Goal: Check status: Check status

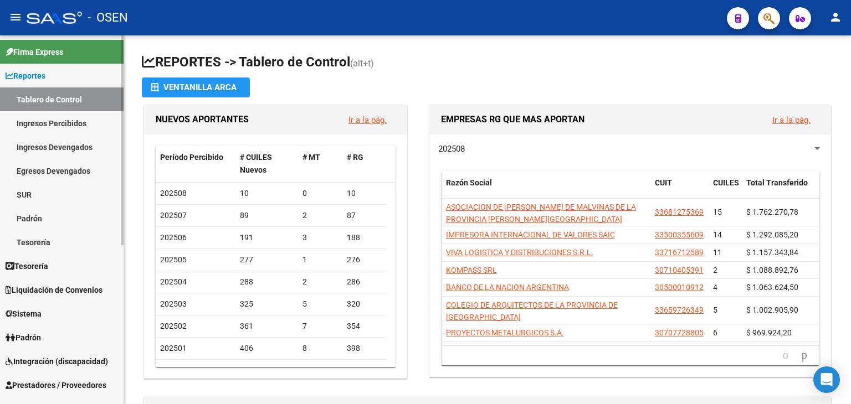
click at [54, 78] on link "Reportes" at bounding box center [61, 76] width 123 height 24
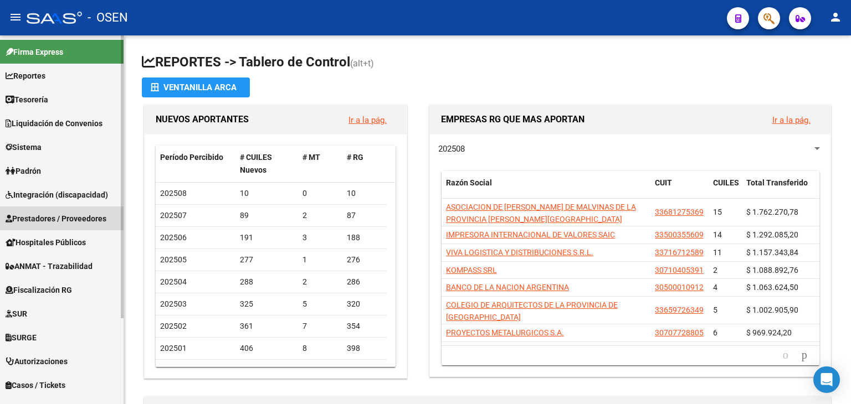
click at [64, 224] on span "Prestadores / Proveedores" at bounding box center [56, 219] width 101 height 12
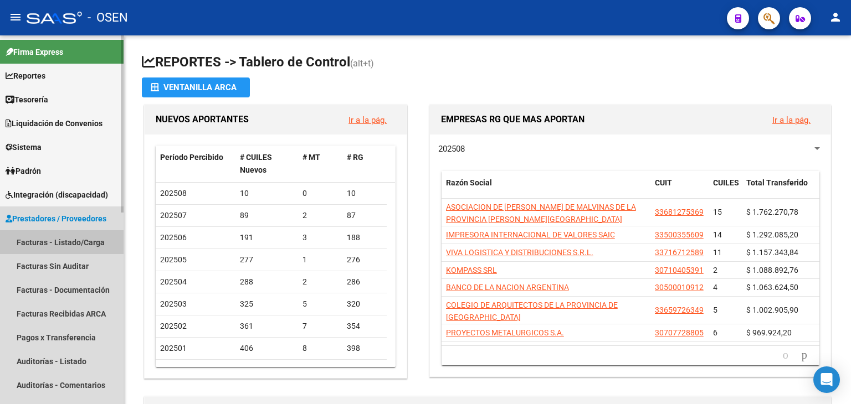
click at [65, 234] on link "Facturas - Listado/Carga" at bounding box center [61, 242] width 123 height 24
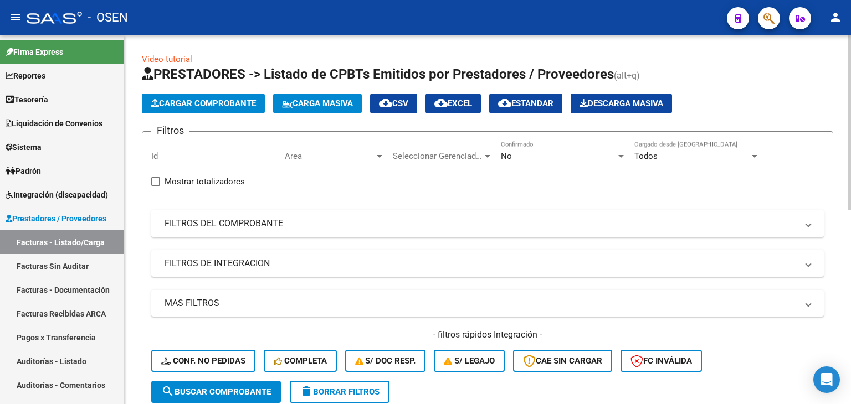
click at [268, 223] on mat-panel-title "FILTROS DEL COMPROBANTE" at bounding box center [480, 224] width 632 height 12
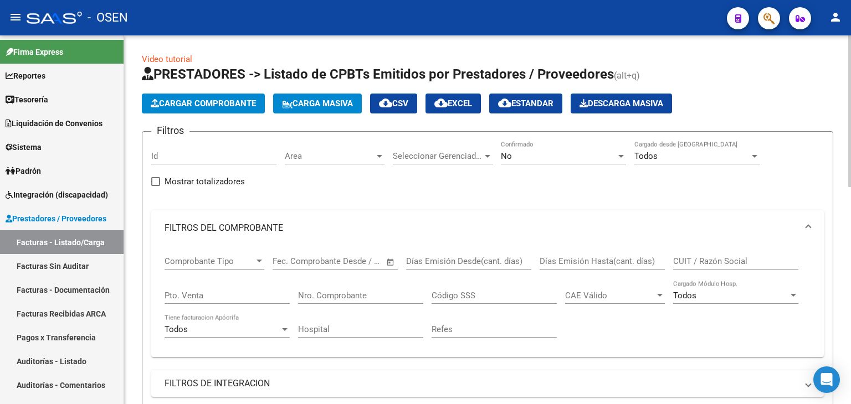
click at [362, 291] on input "Nro. Comprobante" at bounding box center [360, 296] width 125 height 10
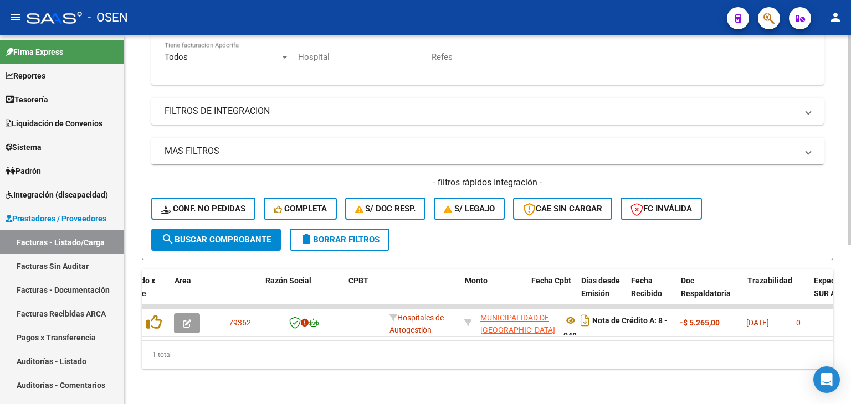
scroll to position [0, 215]
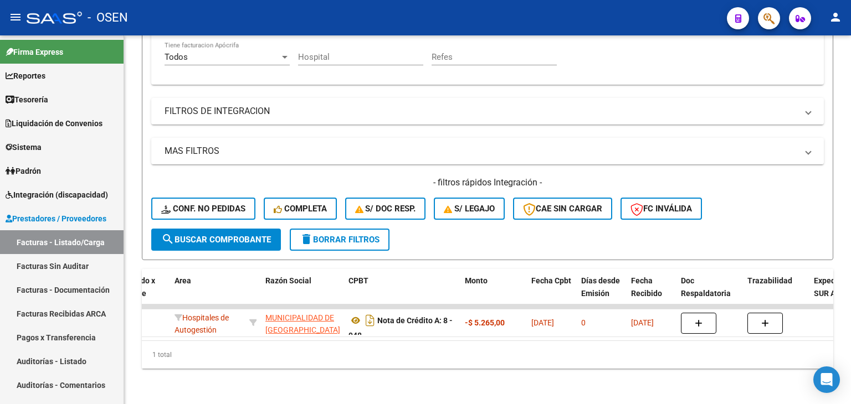
type input "948"
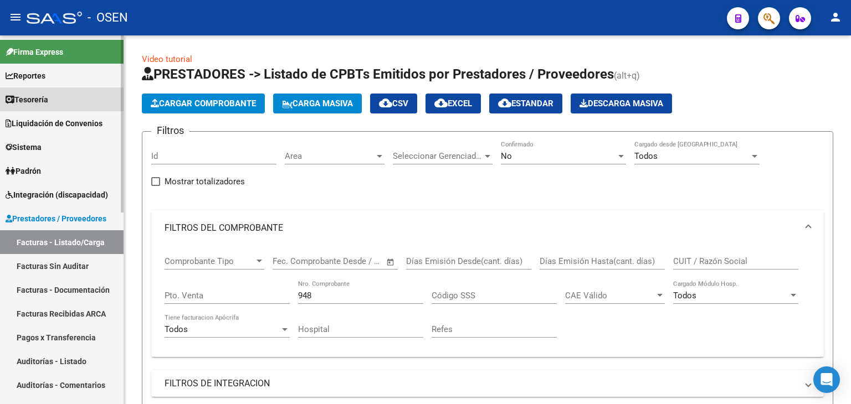
click at [80, 100] on link "Tesorería" at bounding box center [61, 100] width 123 height 24
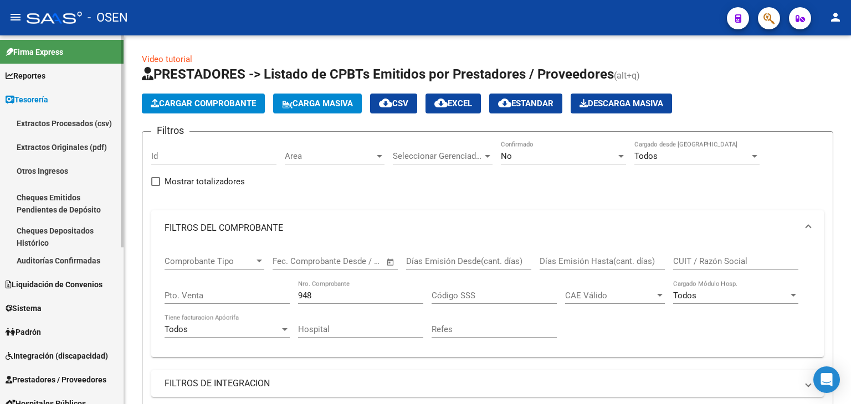
click at [75, 255] on link "Auditorías Confirmadas" at bounding box center [61, 261] width 123 height 24
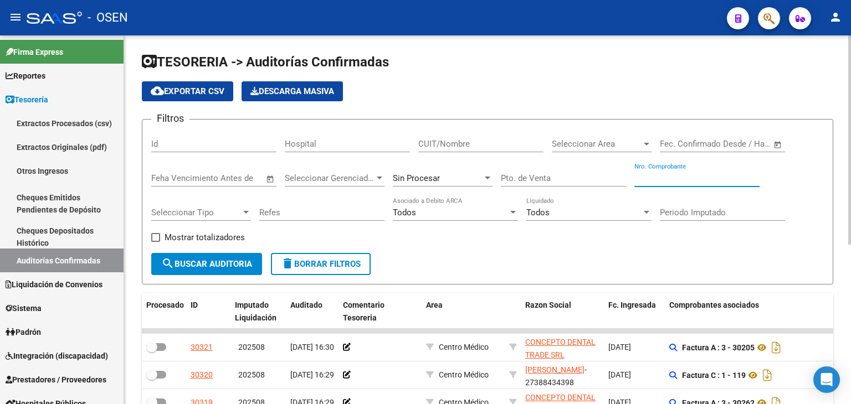
click at [687, 177] on input "Nro. Comprobante" at bounding box center [696, 178] width 125 height 10
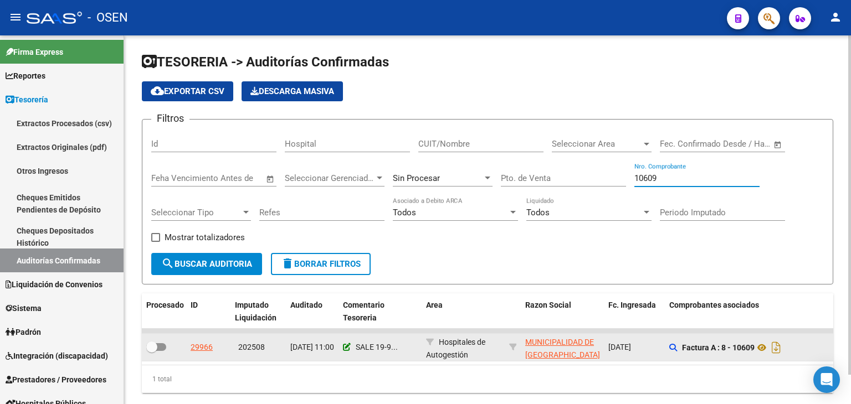
type input "10609"
click at [343, 346] on icon at bounding box center [347, 347] width 8 height 8
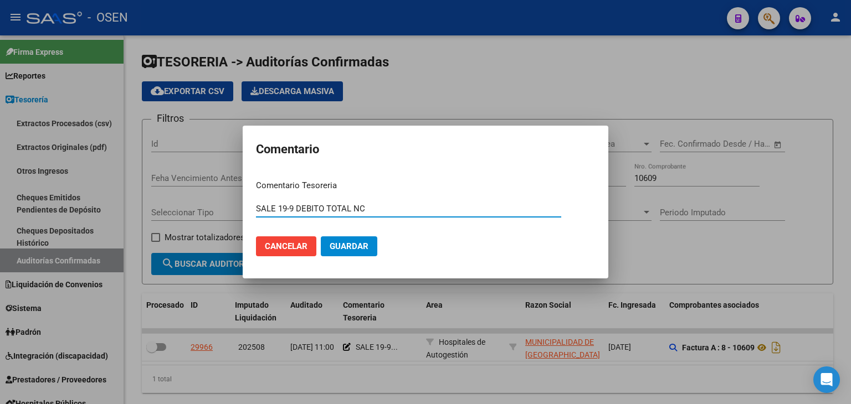
type input "SALE 19-9 DEBITO TOTAL NC"
click at [321, 236] on button "Guardar" at bounding box center [349, 246] width 56 height 20
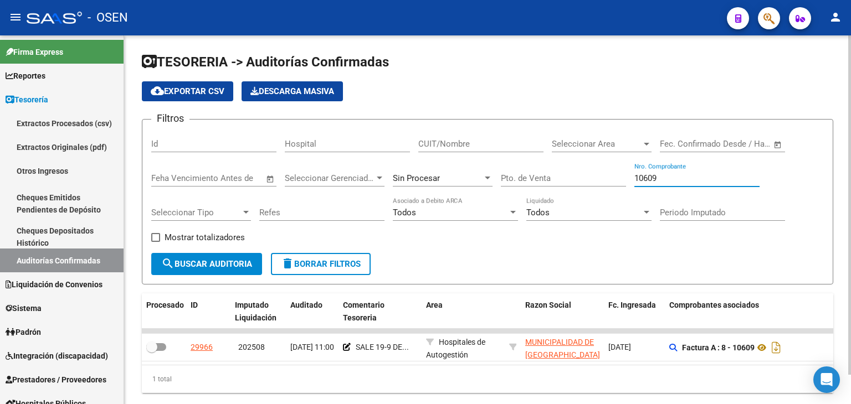
drag, startPoint x: 657, startPoint y: 180, endPoint x: 612, endPoint y: 175, distance: 45.7
click at [612, 175] on div "Filtros Id Hospital CUIT/Nombre Seleccionar Area Seleccionar Area Start date – …" at bounding box center [487, 190] width 672 height 125
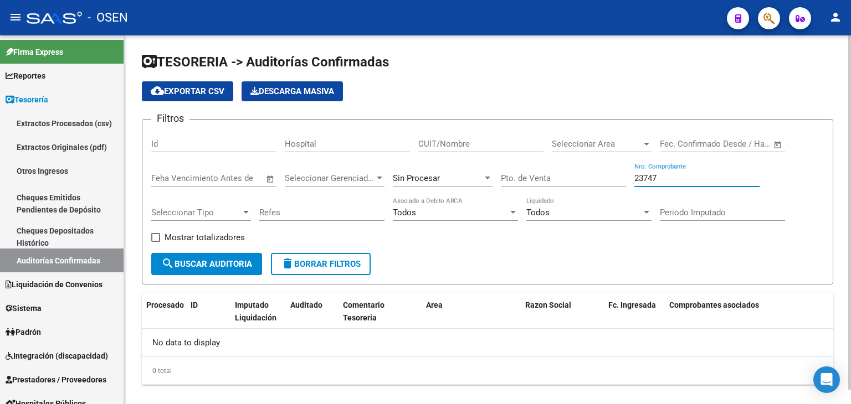
drag, startPoint x: 668, startPoint y: 178, endPoint x: 535, endPoint y: 164, distance: 133.6
click at [536, 165] on div "Filtros Id Hospital CUIT/Nombre Seleccionar Area Seleccionar Area Start date – …" at bounding box center [487, 190] width 672 height 125
type input "70825"
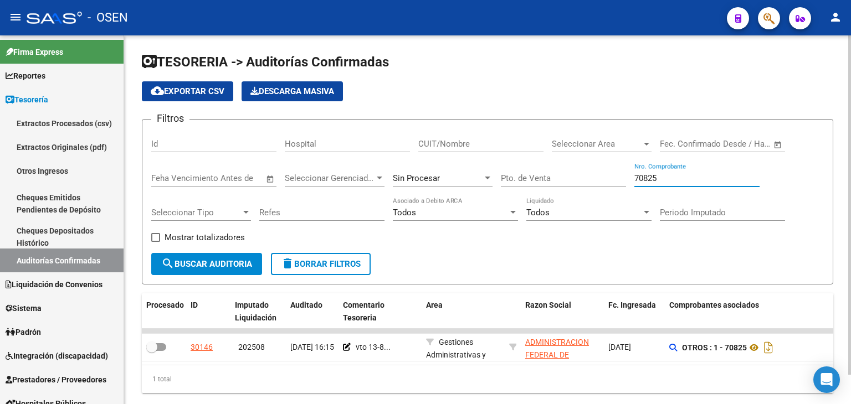
drag, startPoint x: 687, startPoint y: 177, endPoint x: 584, endPoint y: 177, distance: 103.0
click at [584, 177] on div "Filtros Id Hospital CUIT/Nombre Seleccionar Area Seleccionar Area Start date – …" at bounding box center [487, 190] width 672 height 125
click at [321, 177] on span "Seleccionar Gerenciador" at bounding box center [330, 178] width 90 height 10
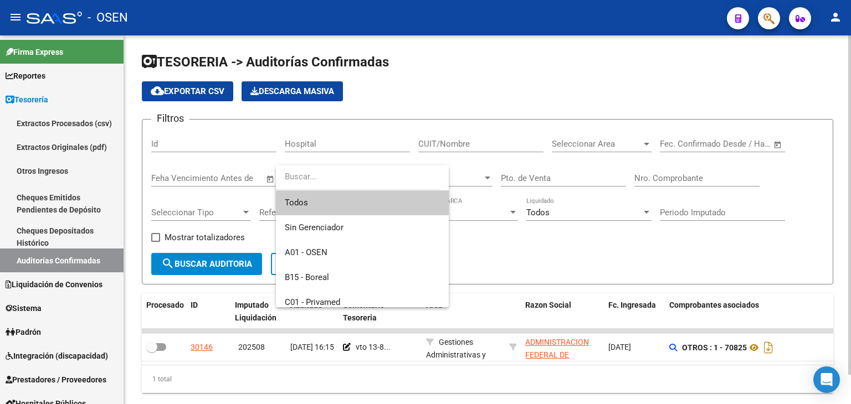
click at [524, 148] on div at bounding box center [425, 202] width 851 height 404
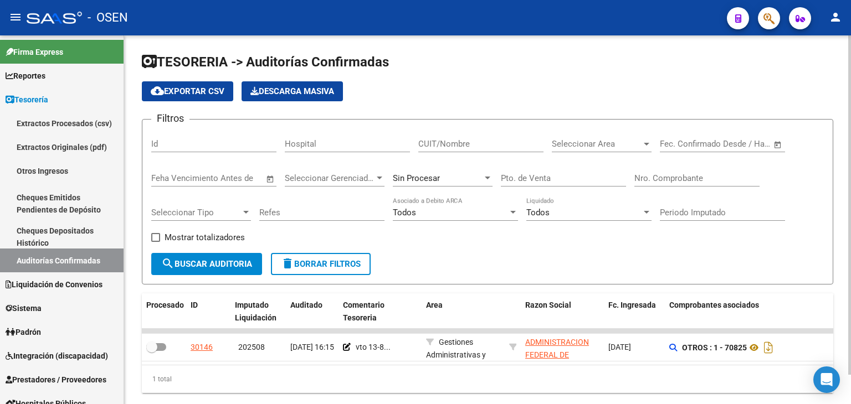
click at [629, 153] on div "Seleccionar Area Seleccionar Area" at bounding box center [602, 145] width 100 height 34
click at [629, 143] on span "Seleccionar Area" at bounding box center [597, 144] width 90 height 10
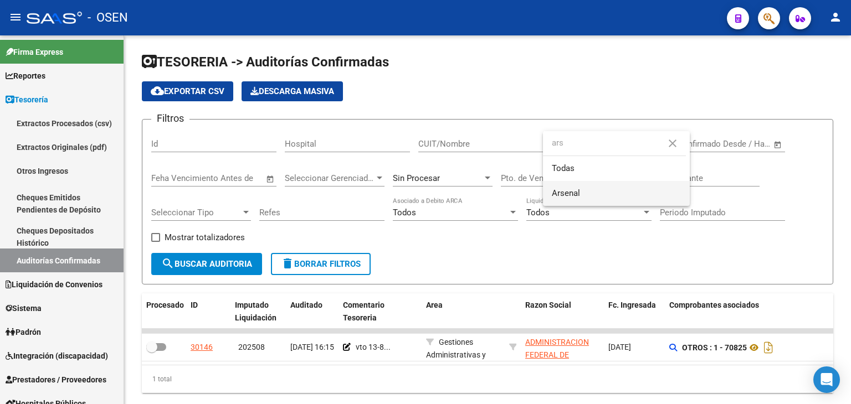
type input "ars"
click at [599, 186] on span "Arsenal" at bounding box center [616, 193] width 129 height 25
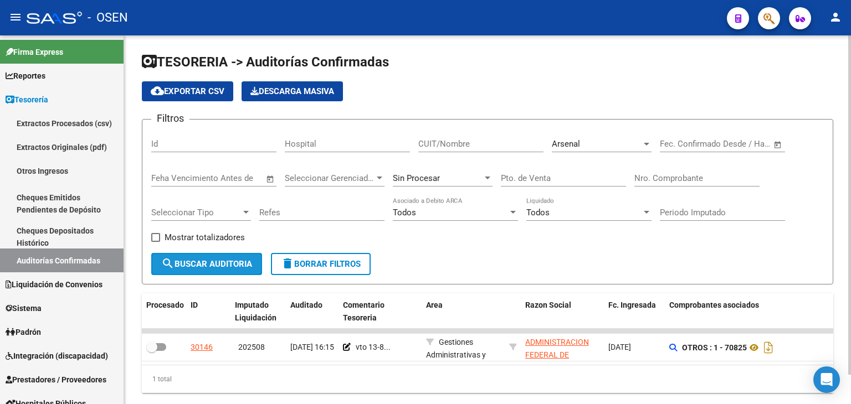
click at [227, 272] on button "search Buscar Auditoria" at bounding box center [206, 264] width 111 height 22
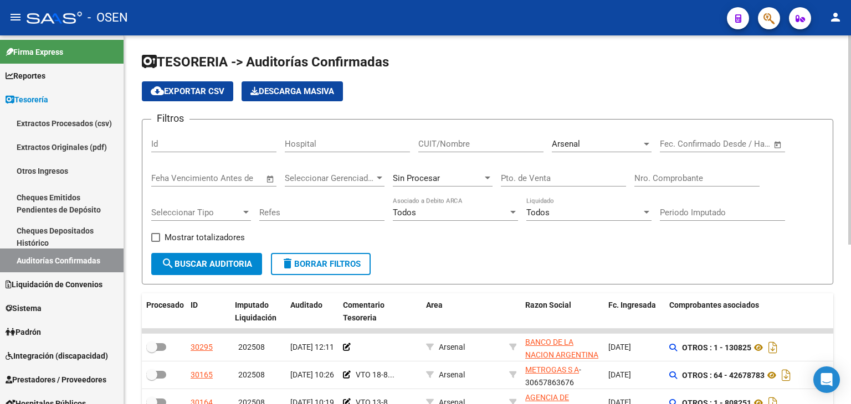
click at [715, 171] on div "Nro. Comprobante" at bounding box center [696, 175] width 125 height 24
click at [572, 138] on div "Arsenal Seleccionar Area" at bounding box center [602, 140] width 100 height 24
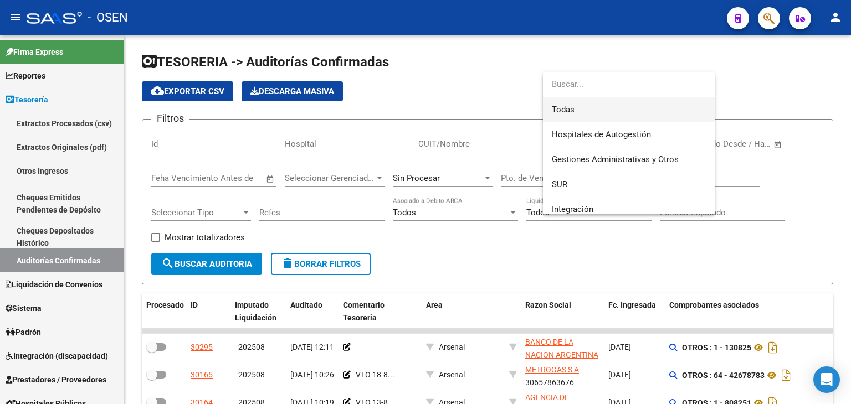
click at [586, 97] on span "Todas" at bounding box center [629, 109] width 154 height 25
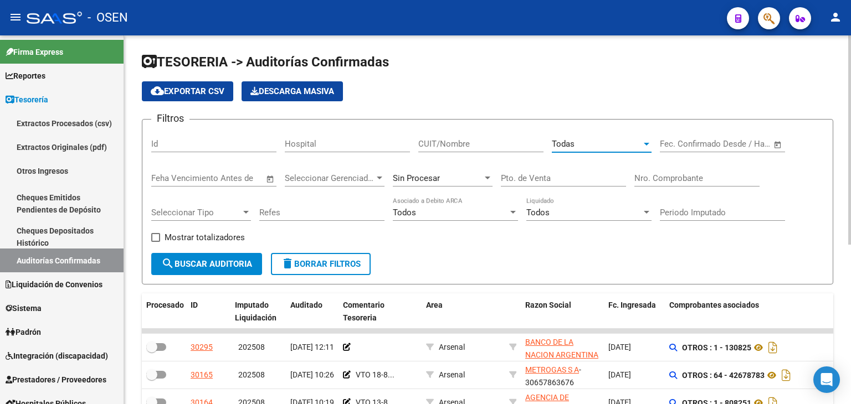
click at [447, 137] on div "CUIT/Nombre" at bounding box center [480, 140] width 125 height 24
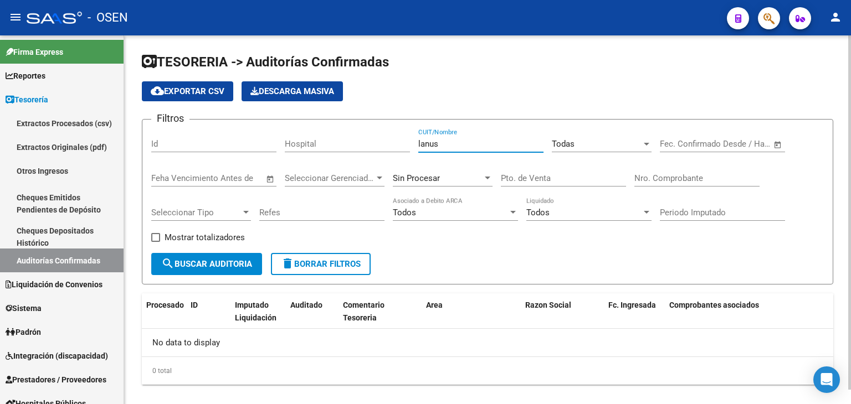
type input "lanus"
click at [431, 178] on span "Sin Procesar" at bounding box center [416, 178] width 47 height 10
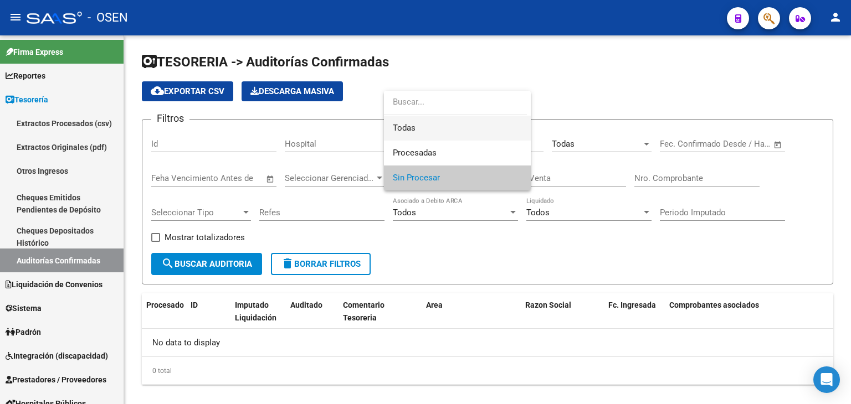
click at [454, 132] on span "Todas" at bounding box center [457, 128] width 129 height 25
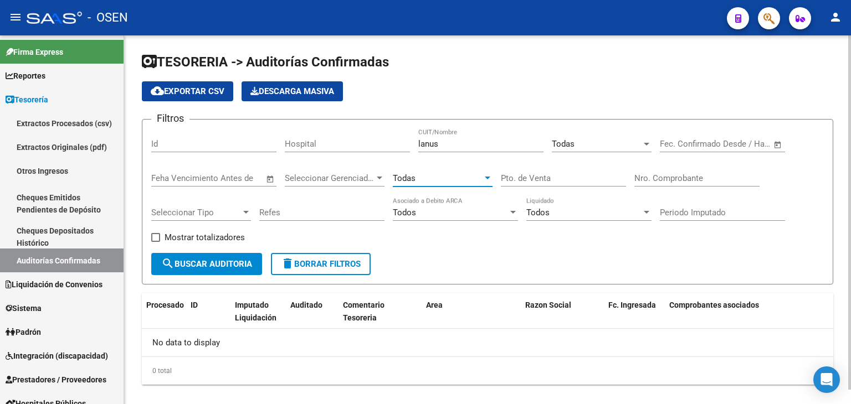
click at [250, 262] on span "search Buscar Auditoria" at bounding box center [206, 264] width 91 height 10
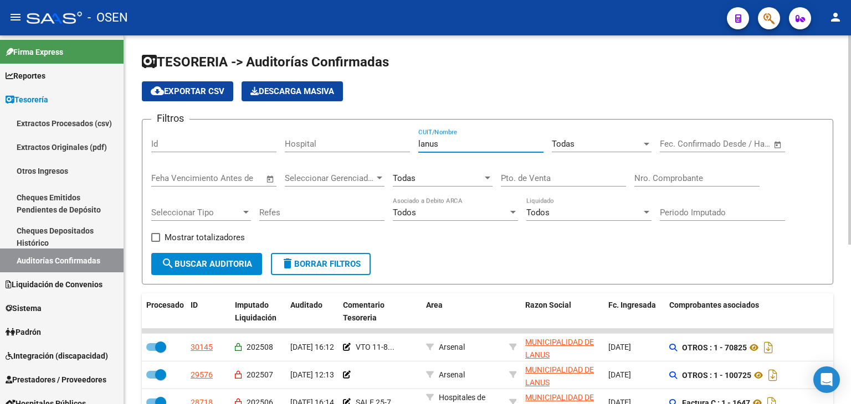
drag, startPoint x: 472, startPoint y: 142, endPoint x: 308, endPoint y: 130, distance: 163.8
click at [308, 131] on div "Filtros Id Hospital [PERSON_NAME] CUIT/Nombre Todas Seleccionar Area Start date…" at bounding box center [487, 190] width 672 height 125
click at [682, 181] on input "Nro. Comprobante" at bounding box center [696, 178] width 125 height 10
paste input "57008170"
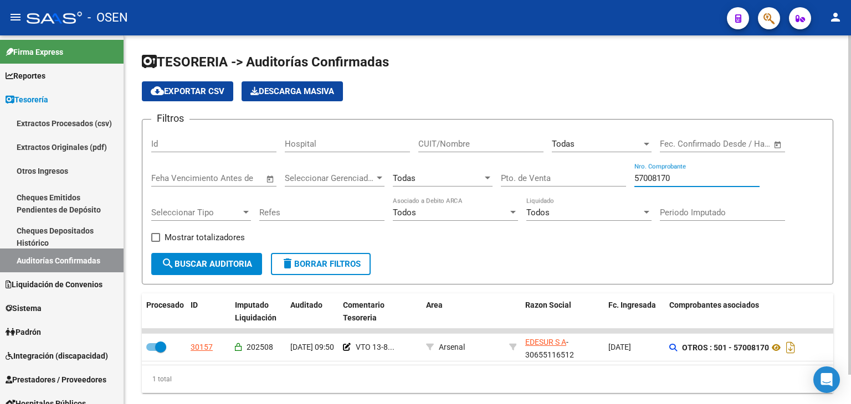
drag, startPoint x: 678, startPoint y: 176, endPoint x: 589, endPoint y: 175, distance: 88.6
click at [589, 175] on div "Filtros Id Hospital CUIT/Nombre Todas Seleccionar Area Start date – End date Fe…" at bounding box center [487, 190] width 672 height 125
paste input "28143"
drag, startPoint x: 703, startPoint y: 178, endPoint x: 461, endPoint y: 158, distance: 242.9
click at [505, 167] on div "Filtros Id Hospital CUIT/Nombre Todas Seleccionar Area Start date – End date Fe…" at bounding box center [487, 190] width 672 height 125
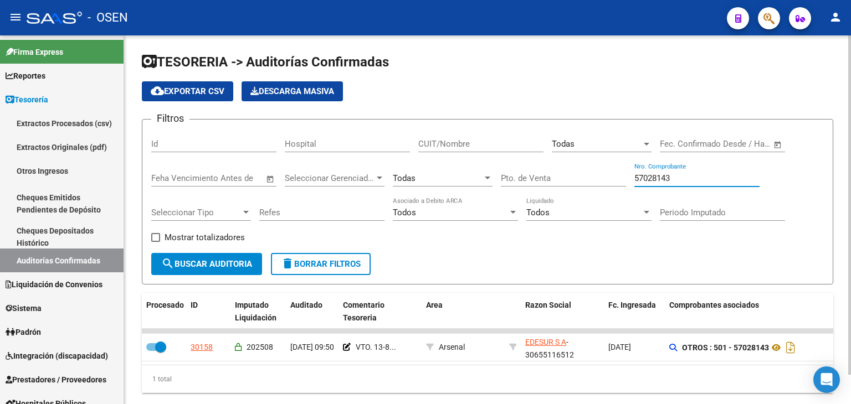
paste input "276638"
type input "2766383"
click at [585, 140] on div "Todas" at bounding box center [597, 144] width 90 height 10
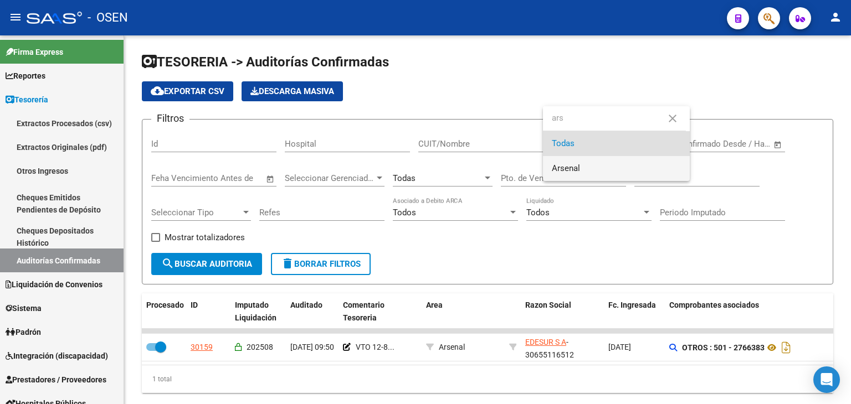
type input "ars"
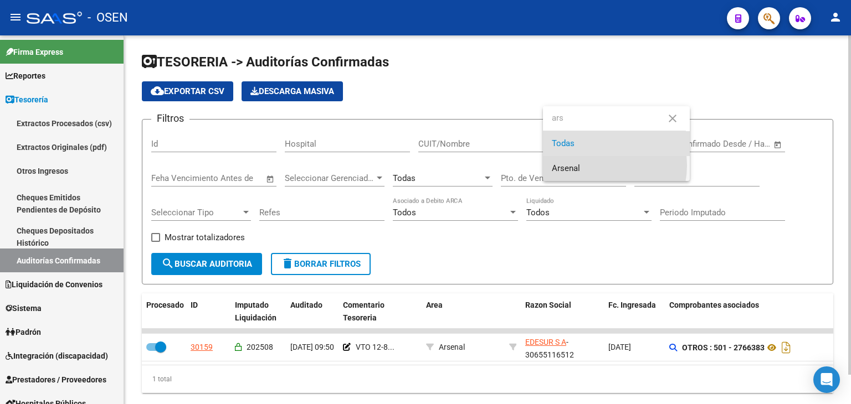
drag, startPoint x: 596, startPoint y: 166, endPoint x: 509, endPoint y: 183, distance: 88.2
click at [593, 166] on span "Arsenal" at bounding box center [616, 168] width 129 height 25
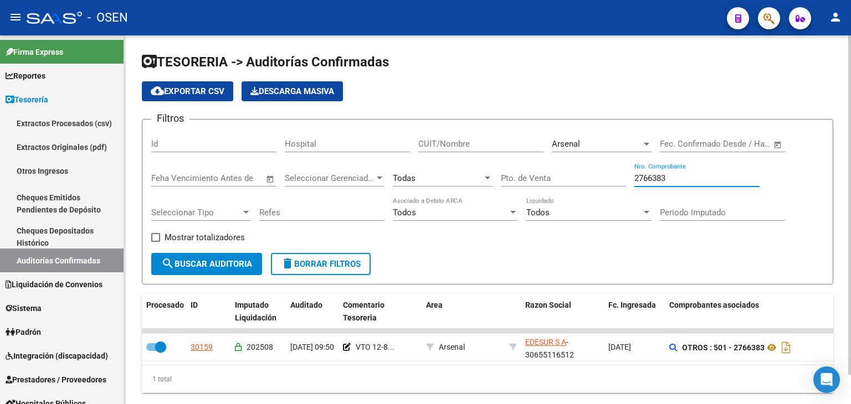
drag, startPoint x: 681, startPoint y: 176, endPoint x: 549, endPoint y: 180, distance: 132.4
click at [549, 180] on div "Filtros Id Hospital CUIT/Nombre Arsenal Seleccionar Area Start date – End date …" at bounding box center [487, 190] width 672 height 125
click at [230, 261] on span "search Buscar Auditoria" at bounding box center [206, 264] width 91 height 10
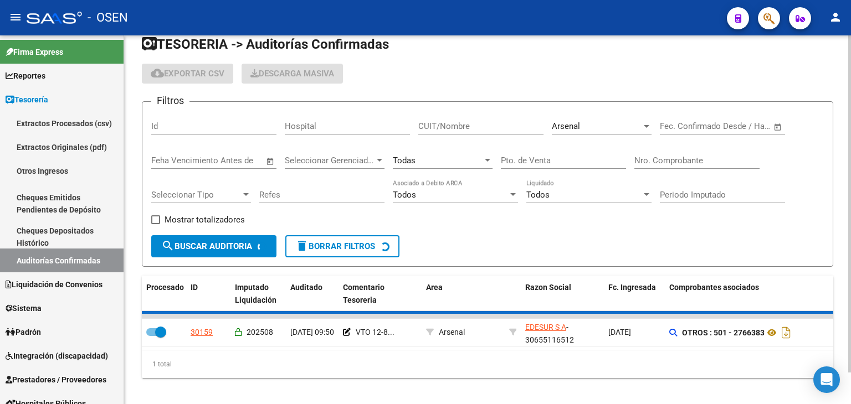
scroll to position [34, 0]
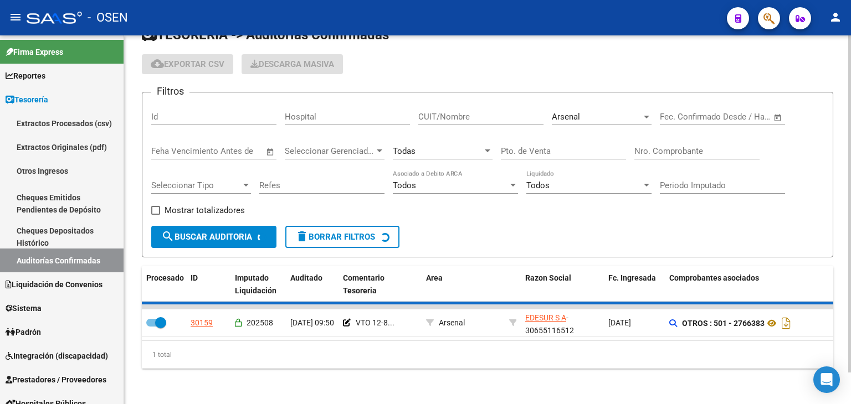
checkbox input "false"
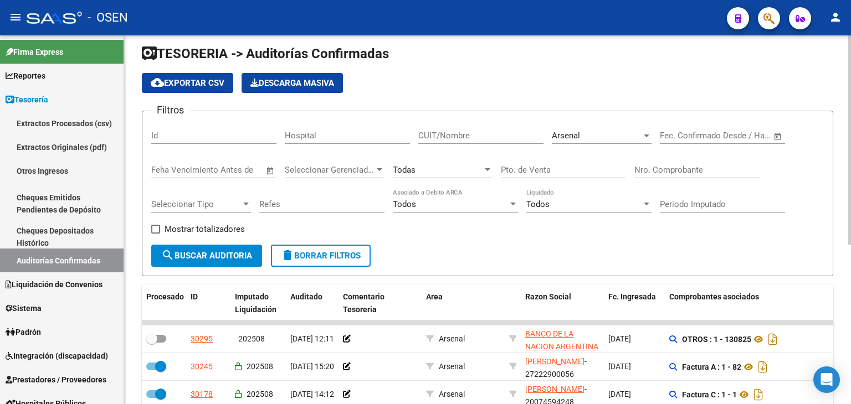
scroll to position [0, 0]
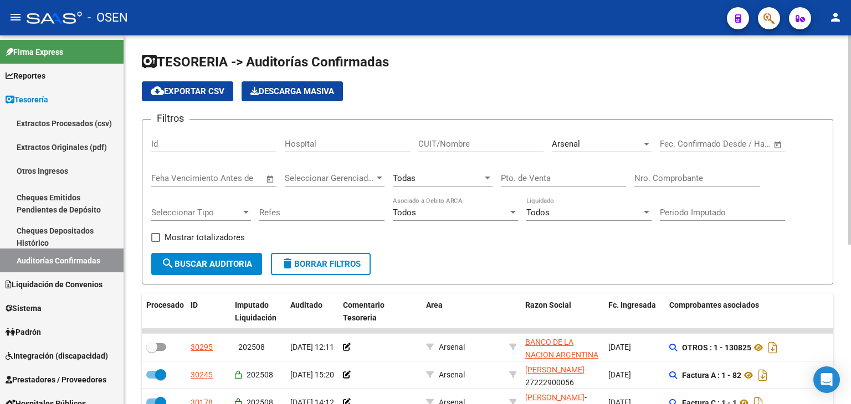
click at [424, 181] on div "Todas" at bounding box center [438, 178] width 90 height 10
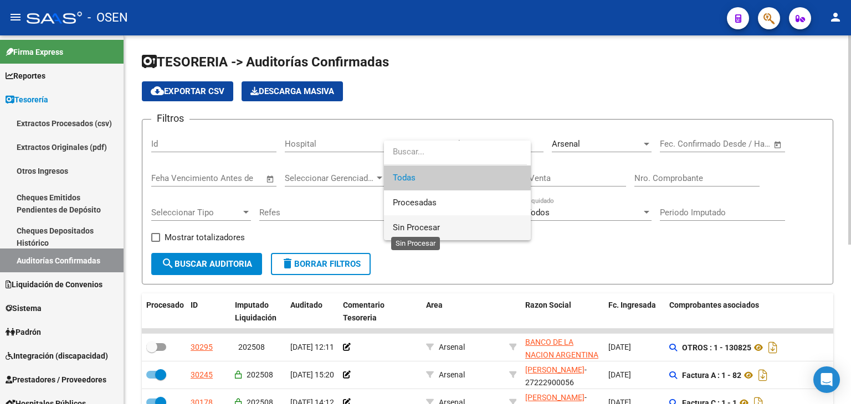
drag, startPoint x: 422, startPoint y: 228, endPoint x: 326, endPoint y: 237, distance: 96.2
click at [414, 229] on span "Sin Procesar" at bounding box center [416, 228] width 47 height 10
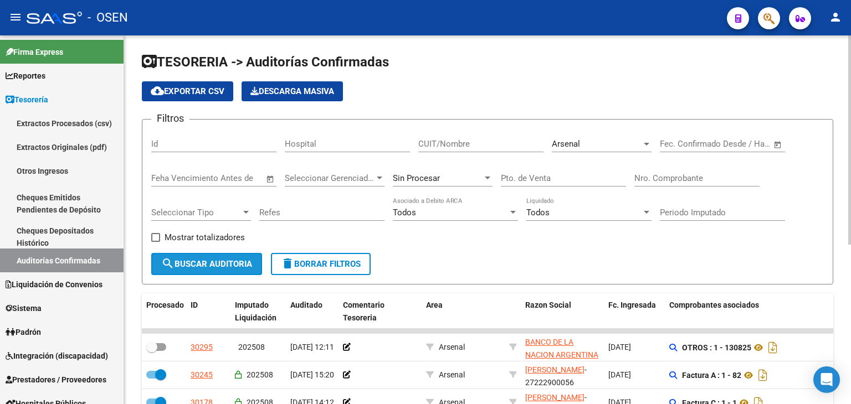
click at [238, 264] on span "search Buscar Auditoria" at bounding box center [206, 264] width 91 height 10
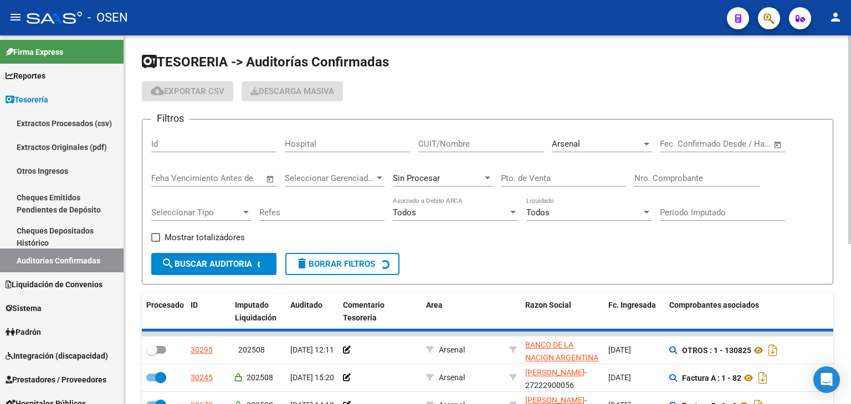
scroll to position [184, 0]
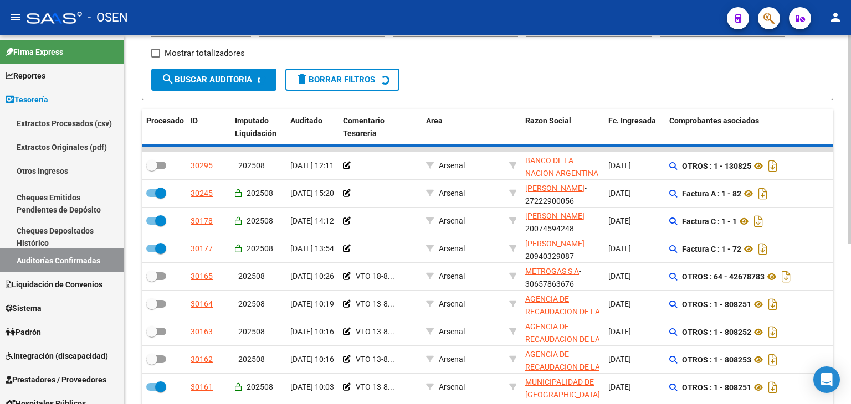
checkbox input "false"
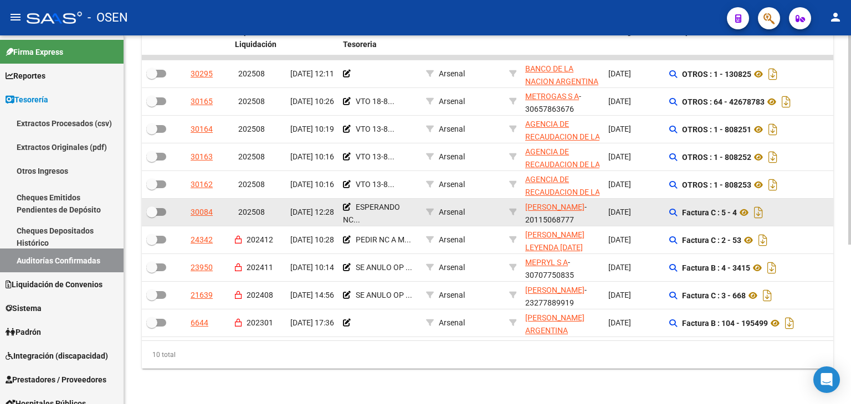
scroll to position [0, 0]
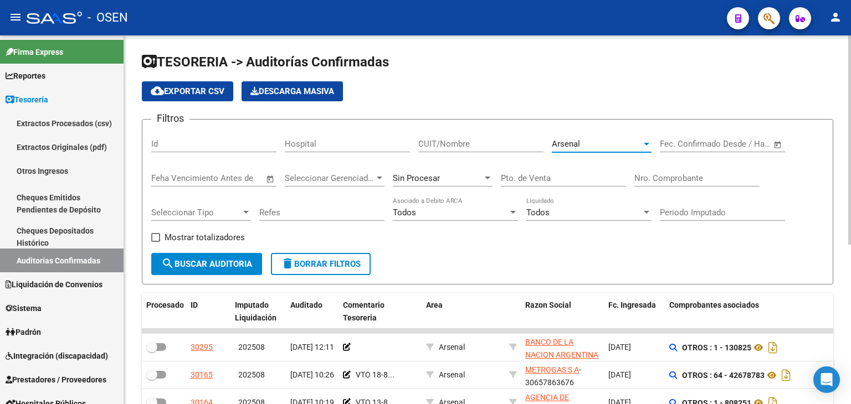
click at [587, 147] on div "Arsenal" at bounding box center [597, 144] width 90 height 10
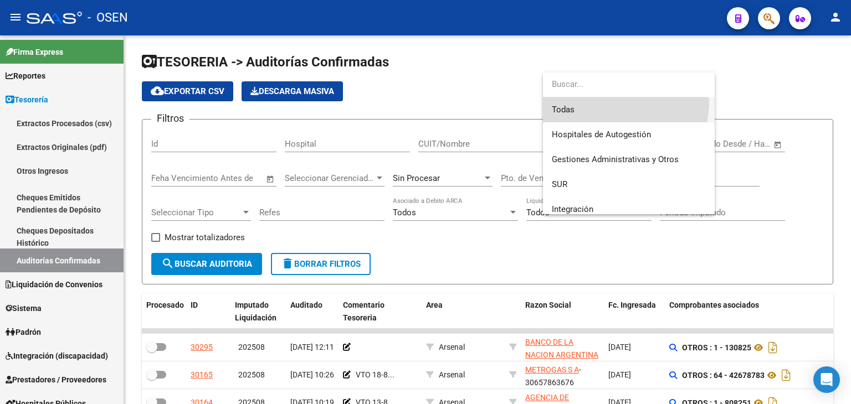
click at [587, 100] on span "Todas" at bounding box center [629, 109] width 154 height 25
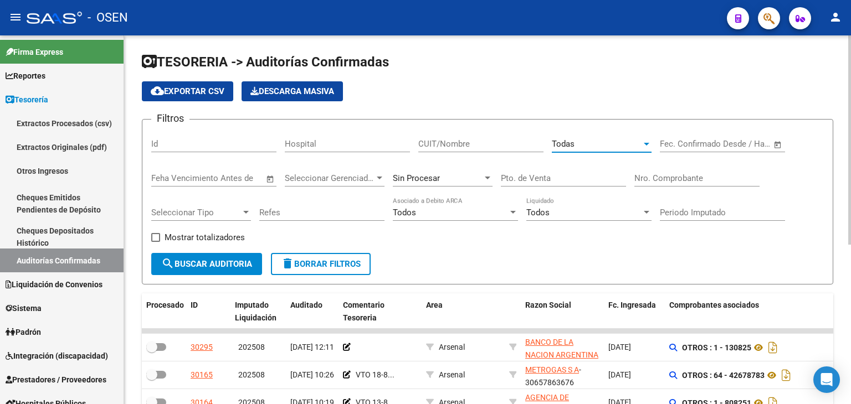
click at [684, 169] on div "Nro. Comprobante" at bounding box center [696, 175] width 125 height 24
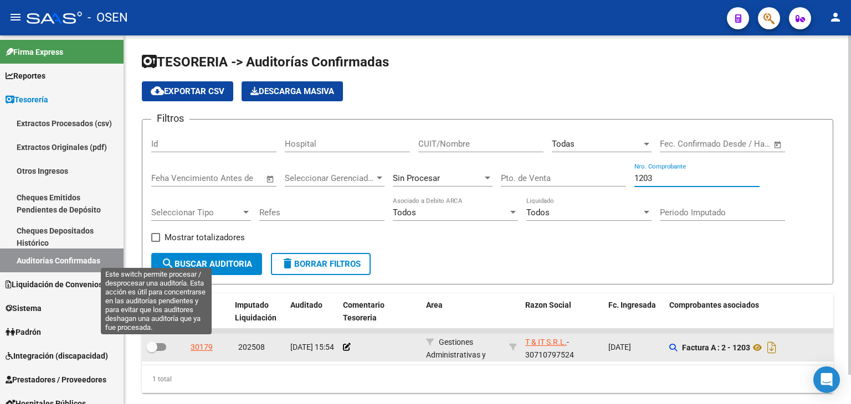
type input "1203"
click at [158, 346] on span at bounding box center [156, 347] width 20 height 8
click at [152, 351] on input "checkbox" at bounding box center [151, 351] width 1 height 1
checkbox input "true"
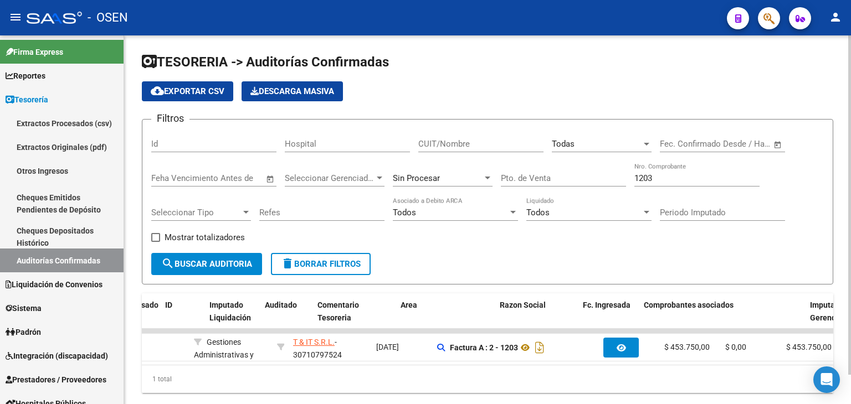
scroll to position [0, 19]
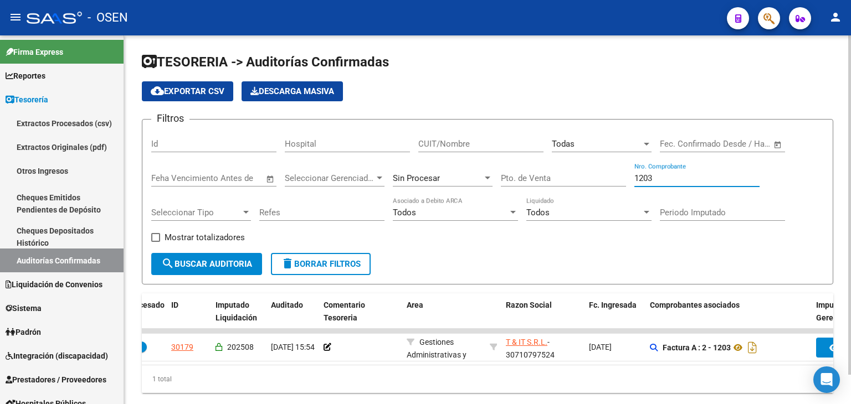
drag, startPoint x: 665, startPoint y: 172, endPoint x: 626, endPoint y: 182, distance: 40.0
click at [631, 180] on div "Filtros Id Hospital CUIT/Nombre Todas Seleccionar Area Start date – End date Fe…" at bounding box center [487, 190] width 672 height 125
paste input "3501"
type input "3501"
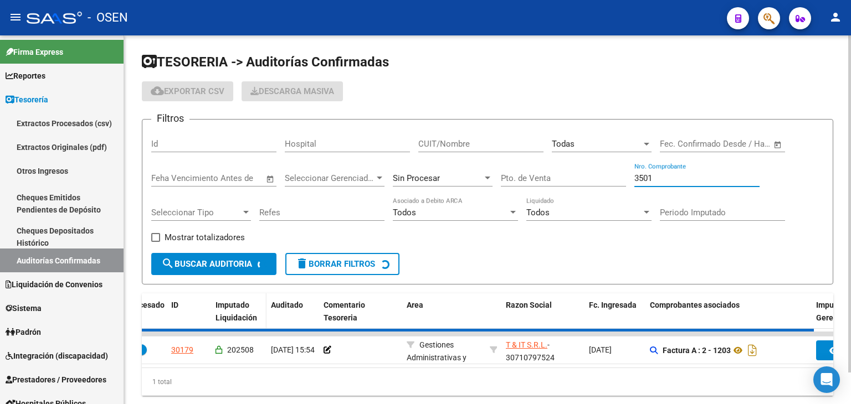
checkbox input "false"
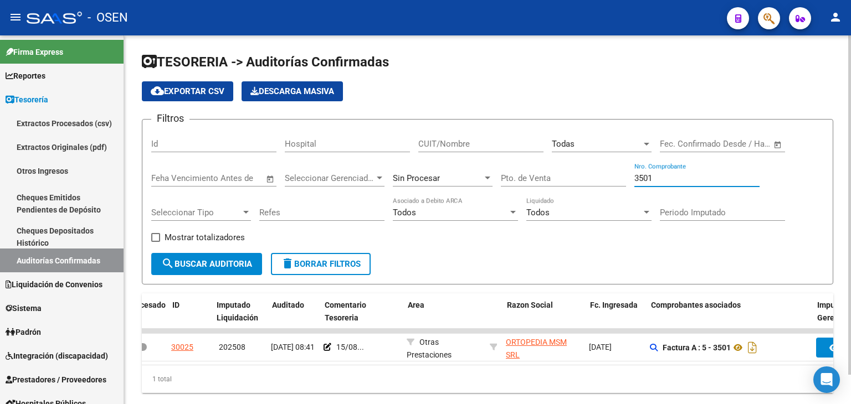
scroll to position [0, 0]
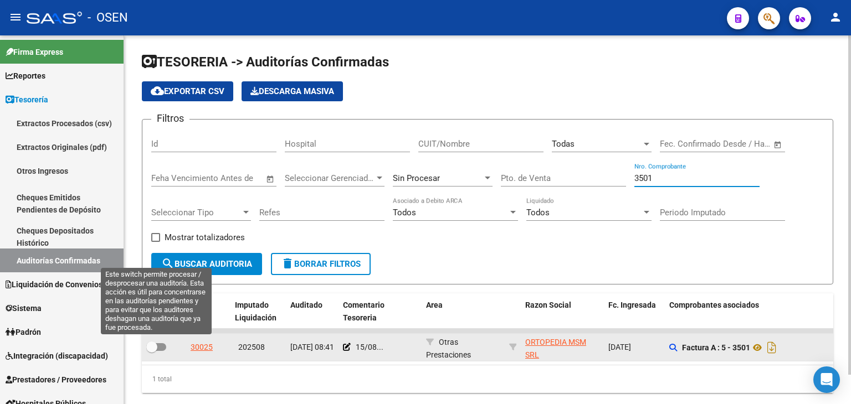
type input "3501"
click at [155, 347] on span at bounding box center [151, 347] width 11 height 11
click at [152, 351] on input "checkbox" at bounding box center [151, 351] width 1 height 1
checkbox input "true"
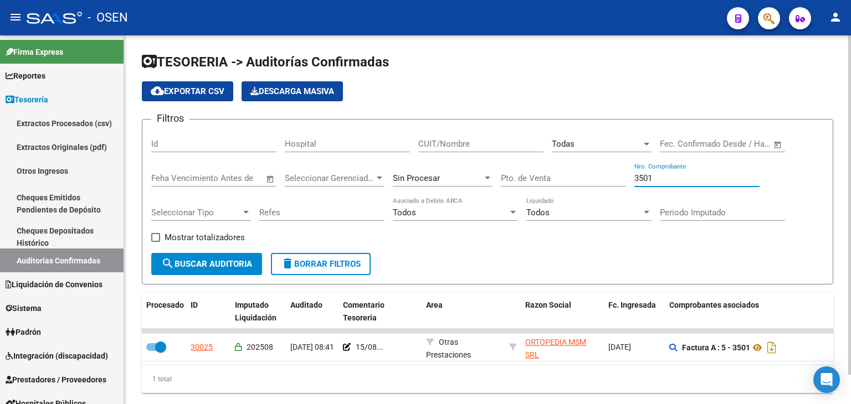
drag, startPoint x: 662, startPoint y: 176, endPoint x: 565, endPoint y: 183, distance: 96.7
click at [565, 183] on div "Filtros Id Hospital CUIT/Nombre Todas Seleccionar Area Start date – End date Fe…" at bounding box center [487, 190] width 672 height 125
click at [501, 140] on input "CUIT/Nombre" at bounding box center [480, 144] width 125 height 10
type input "r"
type input "romero"
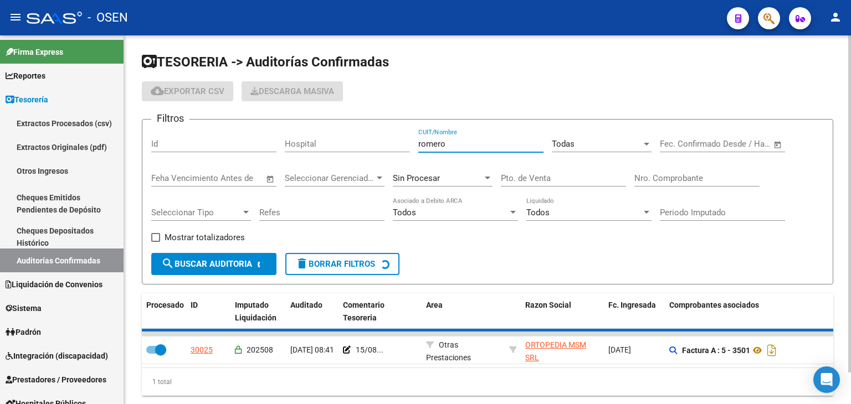
checkbox input "false"
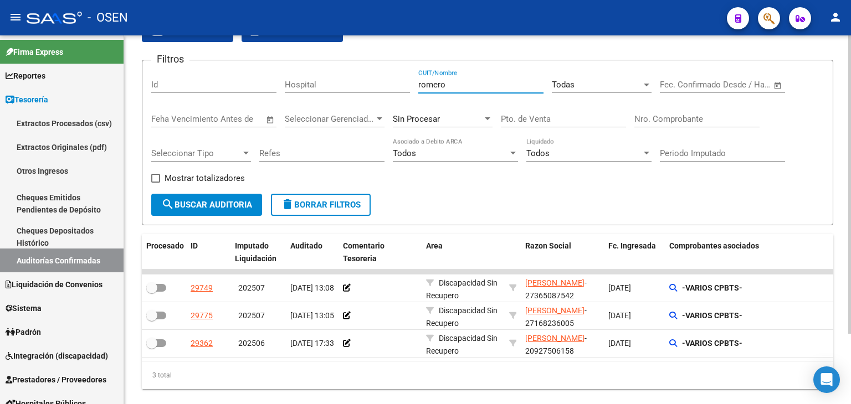
scroll to position [86, 0]
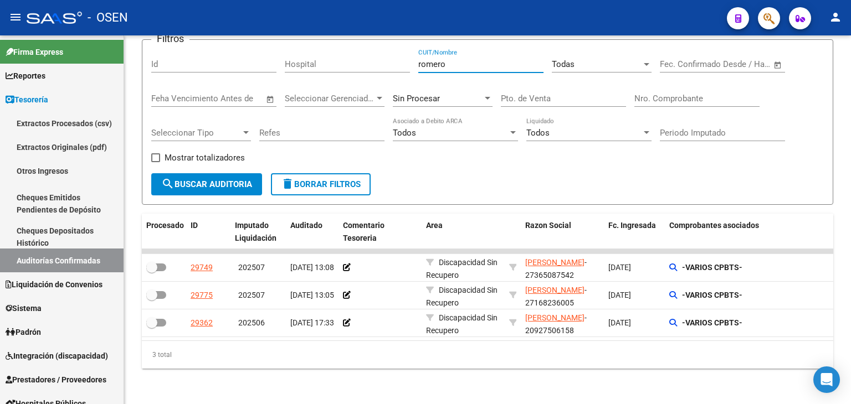
type input "romero"
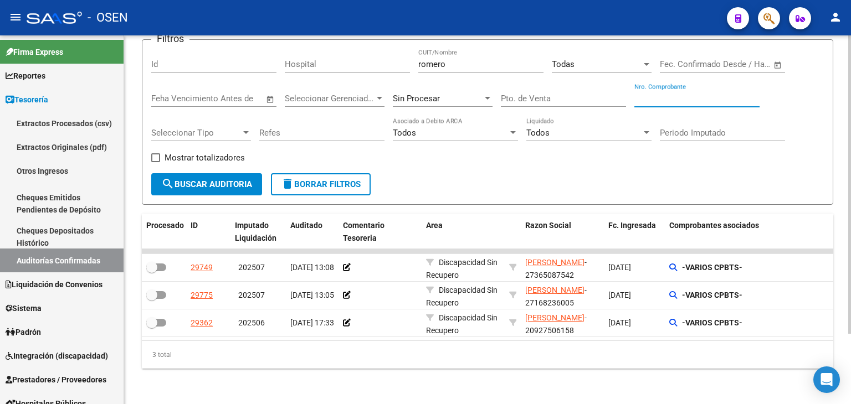
click at [653, 94] on input "Nro. Comprobante" at bounding box center [696, 99] width 125 height 10
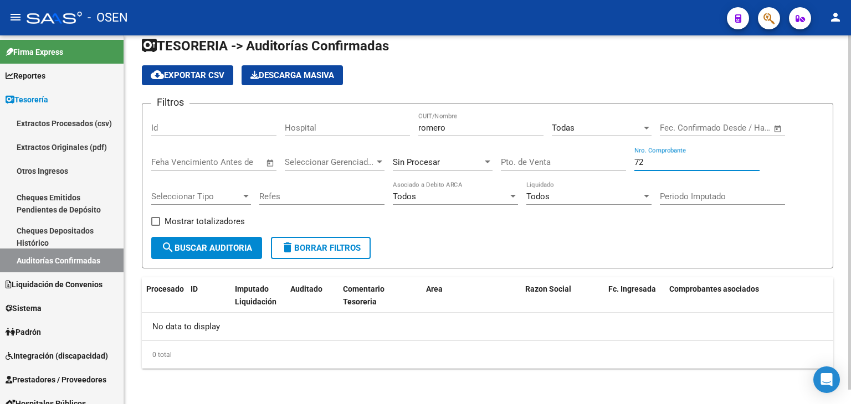
scroll to position [15, 0]
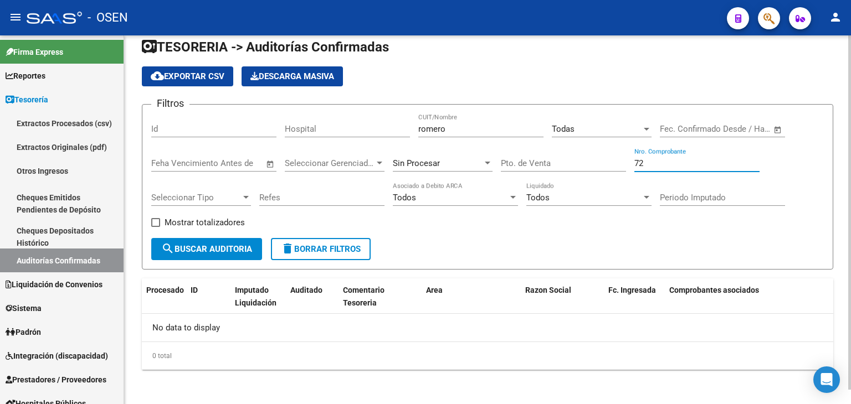
type input "72"
click at [453, 59] on app-list-header "TESORERIA -> Auditorías Confirmadas cloud_download Exportar CSV Descarga Masiva…" at bounding box center [487, 153] width 691 height 231
drag, startPoint x: 454, startPoint y: 124, endPoint x: 374, endPoint y: 133, distance: 79.8
click at [374, 134] on div "Filtros Id Hospital [PERSON_NAME] CUIT/Nombre Todas Seleccionar Area Start date…" at bounding box center [487, 176] width 672 height 125
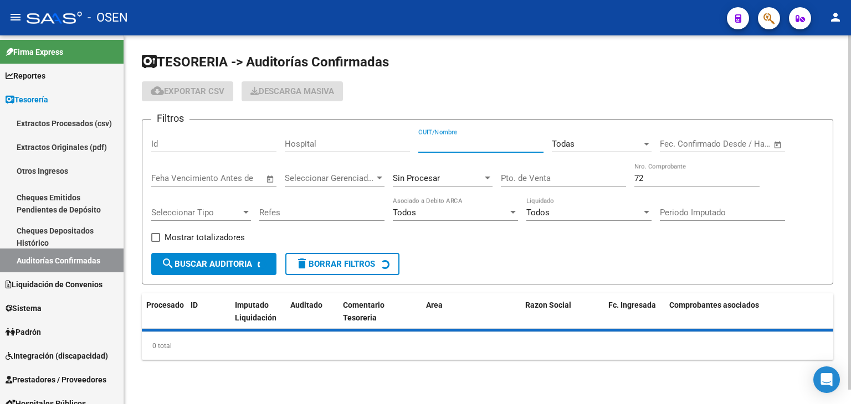
scroll to position [0, 0]
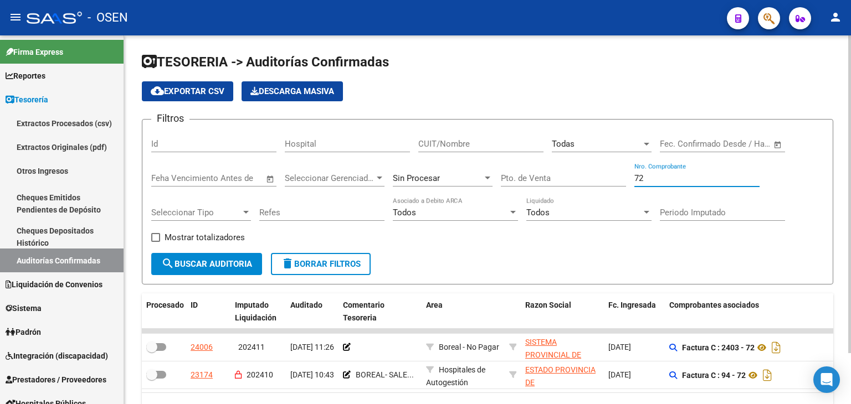
drag, startPoint x: 648, startPoint y: 182, endPoint x: 604, endPoint y: 173, distance: 44.5
click at [604, 173] on div "Filtros Id Hospital CUIT/Nombre Todas Seleccionar Area Start date – End date Fe…" at bounding box center [487, 190] width 672 height 125
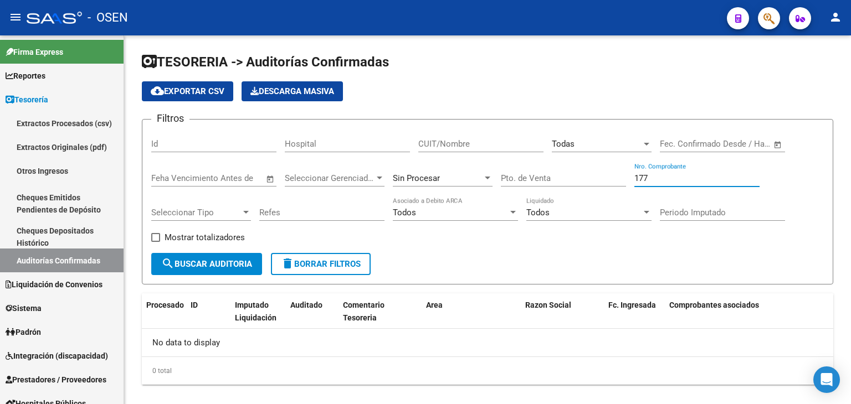
type input "177"
drag, startPoint x: 656, startPoint y: 176, endPoint x: 580, endPoint y: 176, distance: 75.3
click at [580, 176] on div "Filtros Id Hospital CUIT/Nombre Todas Seleccionar Area Start date – End date Fe…" at bounding box center [487, 190] width 672 height 125
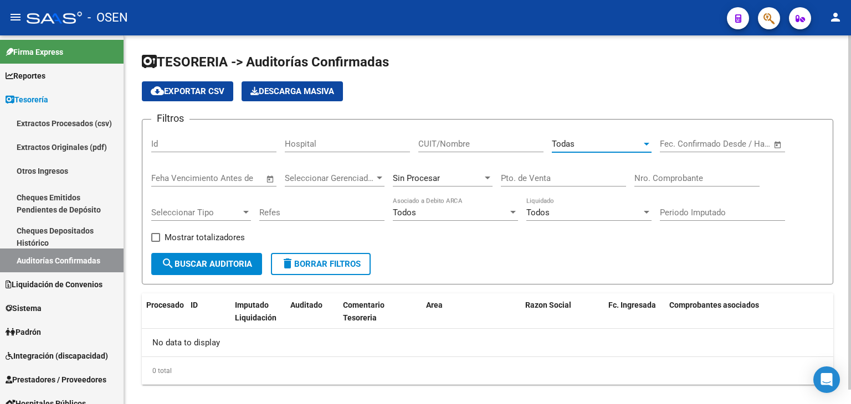
click at [575, 139] on div "Todas" at bounding box center [597, 144] width 90 height 10
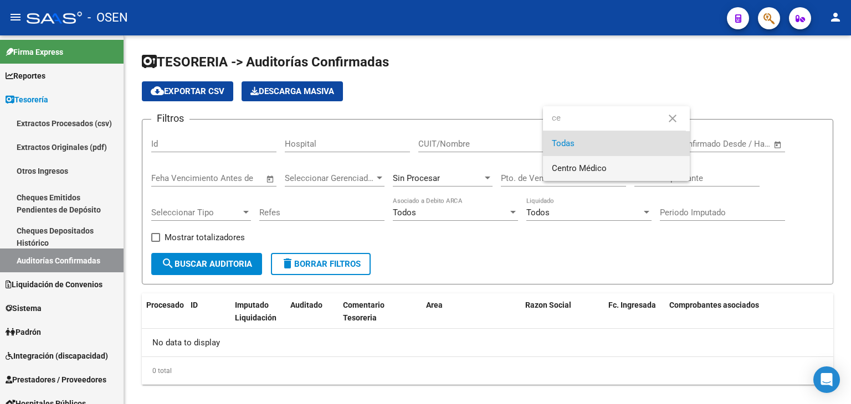
type input "ce"
drag, startPoint x: 580, startPoint y: 175, endPoint x: 513, endPoint y: 180, distance: 67.2
click at [579, 175] on span "Centro Médico" at bounding box center [616, 168] width 129 height 25
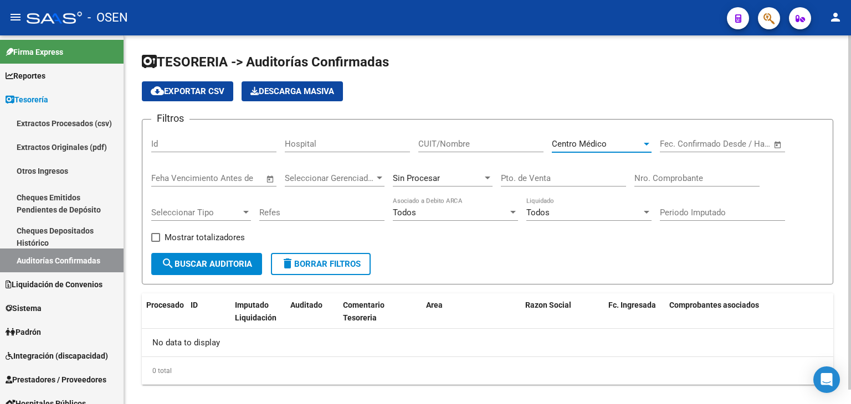
click at [200, 275] on form "Filtros Id Hospital CUIT/Nombre Centro Médico Seleccionar Area Start date – End…" at bounding box center [487, 202] width 691 height 166
click at [207, 264] on span "search Buscar Auditoria" at bounding box center [206, 264] width 91 height 10
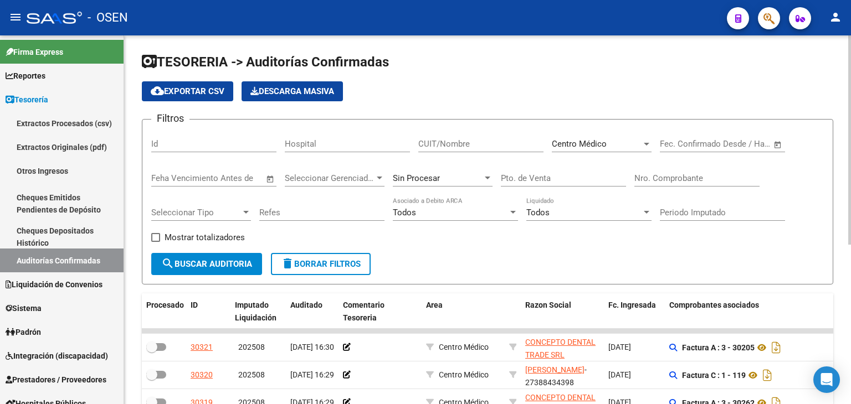
click at [593, 136] on div "Centro Médico Seleccionar Area" at bounding box center [602, 140] width 100 height 24
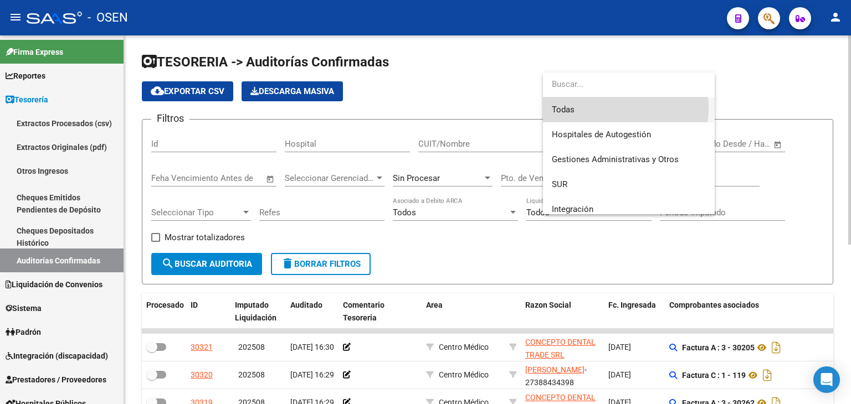
click at [597, 107] on span "Todas" at bounding box center [629, 109] width 154 height 25
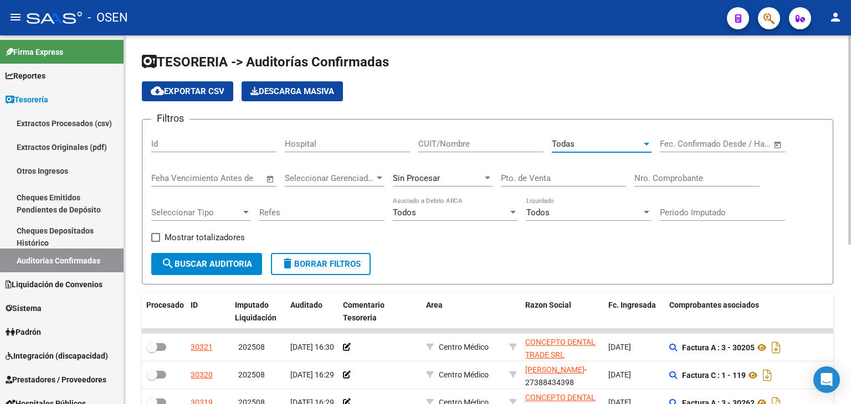
click at [219, 255] on button "search Buscar Auditoria" at bounding box center [206, 264] width 111 height 22
click at [687, 179] on input "Nro. Comprobante" at bounding box center [696, 178] width 125 height 10
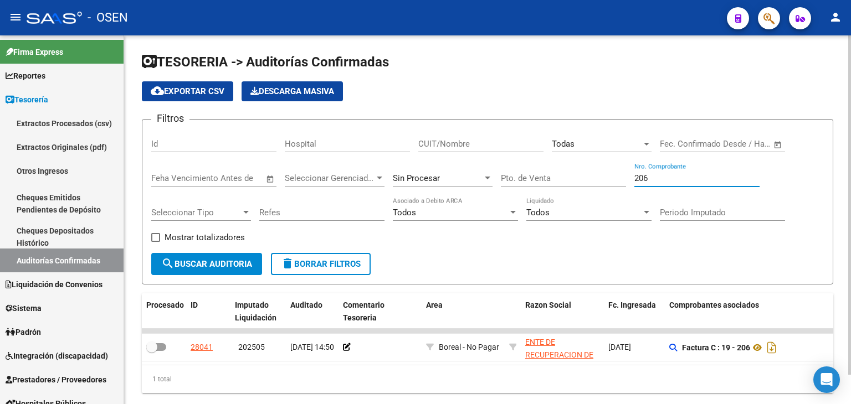
drag, startPoint x: 657, startPoint y: 176, endPoint x: 572, endPoint y: 176, distance: 85.8
click at [572, 176] on div "Filtros Id Hospital CUIT/Nombre Todas Seleccionar Area Start date – End date Fe…" at bounding box center [487, 190] width 672 height 125
drag, startPoint x: 640, startPoint y: 175, endPoint x: 595, endPoint y: 174, distance: 44.9
click at [595, 174] on div "Filtros Id Hospital CUIT/Nombre Todas Seleccionar Area Start date – End date Fe…" at bounding box center [487, 190] width 672 height 125
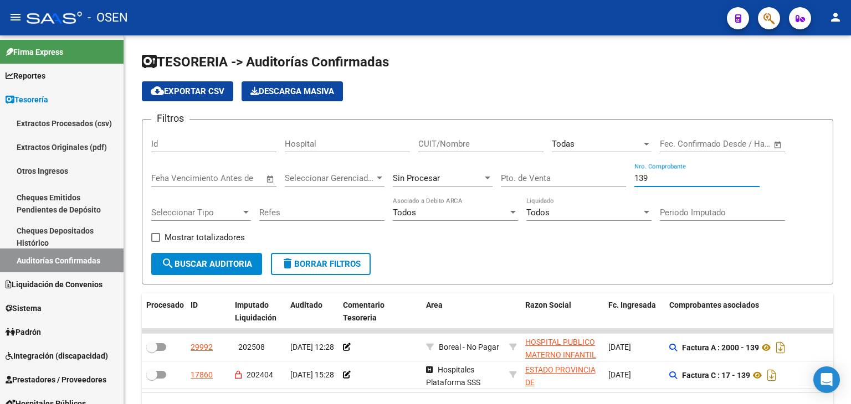
type input "139"
drag, startPoint x: 657, startPoint y: 174, endPoint x: 601, endPoint y: 176, distance: 55.9
click at [601, 176] on div "Filtros Id Hospital CUIT/Nombre Todas Seleccionar Area Start date – End date Fe…" at bounding box center [487, 190] width 672 height 125
click at [500, 140] on input "CUIT/Nombre" at bounding box center [480, 144] width 125 height 10
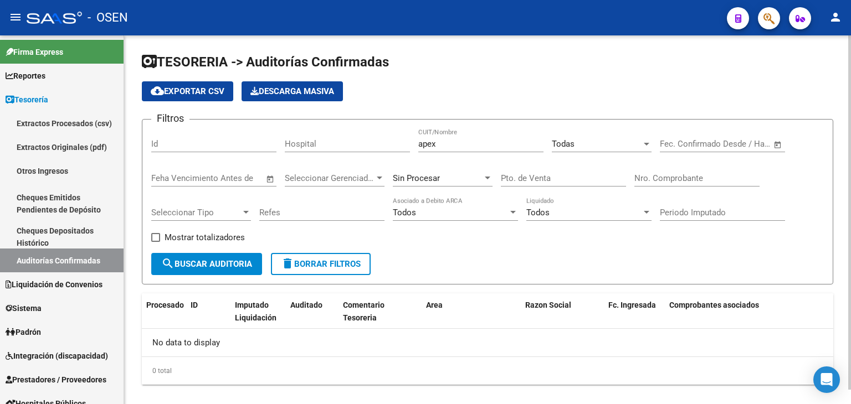
drag, startPoint x: 466, startPoint y: 150, endPoint x: 438, endPoint y: 148, distance: 28.3
click at [438, 148] on div "apex CUIT/Nombre" at bounding box center [480, 140] width 125 height 24
drag, startPoint x: 445, startPoint y: 142, endPoint x: 309, endPoint y: 137, distance: 136.3
click at [309, 137] on div "Filtros Id Hospital apex CUIT/Nombre Todas Seleccionar Area Start date – End da…" at bounding box center [487, 190] width 672 height 125
type input "á"
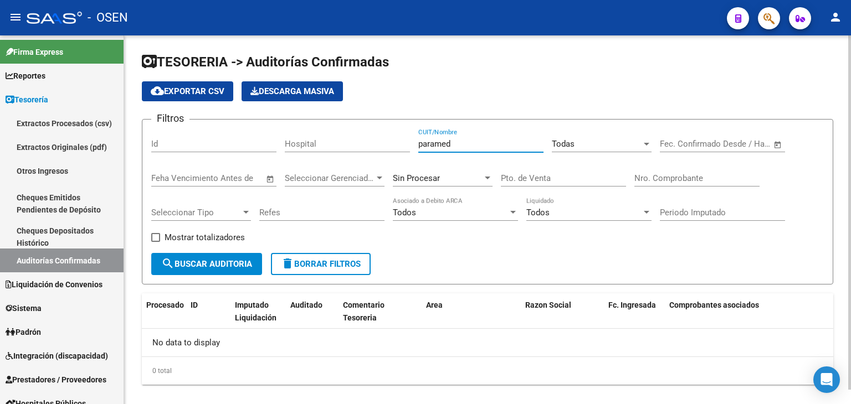
drag, startPoint x: 458, startPoint y: 141, endPoint x: 377, endPoint y: 142, distance: 81.4
click at [377, 142] on div "Filtros Id Hospital paramed CUIT/Nombre Todas Seleccionar Area Start date – End…" at bounding box center [487, 190] width 672 height 125
drag, startPoint x: 444, startPoint y: 143, endPoint x: 364, endPoint y: 146, distance: 79.8
click at [364, 146] on div "Filtros Id Hospital mavy CUIT/Nombre Todas Seleccionar Area Start date – End da…" at bounding box center [487, 190] width 672 height 125
drag, startPoint x: 446, startPoint y: 148, endPoint x: 408, endPoint y: 146, distance: 38.8
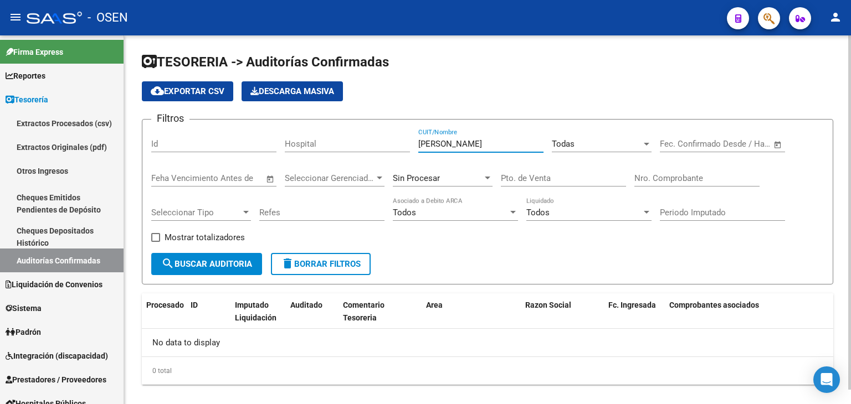
click at [408, 146] on div "Filtros Id Hospital [PERSON_NAME] CUIT/Nombre Todas Seleccionar Area Start date…" at bounding box center [487, 190] width 672 height 125
type input "aban"
drag, startPoint x: 484, startPoint y: 142, endPoint x: 411, endPoint y: 138, distance: 72.7
click at [411, 138] on div "Filtros Id Hospital aban CUIT/Nombre Todas Seleccionar Area Start date – End da…" at bounding box center [487, 190] width 672 height 125
click at [707, 177] on input "Nro. Comprobante" at bounding box center [696, 178] width 125 height 10
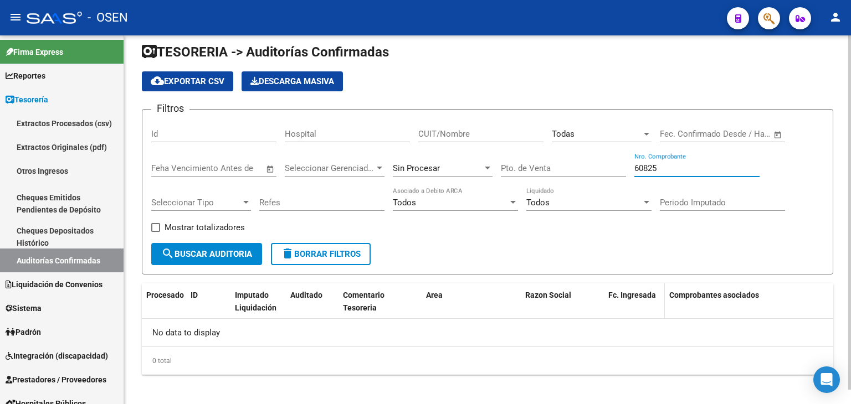
scroll to position [15, 0]
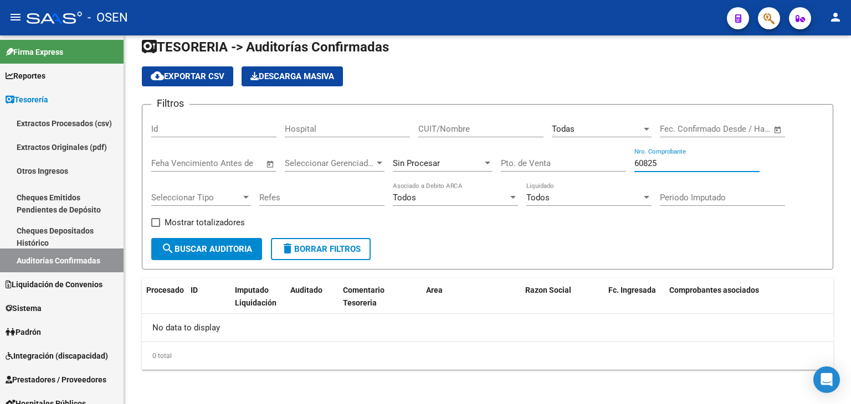
type input "60825"
drag, startPoint x: 689, startPoint y: 158, endPoint x: 465, endPoint y: 172, distance: 224.7
click at [465, 172] on div "Filtros Id Hospital CUIT/Nombre Todas Seleccionar Area Start date – End date Fe…" at bounding box center [487, 176] width 672 height 125
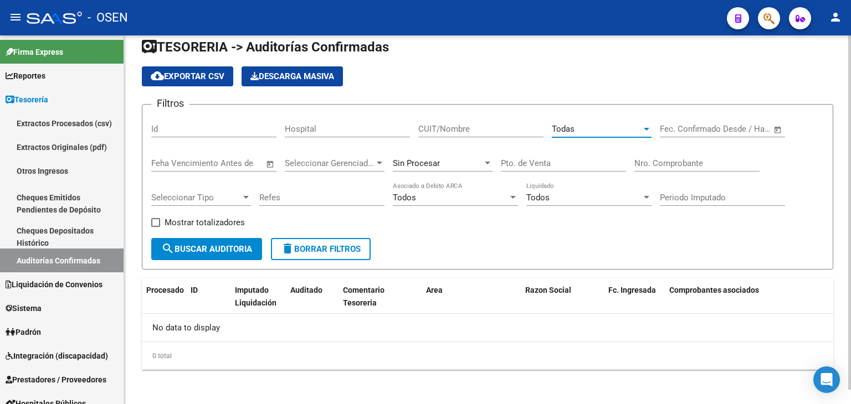
click at [603, 133] on div "Todas" at bounding box center [597, 129] width 90 height 10
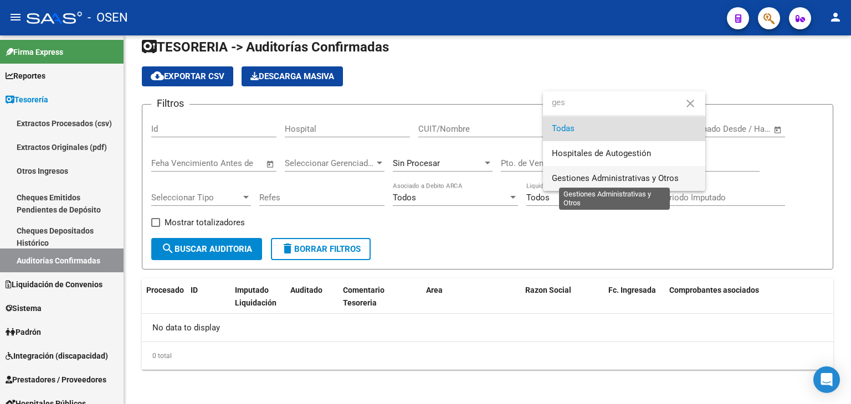
type input "ges"
click at [595, 180] on span "Gestiones Administrativas y Otros" at bounding box center [615, 178] width 127 height 10
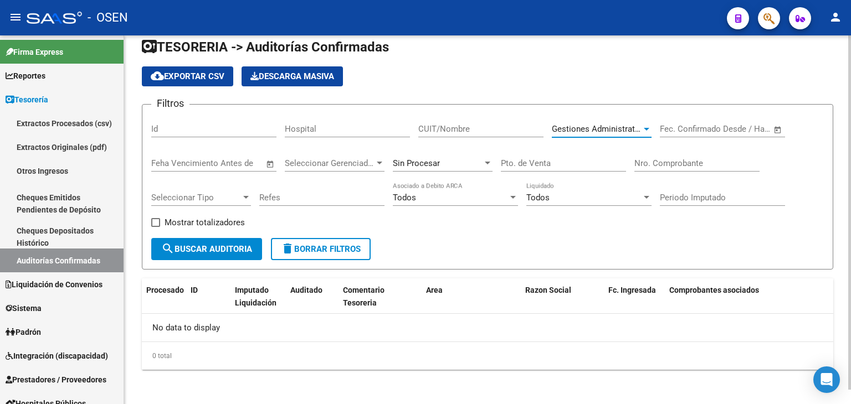
click at [218, 246] on span "search Buscar Auditoria" at bounding box center [206, 249] width 91 height 10
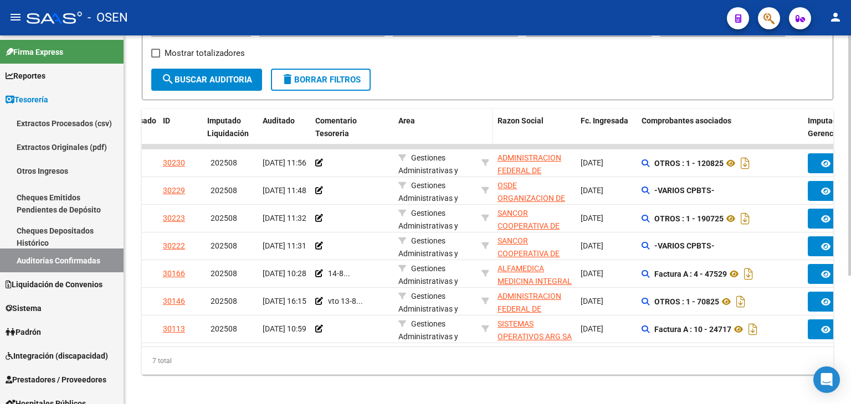
scroll to position [0, 0]
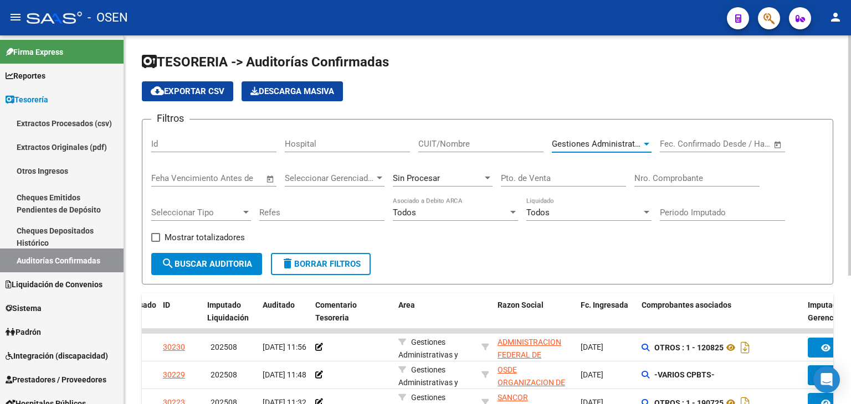
click at [599, 142] on span "Gestiones Administrativas y Otros" at bounding box center [615, 144] width 127 height 10
type input "ce"
drag, startPoint x: 598, startPoint y: 138, endPoint x: 441, endPoint y: 198, distance: 167.8
click at [593, 138] on span "Centro Médico" at bounding box center [579, 135] width 55 height 10
click at [251, 265] on span "search Buscar Auditoria" at bounding box center [206, 264] width 91 height 10
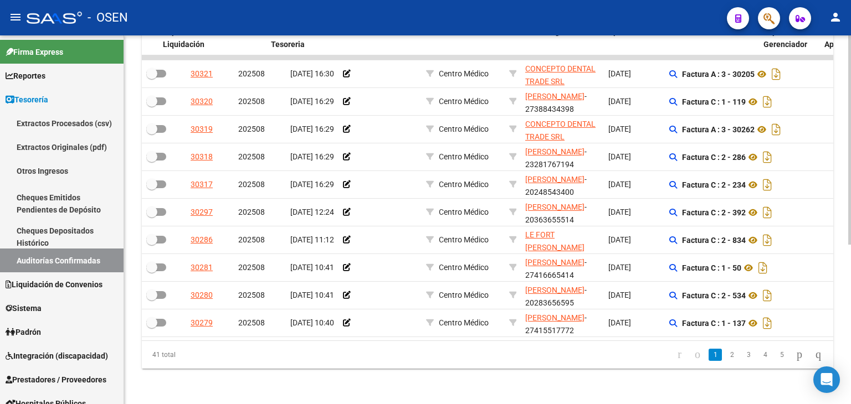
scroll to position [0, 71]
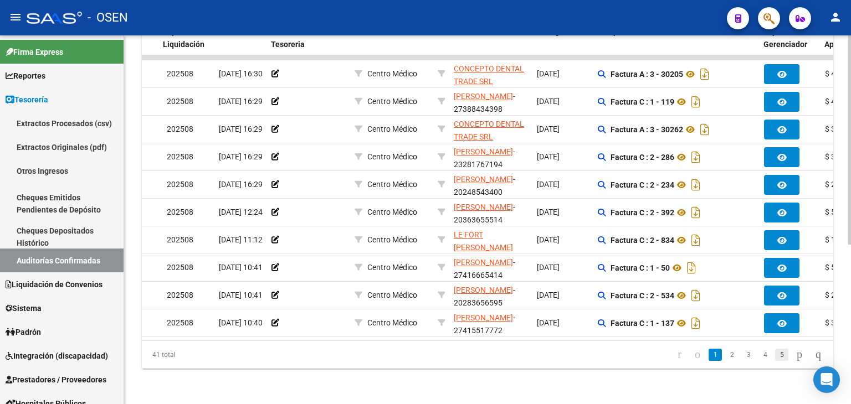
click at [775, 357] on link "5" at bounding box center [781, 355] width 13 height 12
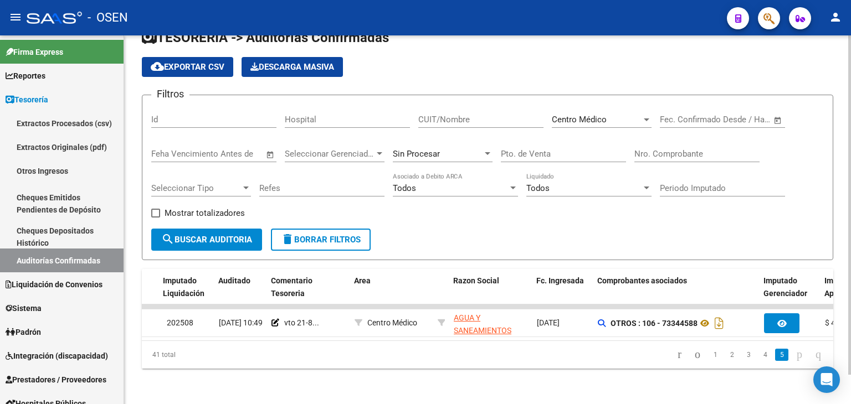
scroll to position [31, 0]
click at [758, 352] on link "4" at bounding box center [764, 355] width 13 height 12
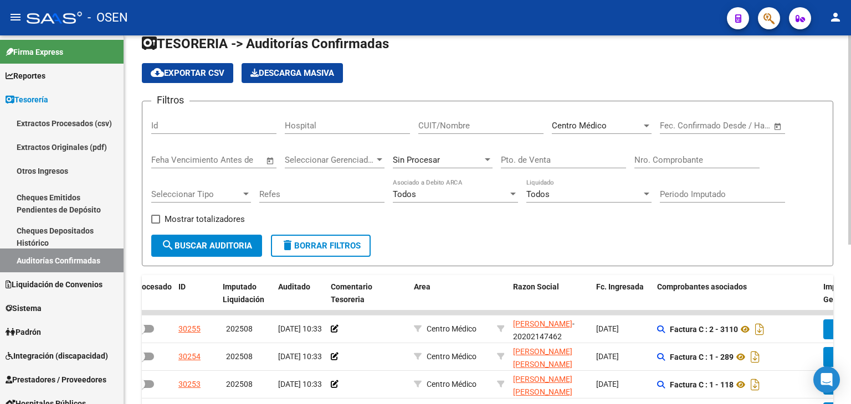
scroll to position [0, 0]
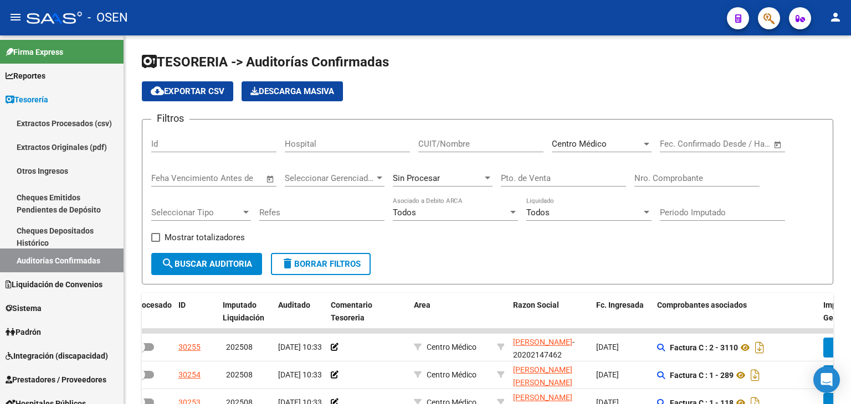
click at [605, 136] on div "Centro Médico Seleccionar Area" at bounding box center [602, 140] width 100 height 24
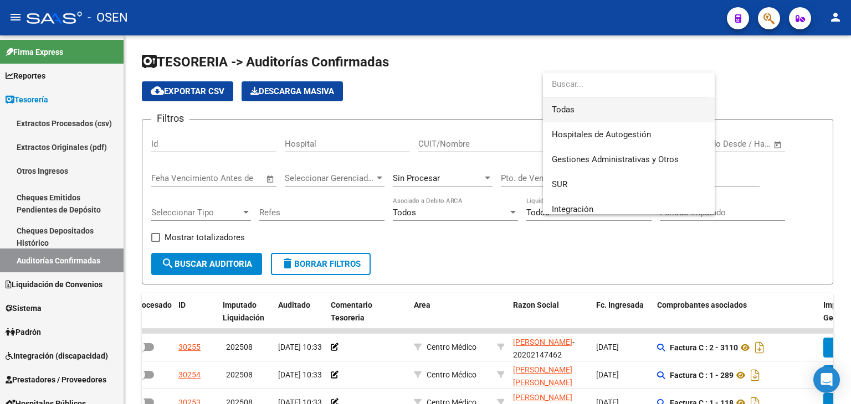
click at [609, 102] on span "Todas" at bounding box center [629, 109] width 154 height 25
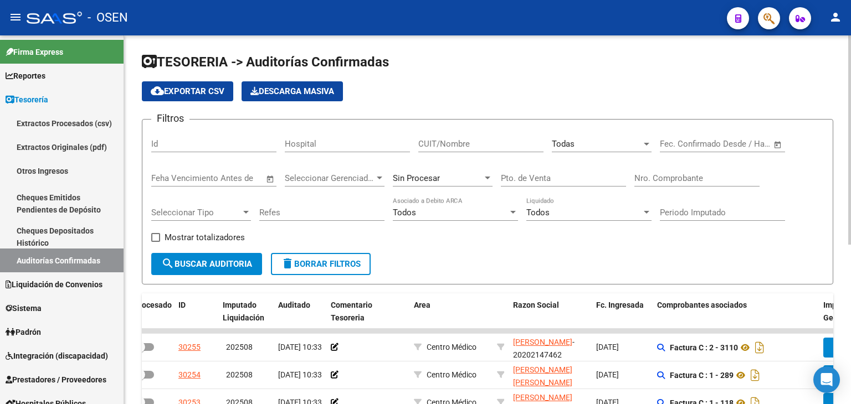
drag, startPoint x: 702, startPoint y: 167, endPoint x: 698, endPoint y: 181, distance: 14.0
click at [702, 167] on div "Nro. Comprobante" at bounding box center [696, 175] width 125 height 24
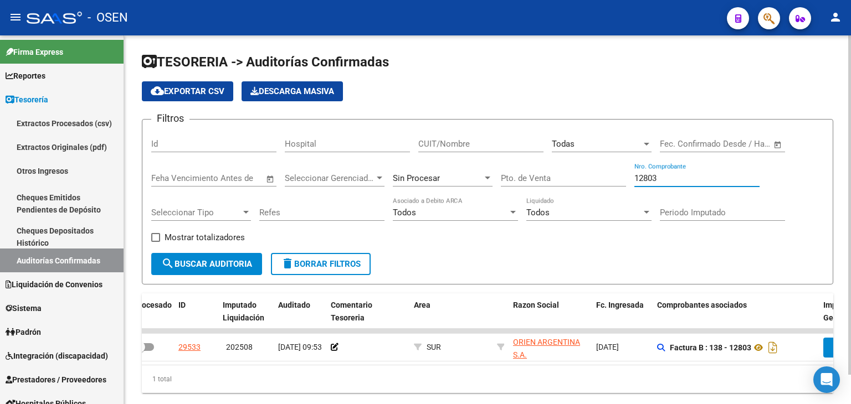
click at [478, 180] on div "Sin Procesar" at bounding box center [438, 178] width 90 height 10
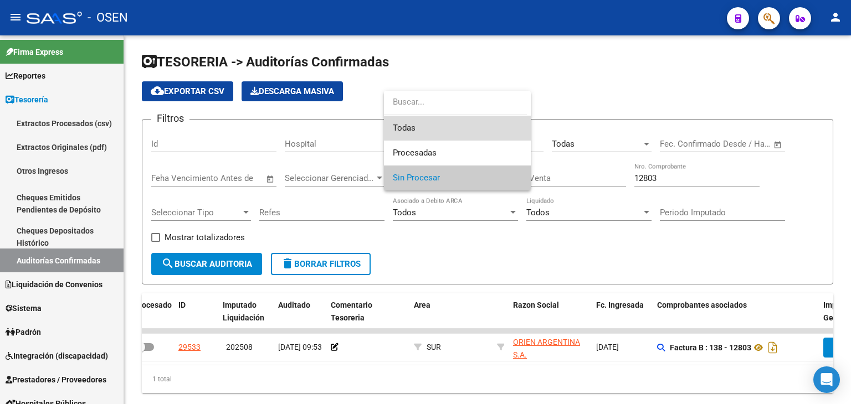
click at [467, 131] on span "Todas" at bounding box center [457, 128] width 129 height 25
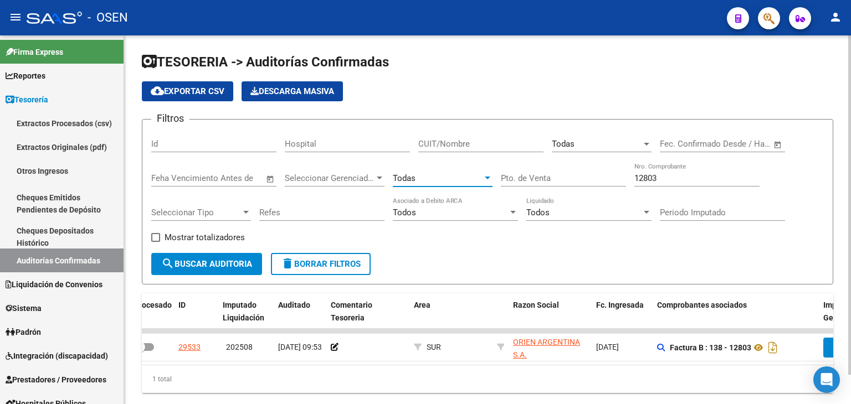
click at [233, 261] on span "search Buscar Auditoria" at bounding box center [206, 264] width 91 height 10
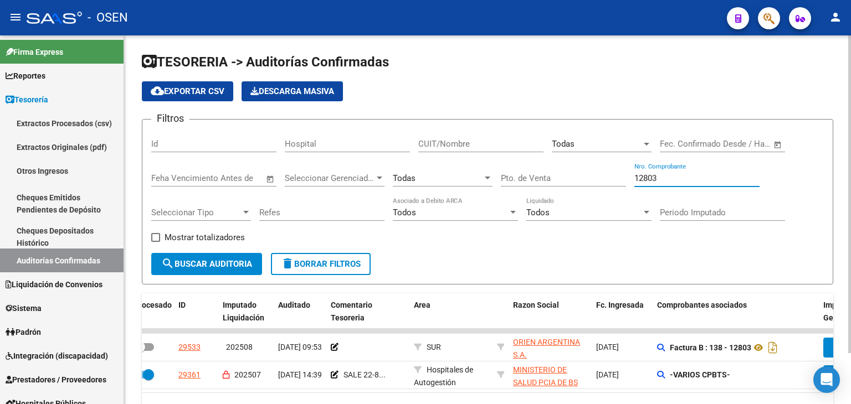
drag, startPoint x: 660, startPoint y: 176, endPoint x: 624, endPoint y: 176, distance: 35.4
click at [624, 176] on div "Filtros Id Hospital CUIT/Nombre Todas Seleccionar Area Start date – End date Fe…" at bounding box center [487, 190] width 672 height 125
type input "4294"
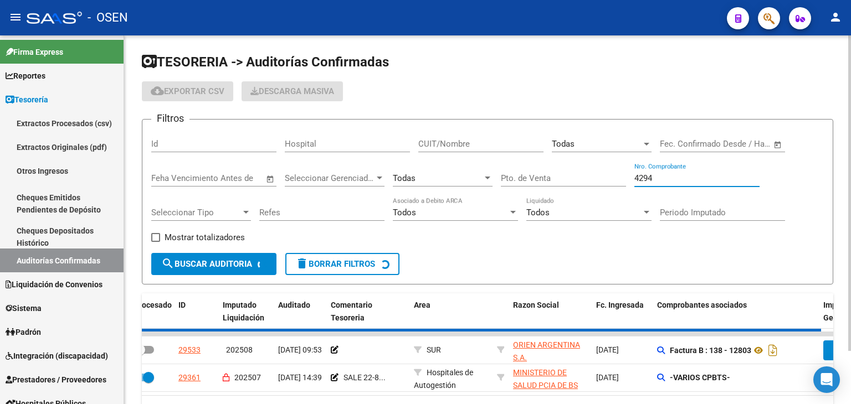
checkbox input "true"
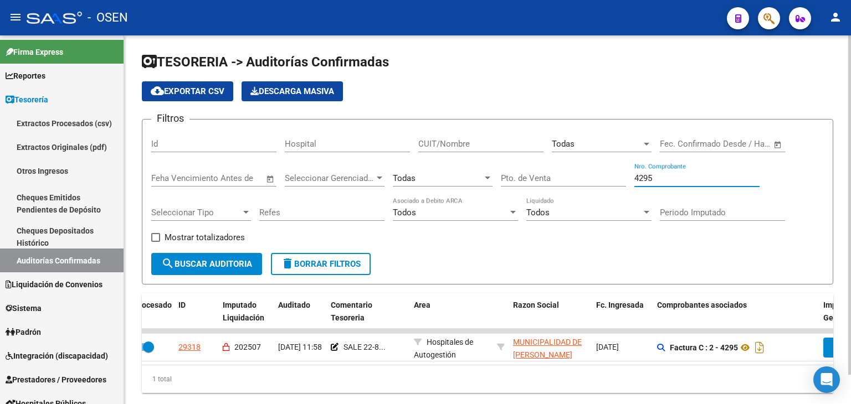
drag, startPoint x: 665, startPoint y: 176, endPoint x: 601, endPoint y: 193, distance: 65.6
click at [601, 193] on div "Filtros Id Hospital CUIT/Nombre Todas Seleccionar Area Start date – End date Fe…" at bounding box center [487, 190] width 672 height 125
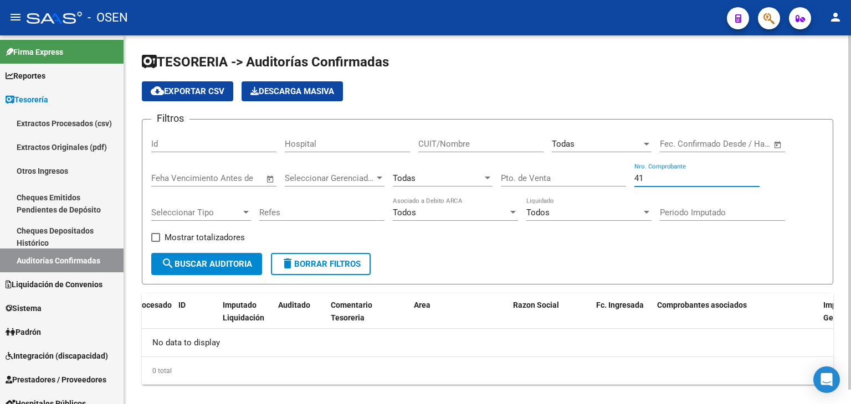
type input "4"
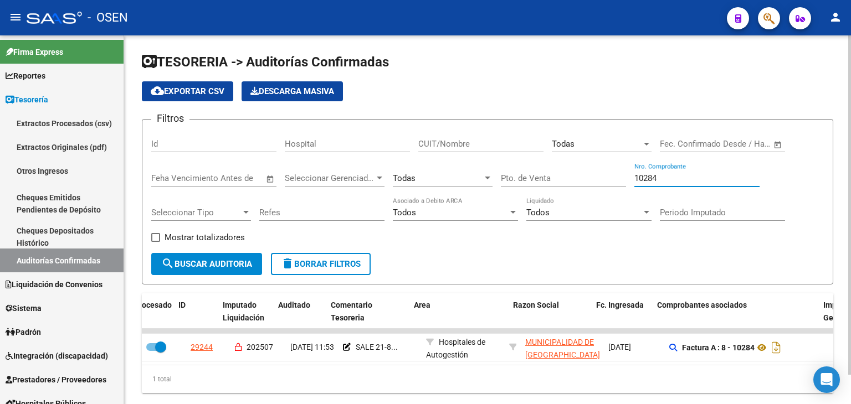
drag, startPoint x: 661, startPoint y: 179, endPoint x: 585, endPoint y: 183, distance: 76.0
click at [585, 183] on div "Filtros Id Hospital CUIT/Nombre Todas Seleccionar Area Start date – End date Fe…" at bounding box center [487, 190] width 672 height 125
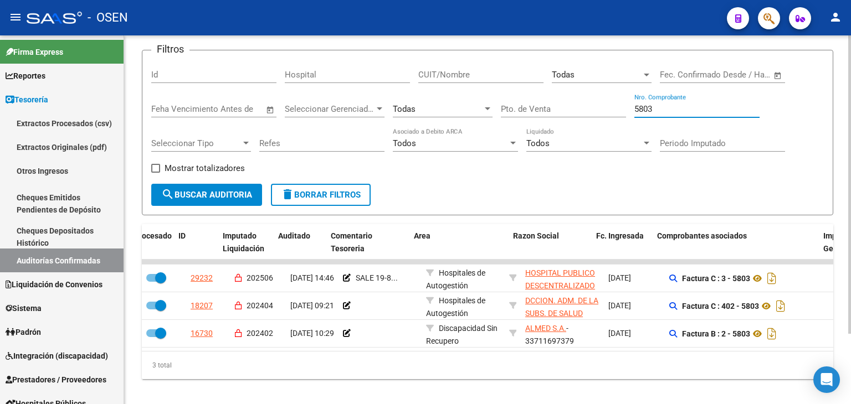
scroll to position [86, 0]
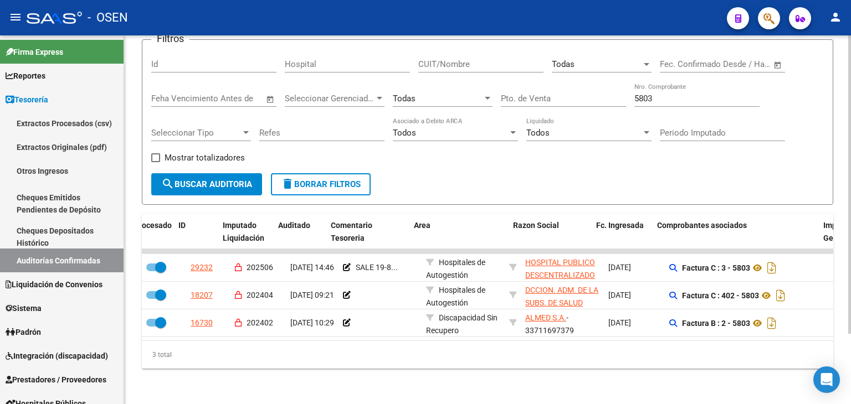
drag, startPoint x: 671, startPoint y: 83, endPoint x: 654, endPoint y: 89, distance: 17.7
click at [654, 89] on div "5803 Nro. Comprobante" at bounding box center [696, 95] width 125 height 24
drag, startPoint x: 660, startPoint y: 93, endPoint x: 627, endPoint y: 92, distance: 33.2
click at [627, 92] on div "Filtros Id Hospital CUIT/Nombre Todas Seleccionar Area Start date – End date Fe…" at bounding box center [487, 111] width 672 height 125
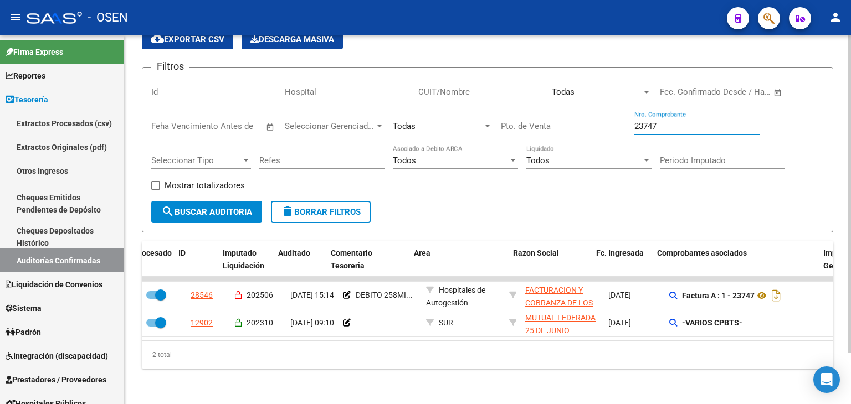
scroll to position [59, 0]
drag, startPoint x: 653, startPoint y: 117, endPoint x: 622, endPoint y: 117, distance: 31.0
click at [622, 117] on div "Filtros Id Hospital CUIT/Nombre Todas Seleccionar Area Start date – End date Fe…" at bounding box center [487, 138] width 672 height 125
drag, startPoint x: 700, startPoint y: 117, endPoint x: 527, endPoint y: 117, distance: 173.3
click at [536, 118] on div "Filtros Id Hospital CUIT/Nombre Todas Seleccionar Area Start date – End date Fe…" at bounding box center [487, 138] width 672 height 125
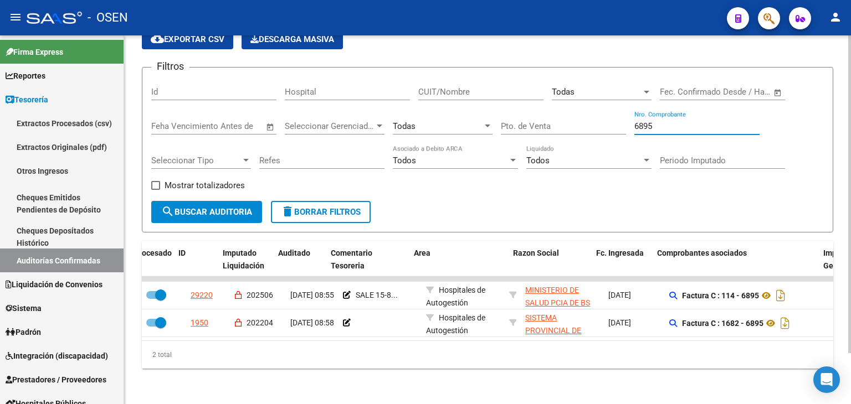
drag, startPoint x: 658, startPoint y: 117, endPoint x: 573, endPoint y: 117, distance: 84.7
click at [573, 117] on div "Filtros Id Hospital CUIT/Nombre Todas Seleccionar Area Start date – End date Fe…" at bounding box center [487, 138] width 672 height 125
type input "1392"
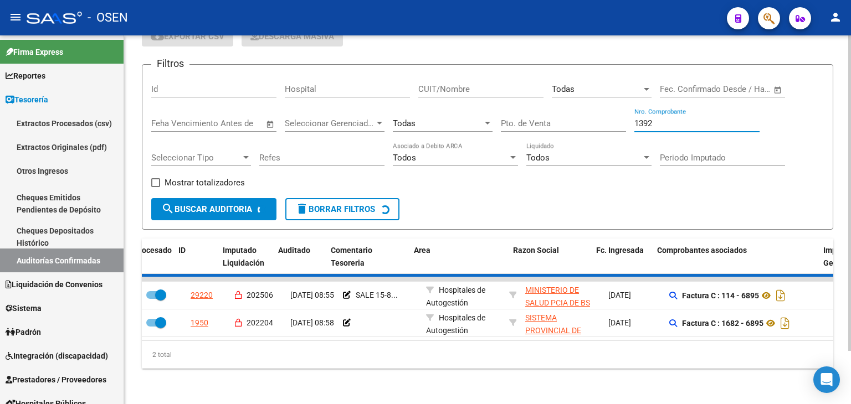
checkbox input "false"
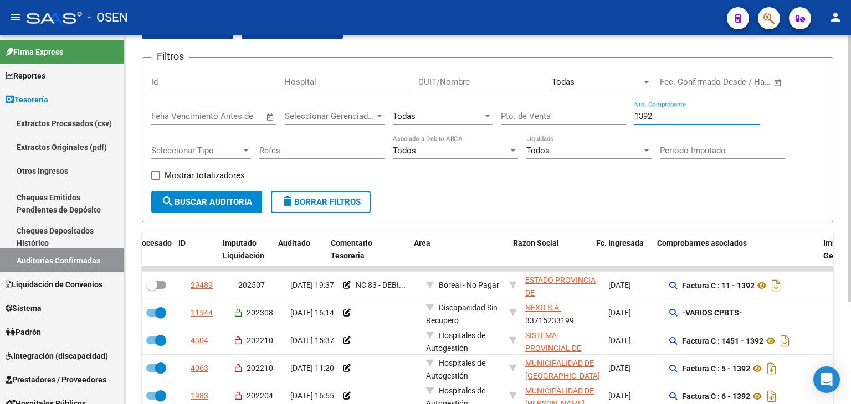
scroll to position [86, 0]
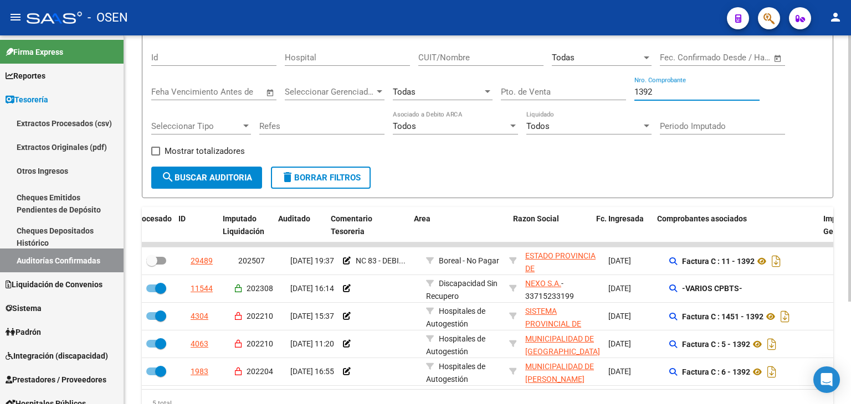
drag, startPoint x: 676, startPoint y: 85, endPoint x: 567, endPoint y: 87, distance: 109.1
click at [567, 87] on div "Filtros Id Hospital CUIT/Nombre Todas Seleccionar Area Start date – End date Fe…" at bounding box center [487, 104] width 672 height 125
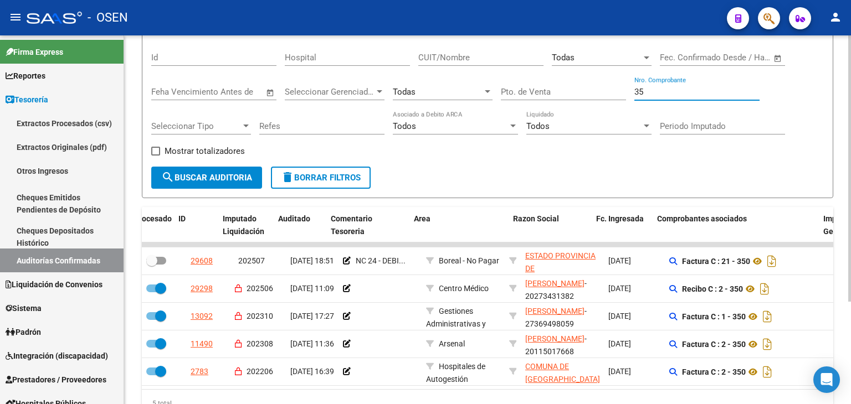
type input "3"
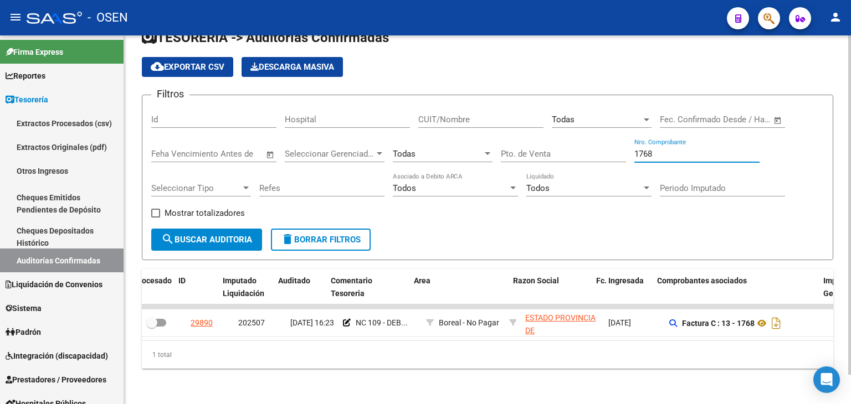
scroll to position [31, 0]
drag, startPoint x: 661, startPoint y: 146, endPoint x: 545, endPoint y: 158, distance: 115.9
click at [547, 157] on div "Filtros Id Hospital CUIT/Nombre Todas Seleccionar Area Start date – End date Fe…" at bounding box center [487, 166] width 672 height 125
type input "8505"
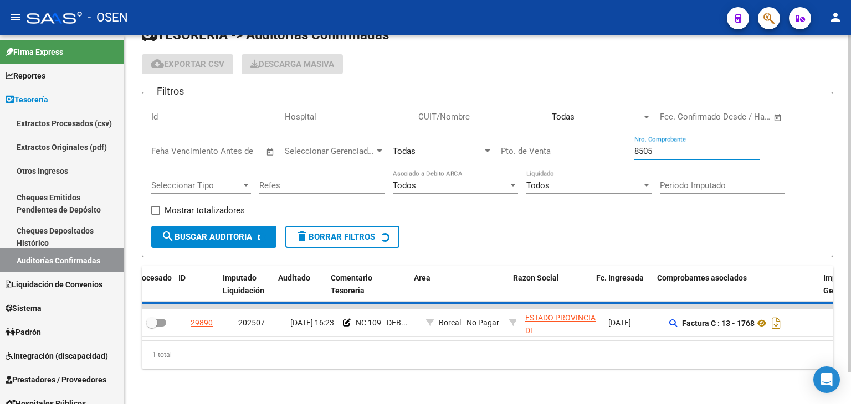
checkbox input "true"
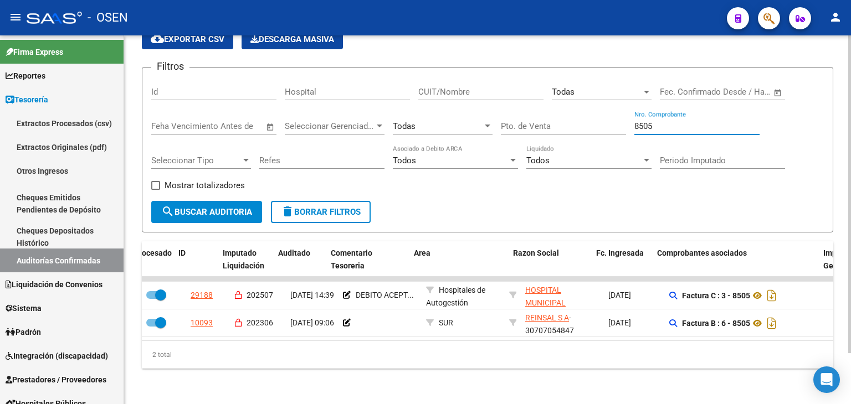
drag, startPoint x: 653, startPoint y: 118, endPoint x: 571, endPoint y: 101, distance: 84.2
click at [572, 101] on div "Filtros Id Hospital CUIT/Nombre Todas Seleccionar Area Start date – End date Fe…" at bounding box center [487, 138] width 672 height 125
type input "301"
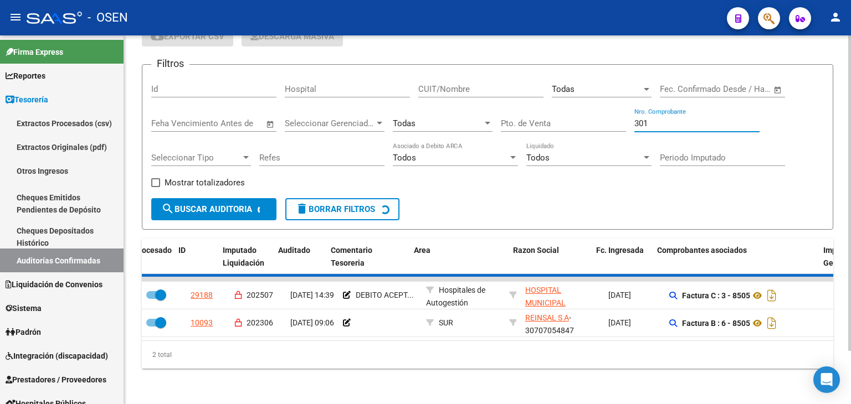
checkbox input "false"
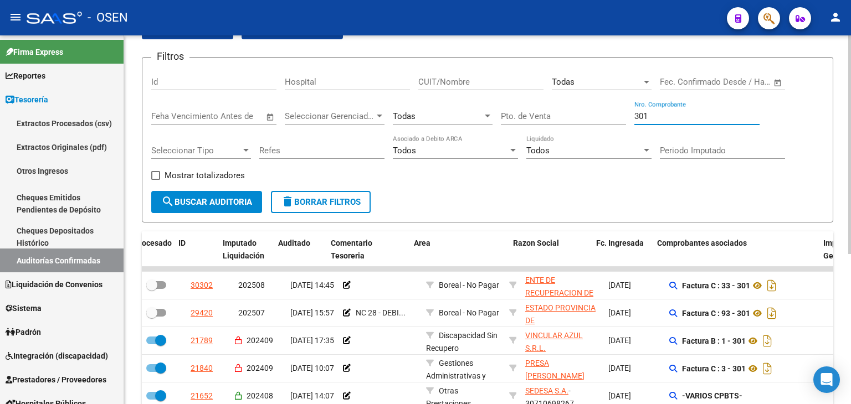
scroll to position [86, 0]
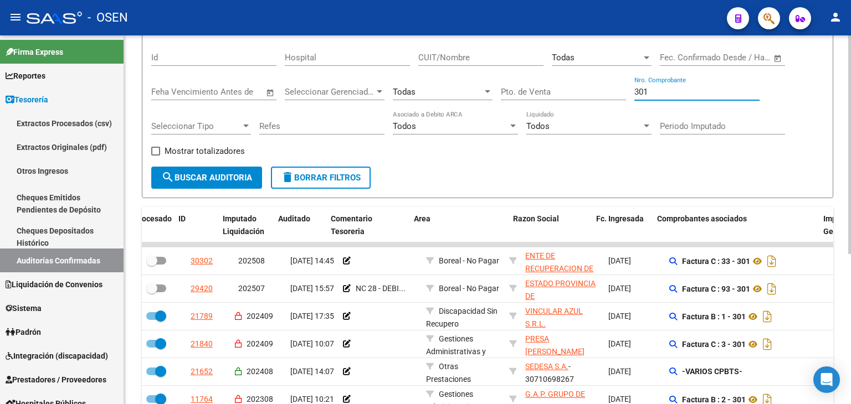
drag, startPoint x: 654, startPoint y: 94, endPoint x: 609, endPoint y: 90, distance: 45.6
click at [609, 90] on div "Filtros Id Hospital CUIT/Nombre Todas Seleccionar Area Start date – End date Fe…" at bounding box center [487, 104] width 672 height 125
type input "3362"
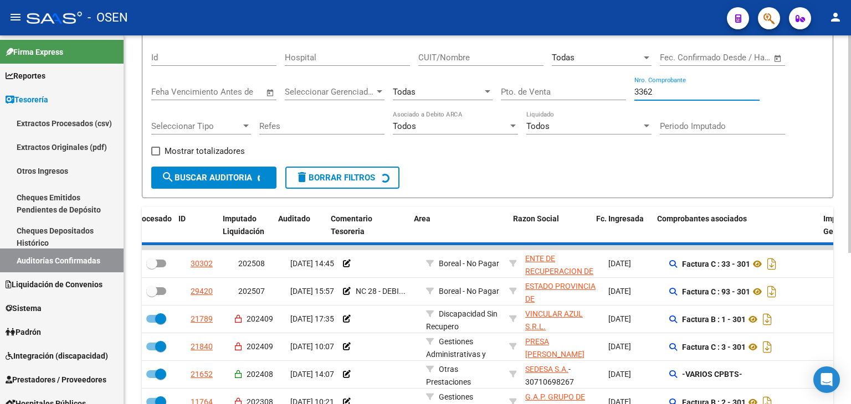
checkbox input "true"
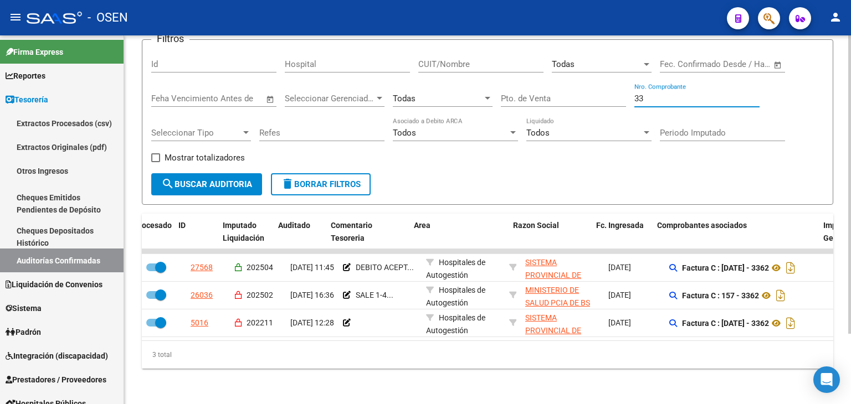
type input "3"
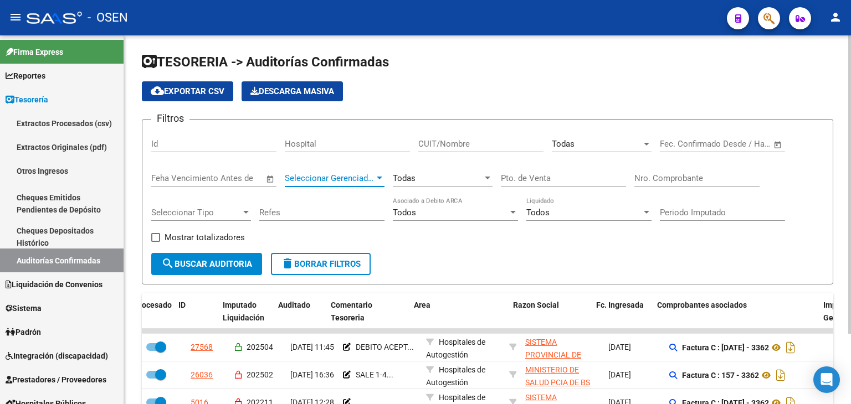
click at [336, 173] on span "Seleccionar Gerenciador" at bounding box center [330, 178] width 90 height 10
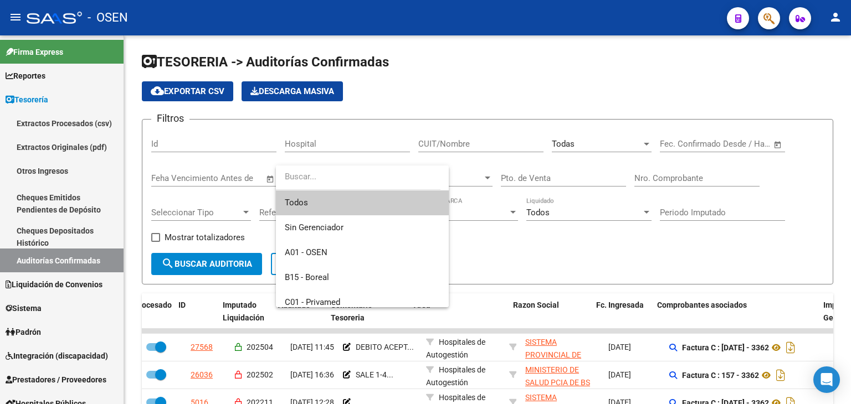
click at [403, 113] on div at bounding box center [425, 202] width 851 height 404
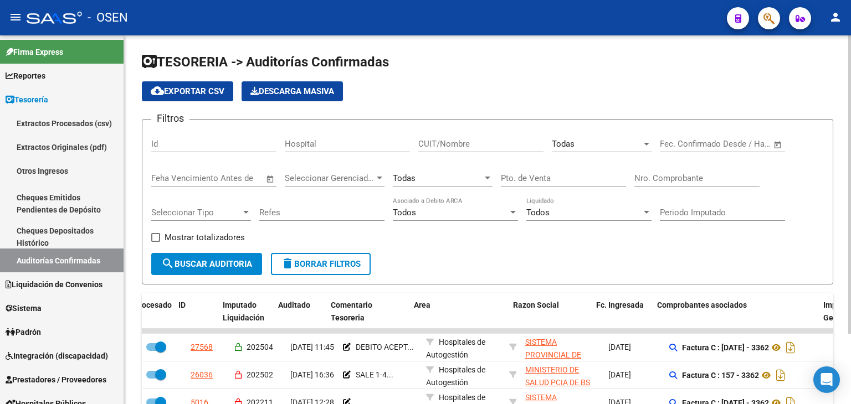
click at [357, 176] on span "Seleccionar Gerenciador" at bounding box center [330, 178] width 90 height 10
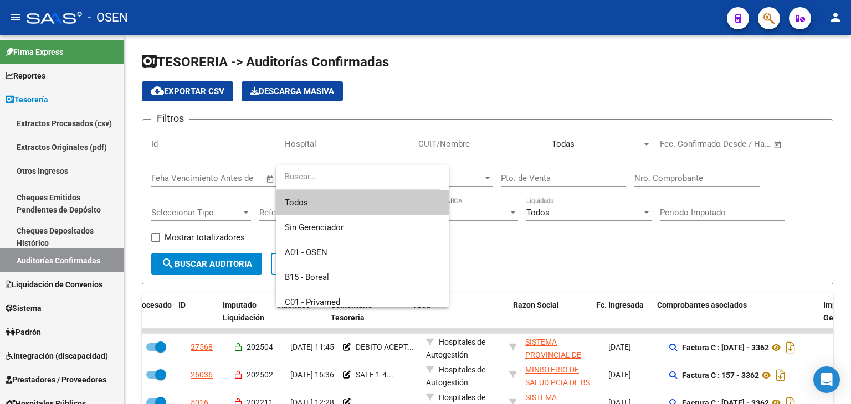
click at [418, 102] on div at bounding box center [425, 202] width 851 height 404
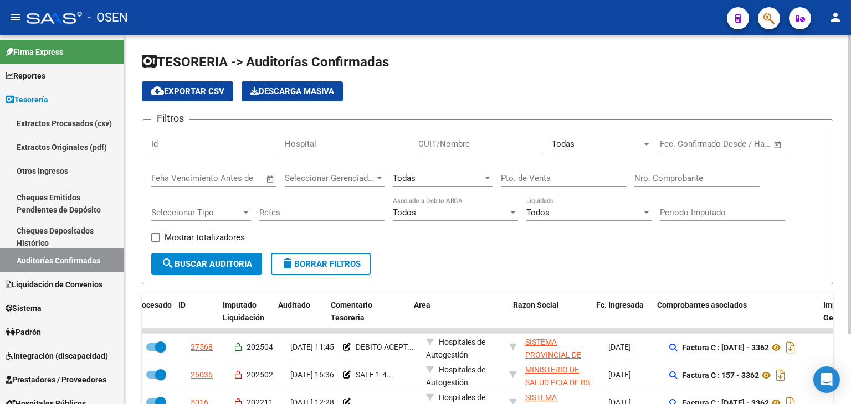
click at [220, 211] on span "Seleccionar Tipo" at bounding box center [196, 213] width 90 height 10
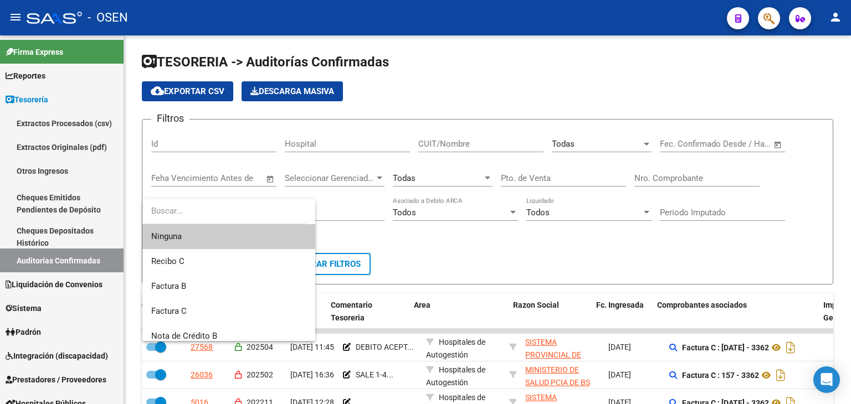
click at [507, 182] on div at bounding box center [425, 202] width 851 height 404
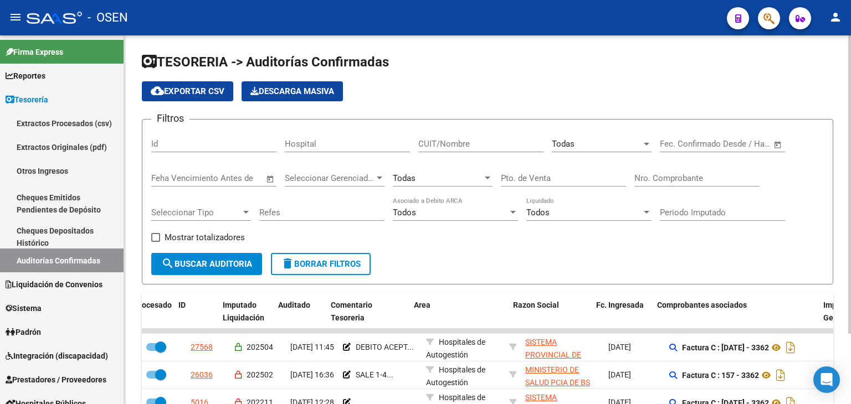
click at [488, 181] on div at bounding box center [487, 178] width 10 height 9
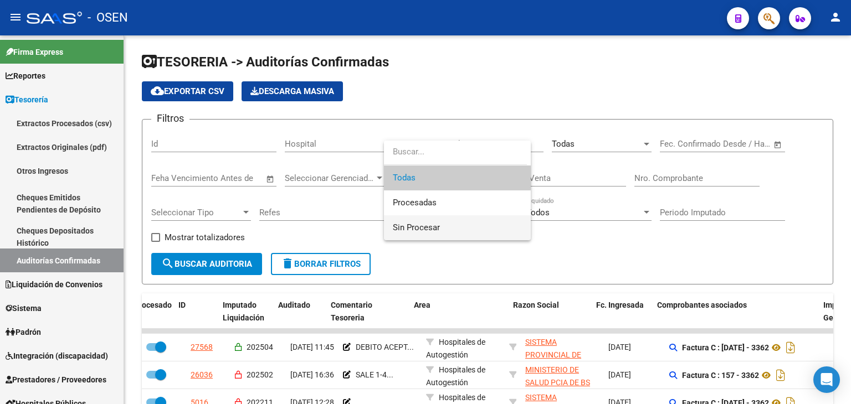
click at [459, 231] on span "Sin Procesar" at bounding box center [457, 227] width 129 height 25
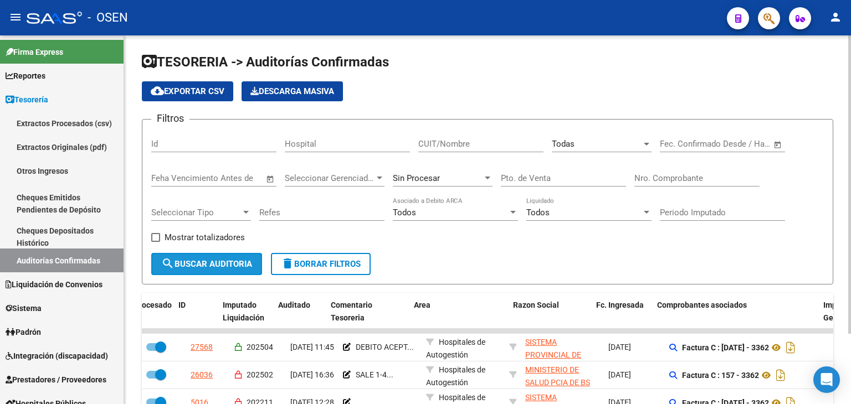
click at [195, 269] on button "search Buscar Auditoria" at bounding box center [206, 264] width 111 height 22
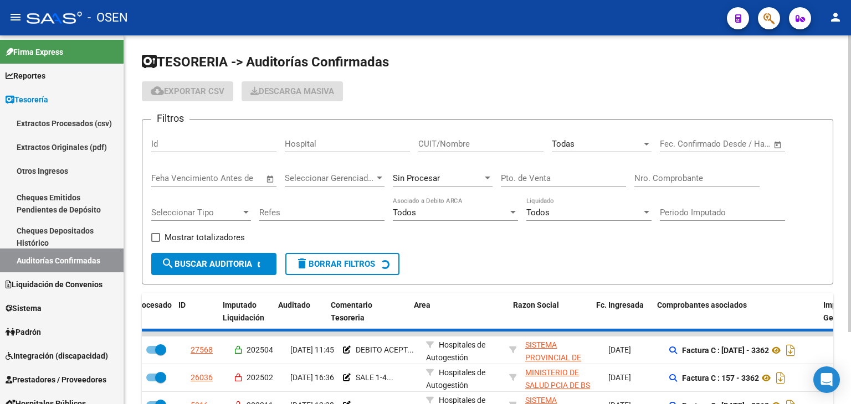
checkbox input "false"
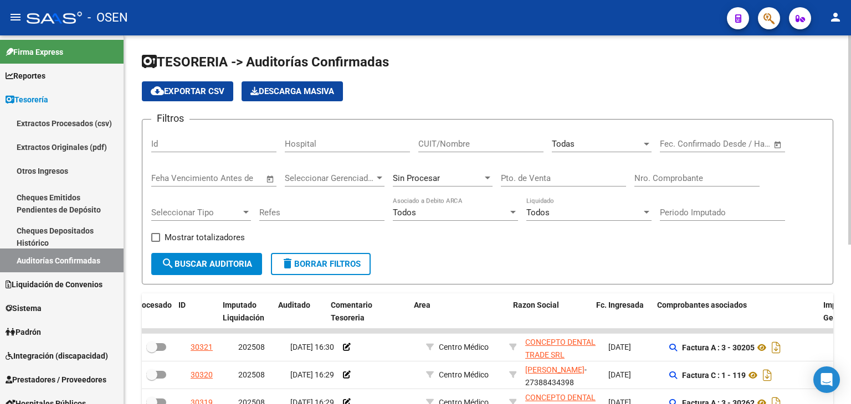
click at [632, 148] on div "Todas Seleccionar Area" at bounding box center [602, 140] width 100 height 24
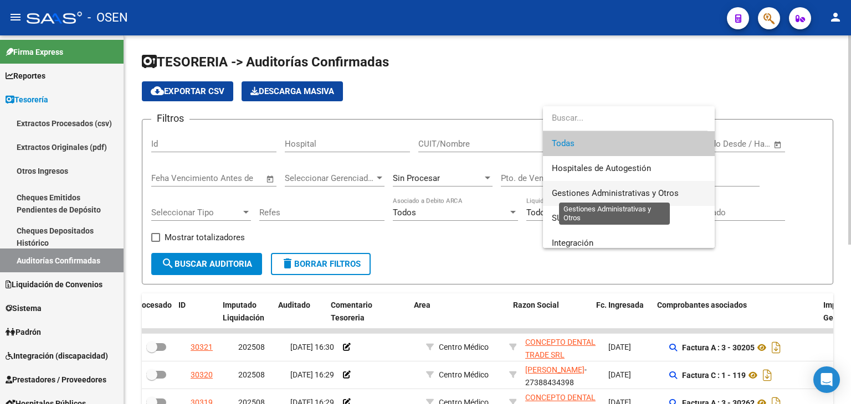
drag, startPoint x: 627, startPoint y: 197, endPoint x: 447, endPoint y: 235, distance: 184.0
click at [627, 197] on span "Gestiones Administrativas y Otros" at bounding box center [615, 193] width 127 height 10
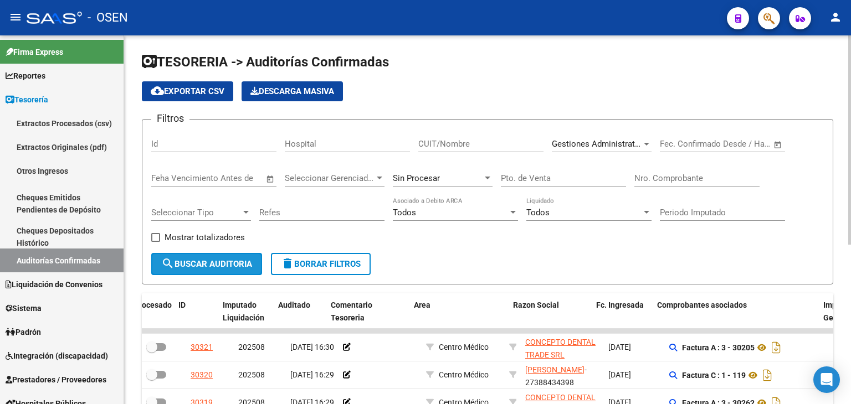
click at [250, 259] on span "search Buscar Auditoria" at bounding box center [206, 264] width 91 height 10
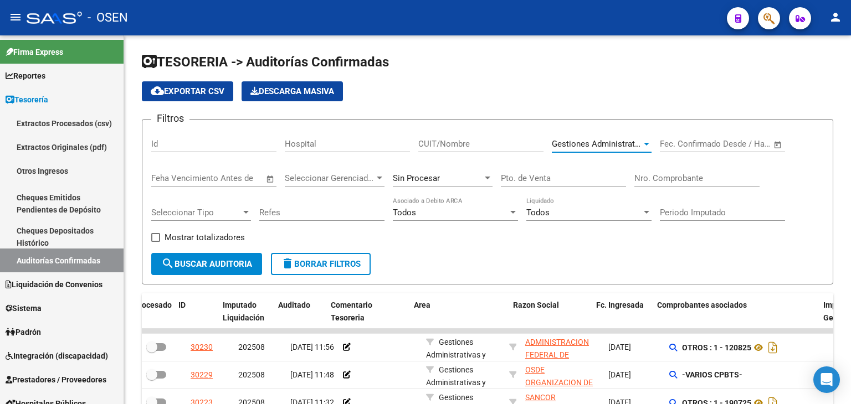
click at [603, 141] on span "Gestiones Administrativas y Otros" at bounding box center [615, 144] width 127 height 10
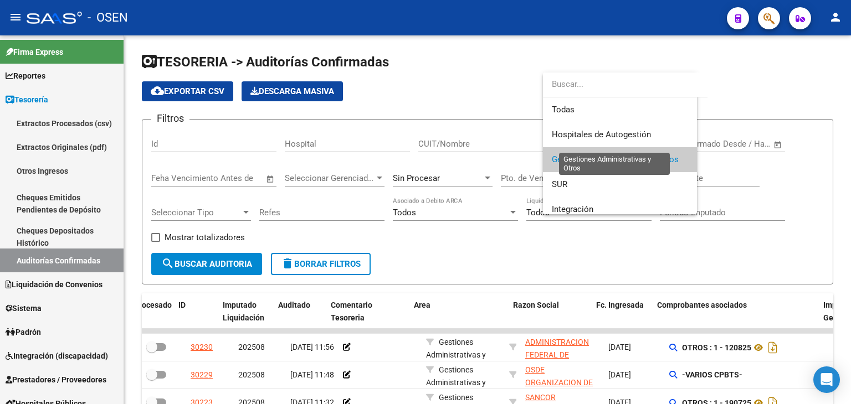
scroll to position [16, 0]
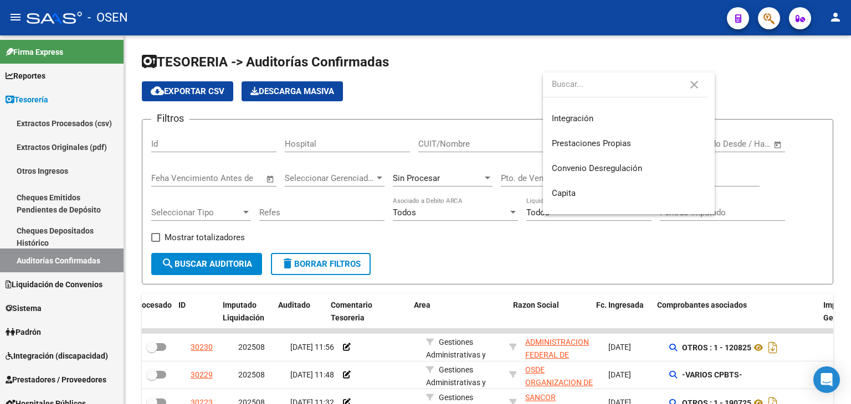
type input "c"
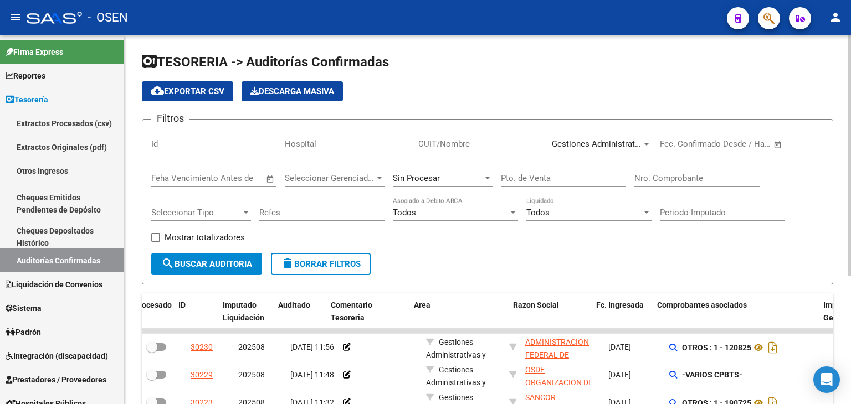
scroll to position [184, 0]
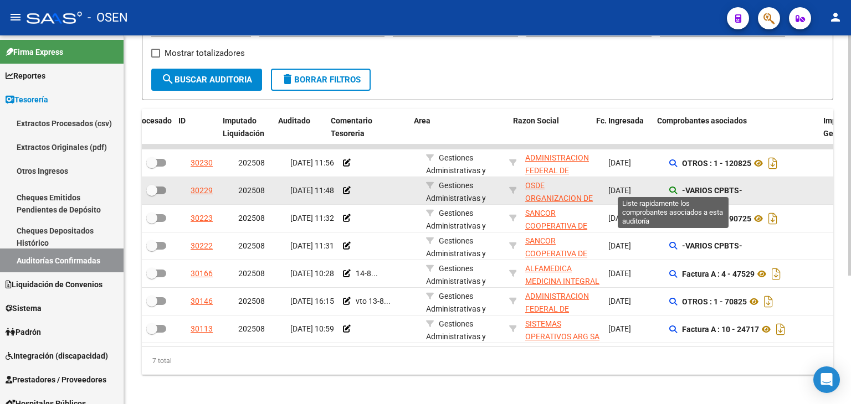
click at [674, 192] on icon at bounding box center [673, 191] width 8 height 8
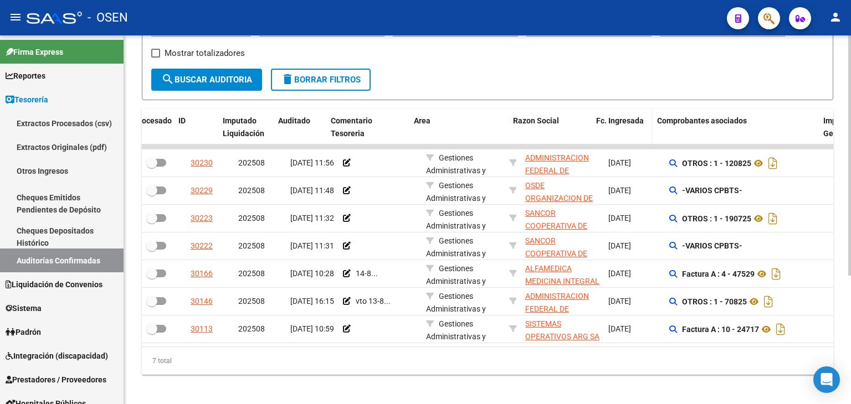
scroll to position [0, 0]
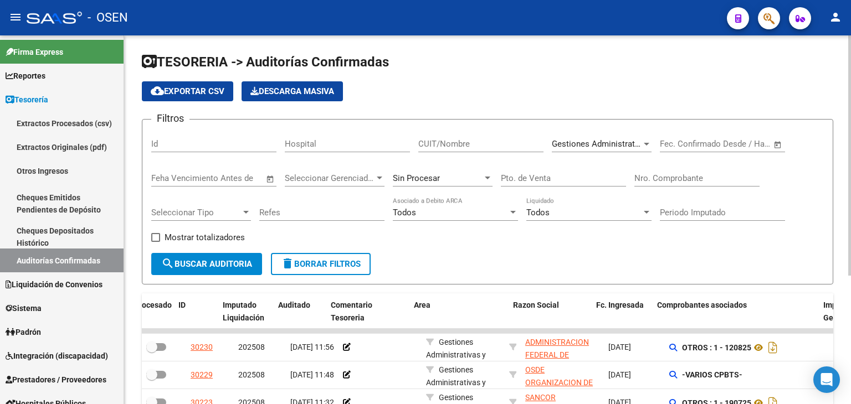
click at [640, 138] on div "Gestiones Administrativas y Otros Seleccionar Area" at bounding box center [602, 140] width 100 height 24
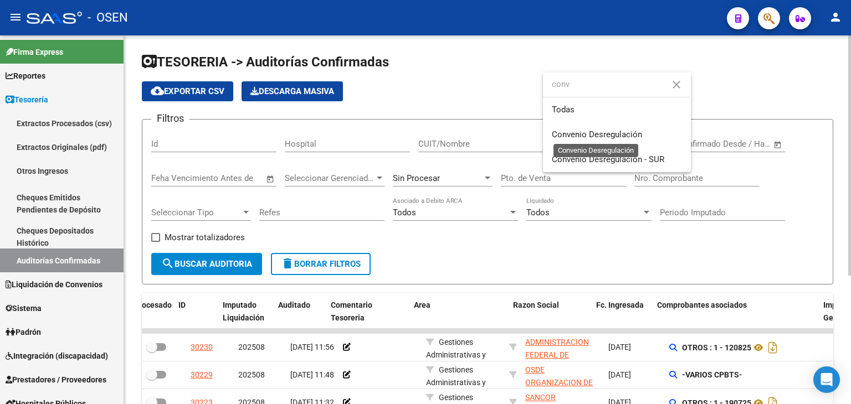
type input "conv"
click at [640, 138] on span "Convenio Desregulación" at bounding box center [597, 135] width 90 height 10
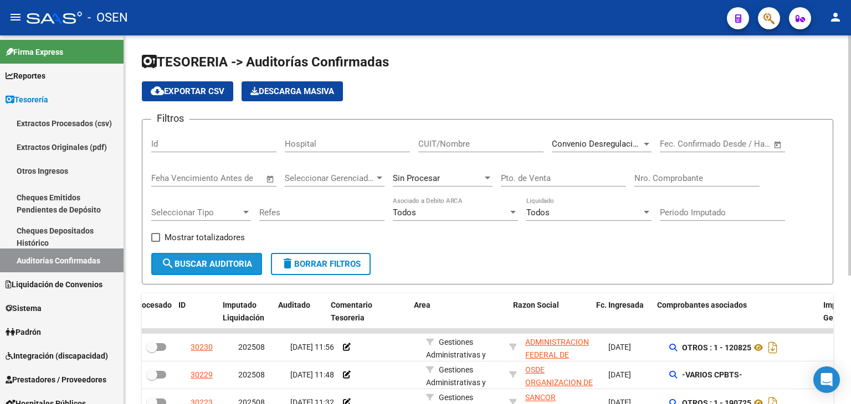
click at [176, 259] on span "search Buscar Auditoria" at bounding box center [206, 264] width 91 height 10
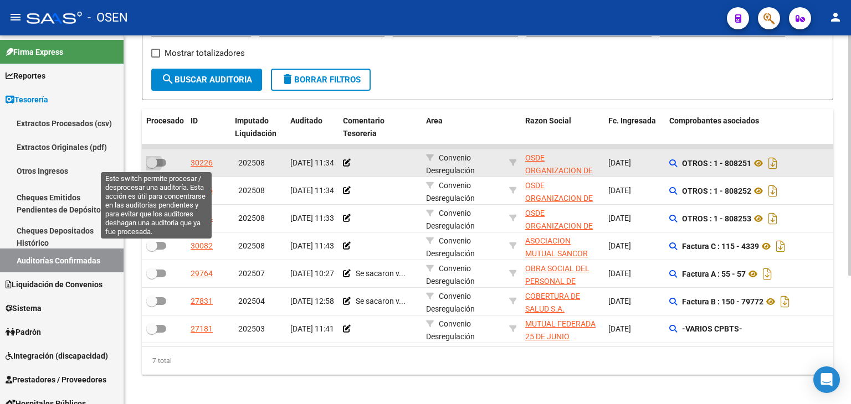
click at [151, 164] on span at bounding box center [151, 162] width 11 height 11
click at [151, 167] on input "checkbox" at bounding box center [151, 167] width 1 height 1
checkbox input "true"
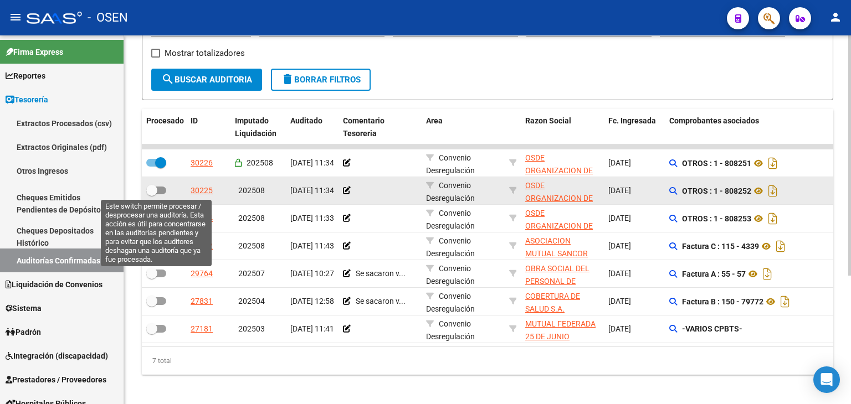
click at [152, 187] on span at bounding box center [151, 190] width 11 height 11
click at [152, 194] on input "checkbox" at bounding box center [151, 194] width 1 height 1
checkbox input "true"
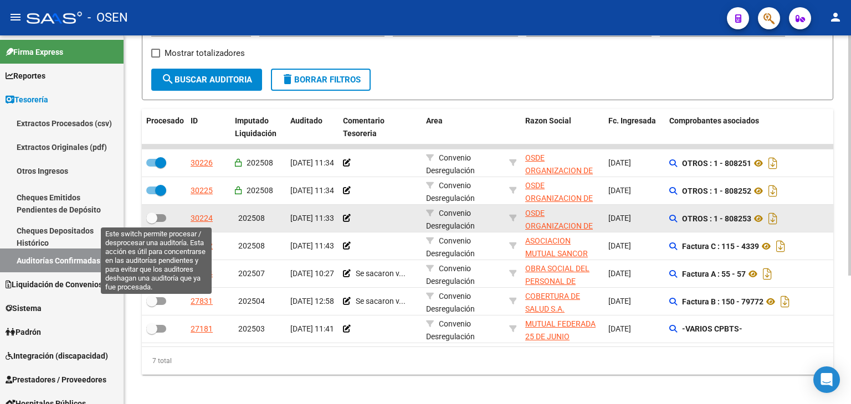
click at [151, 221] on span at bounding box center [151, 218] width 11 height 11
click at [151, 222] on input "checkbox" at bounding box center [151, 222] width 1 height 1
checkbox input "true"
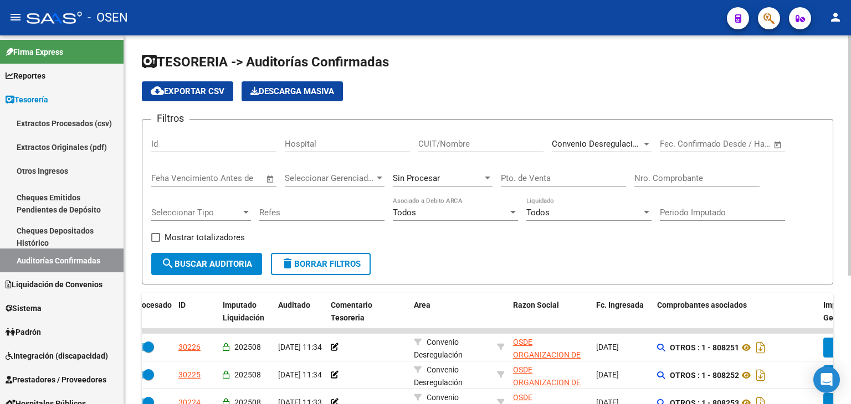
click at [600, 135] on div "Convenio Desregulación Seleccionar Area" at bounding box center [602, 140] width 100 height 24
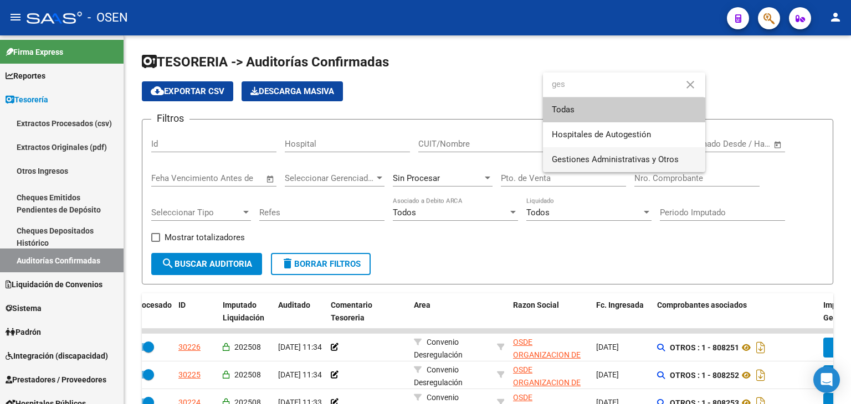
type input "ges"
click at [599, 151] on span "Gestiones Administrativas y Otros" at bounding box center [624, 159] width 145 height 25
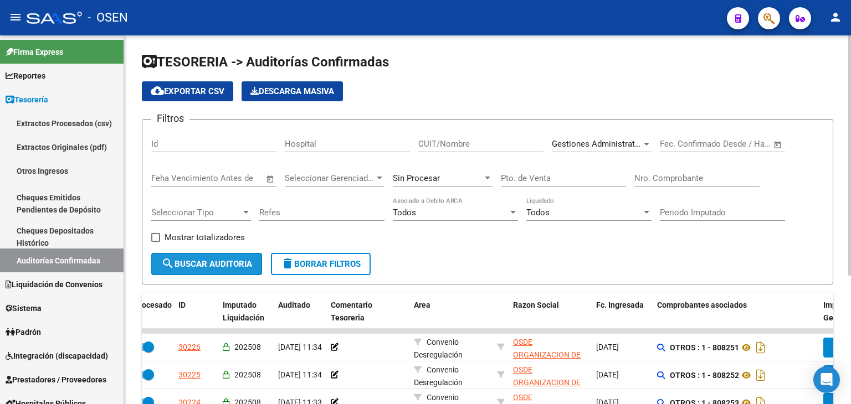
click at [205, 269] on button "search Buscar Auditoria" at bounding box center [206, 264] width 111 height 22
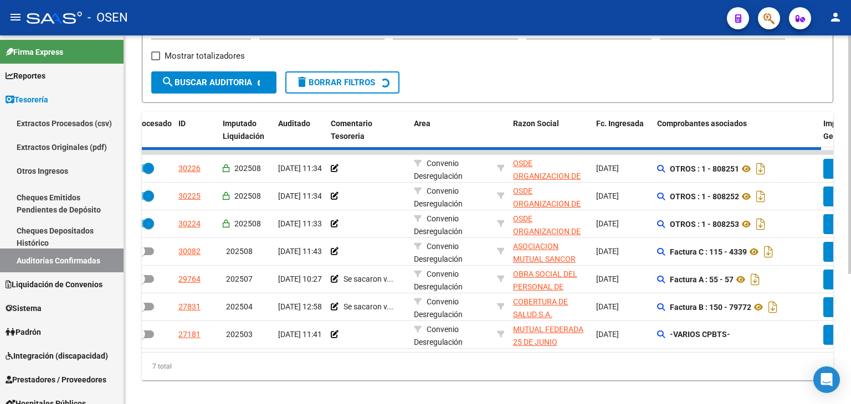
scroll to position [184, 0]
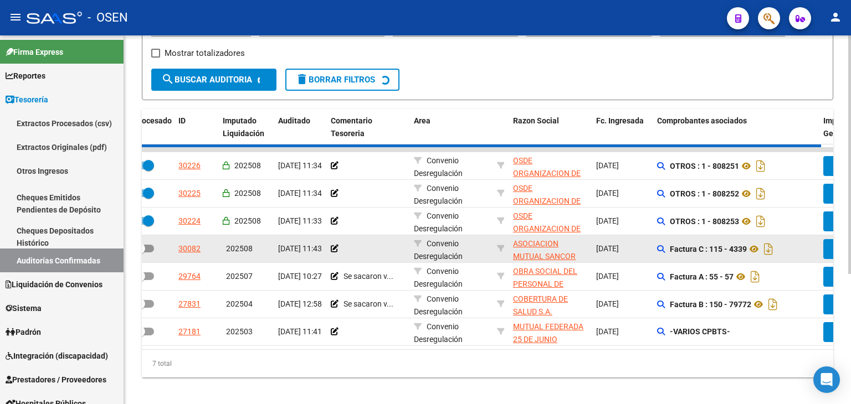
checkbox input "false"
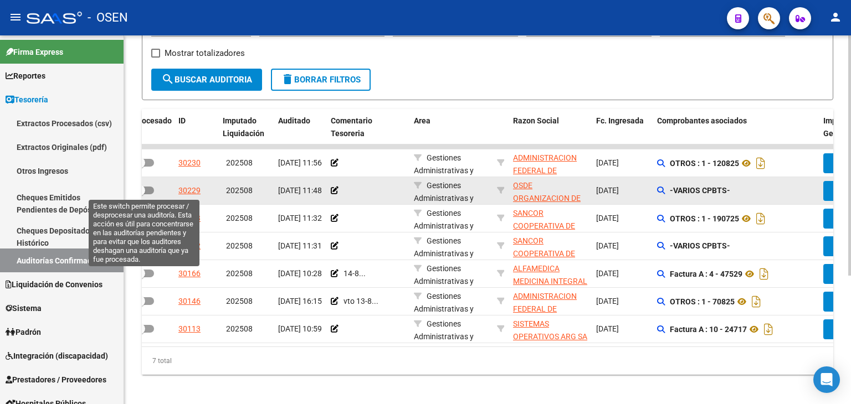
click at [147, 189] on span at bounding box center [144, 191] width 20 height 8
click at [140, 194] on input "checkbox" at bounding box center [139, 194] width 1 height 1
checkbox input "true"
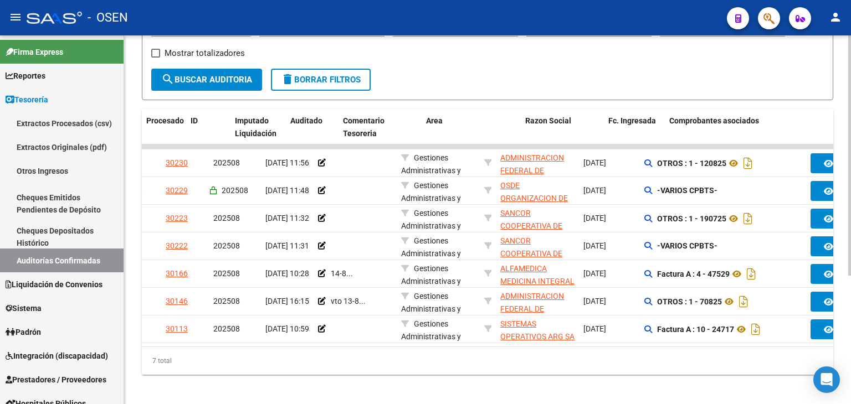
scroll to position [0, 0]
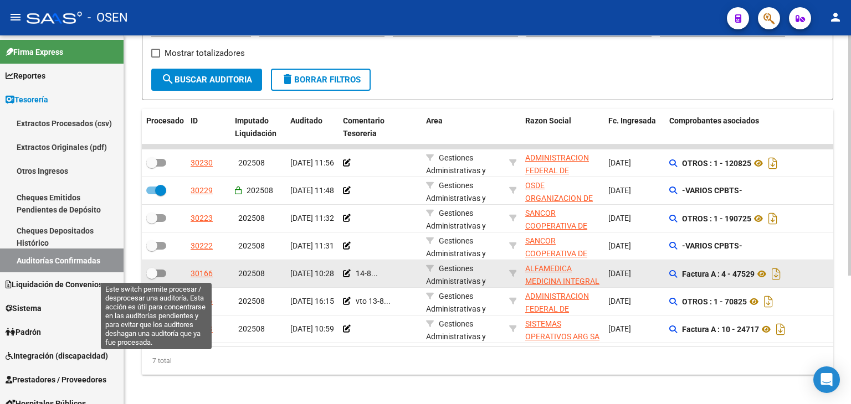
click at [152, 276] on span at bounding box center [151, 273] width 11 height 11
click at [152, 277] on input "checkbox" at bounding box center [151, 277] width 1 height 1
checkbox input "true"
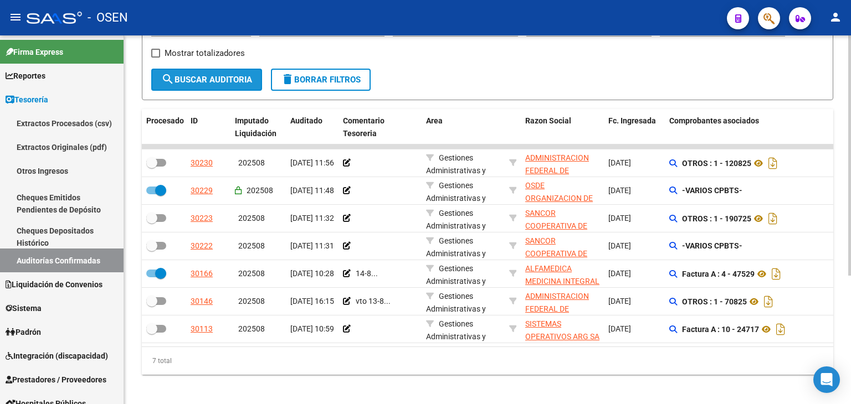
click at [202, 80] on span "search Buscar Auditoria" at bounding box center [206, 80] width 91 height 10
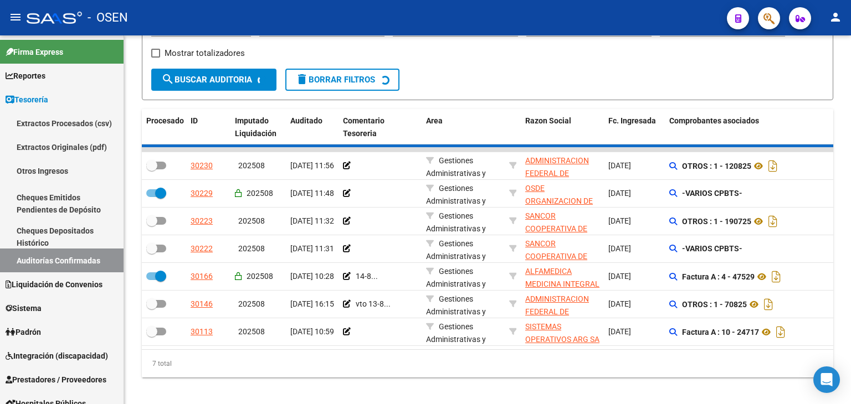
checkbox input "false"
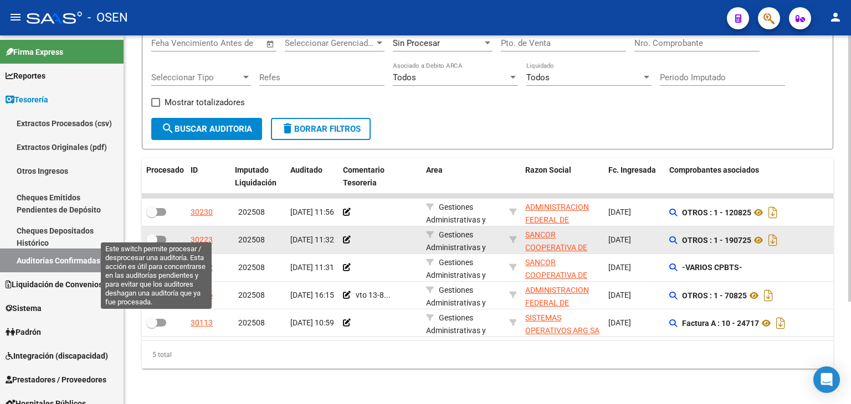
click at [151, 234] on span at bounding box center [151, 239] width 11 height 11
click at [151, 244] on input "checkbox" at bounding box center [151, 244] width 1 height 1
checkbox input "true"
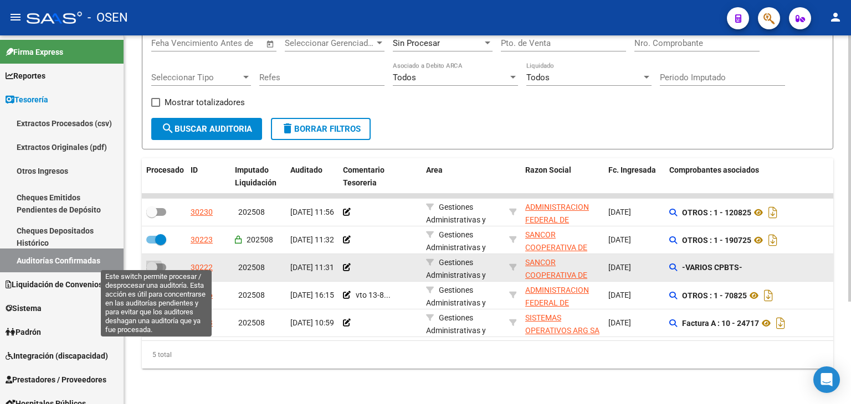
click at [152, 262] on span at bounding box center [151, 267] width 11 height 11
click at [152, 271] on input "checkbox" at bounding box center [151, 271] width 1 height 1
checkbox input "true"
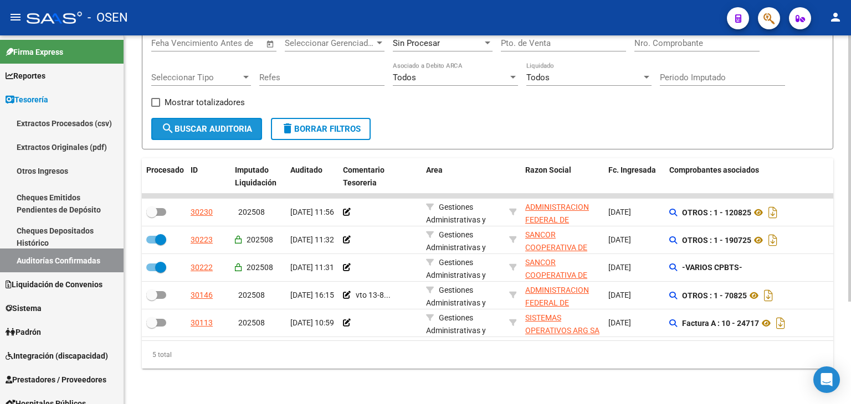
click at [220, 124] on span "search Buscar Auditoria" at bounding box center [206, 129] width 91 height 10
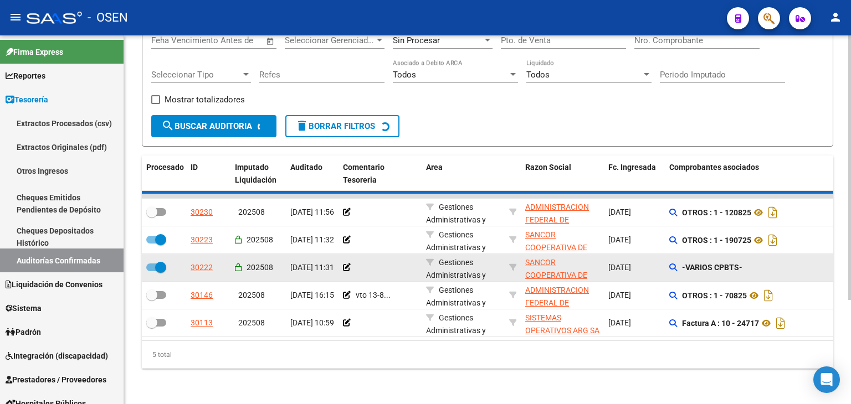
checkbox input "false"
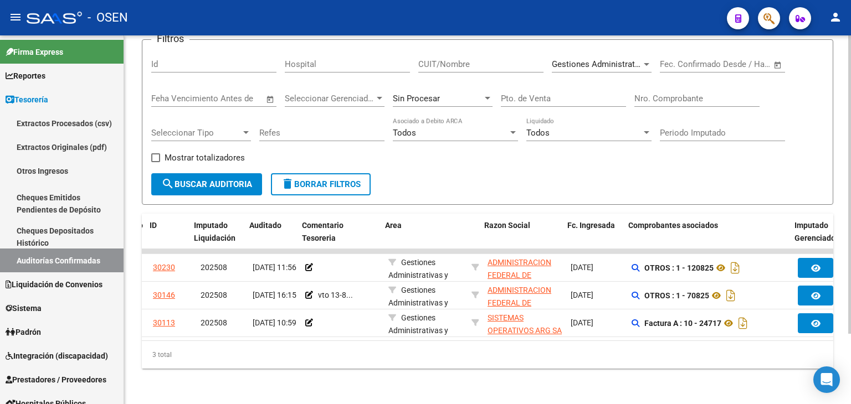
scroll to position [0, 82]
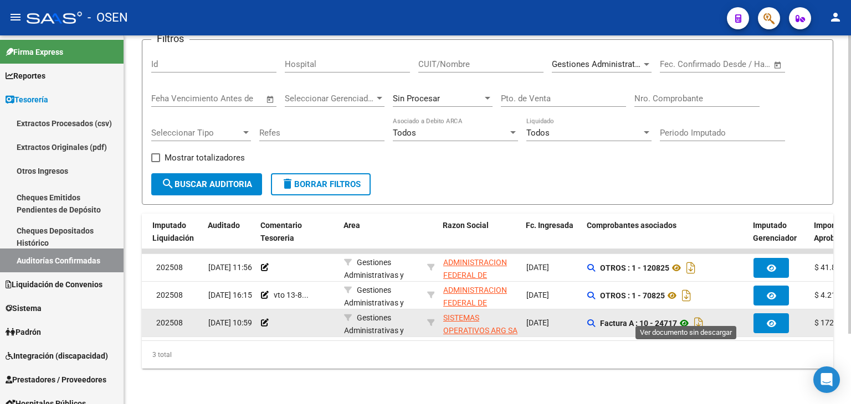
click at [684, 317] on icon at bounding box center [684, 323] width 14 height 13
click at [264, 319] on icon at bounding box center [265, 323] width 8 height 8
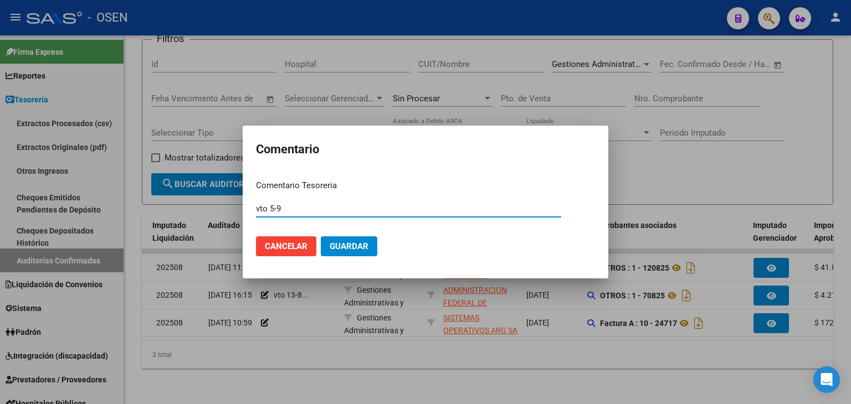
type input "vto 5-9"
click at [321, 236] on button "Guardar" at bounding box center [349, 246] width 56 height 20
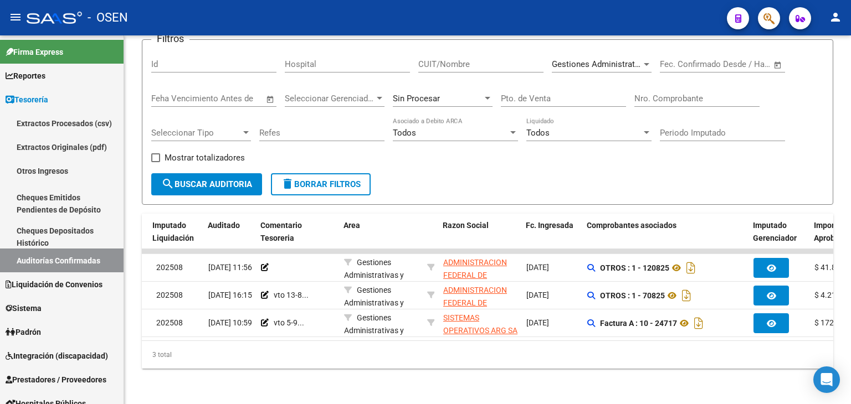
click at [628, 59] on span "Gestiones Administrativas y Otros" at bounding box center [615, 64] width 127 height 10
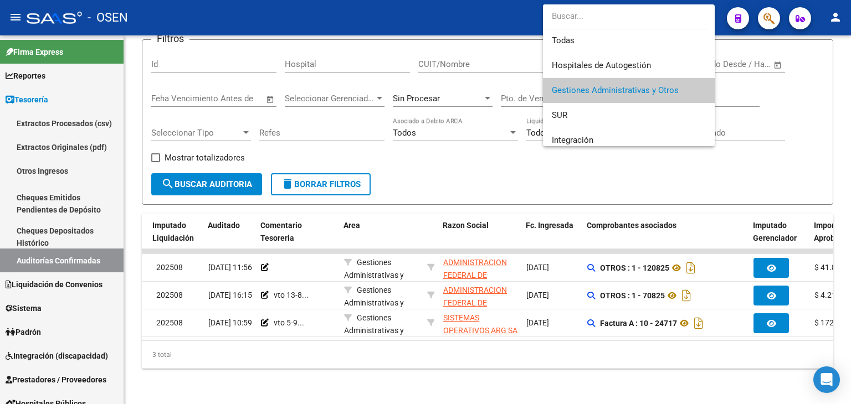
scroll to position [0, 0]
click at [629, 42] on span "Todas" at bounding box center [629, 41] width 154 height 25
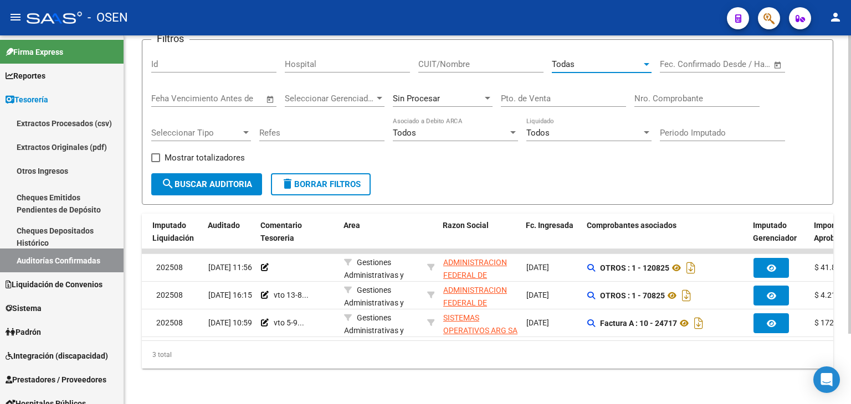
click at [225, 179] on span "search Buscar Auditoria" at bounding box center [206, 184] width 91 height 10
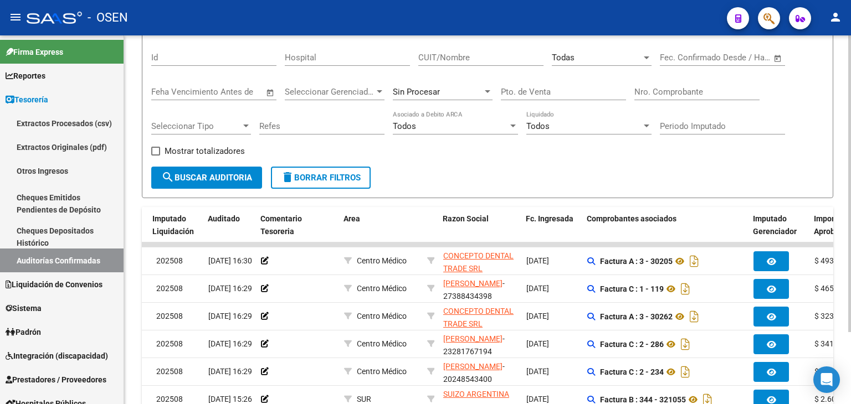
click at [700, 96] on div "Nro. Comprobante" at bounding box center [696, 88] width 125 height 24
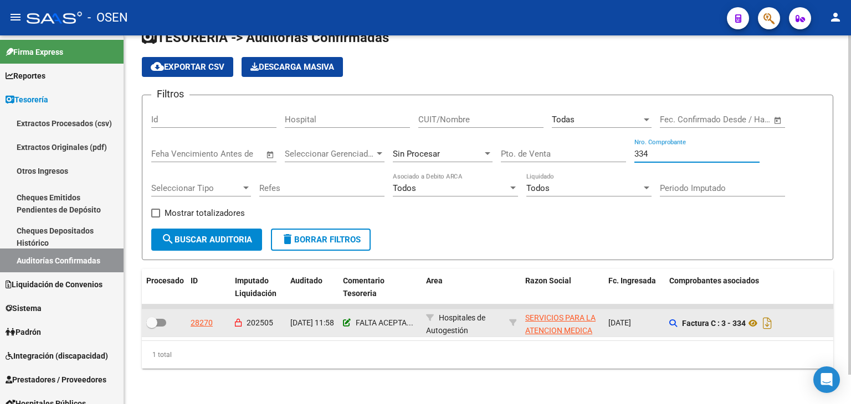
type input "334"
click at [348, 319] on icon at bounding box center [347, 323] width 8 height 8
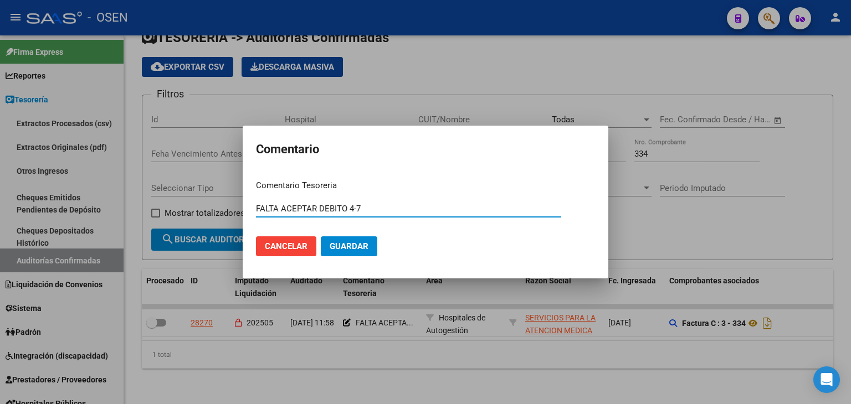
drag, startPoint x: 370, startPoint y: 207, endPoint x: 244, endPoint y: 207, distance: 126.3
click at [244, 207] on mat-dialog-content "Comentario Tesoreria FALTA ACEPTAR DEBITO 4-7 Ingresar el comentario Cancelar G…" at bounding box center [426, 218] width 366 height 94
type input "debito aceptado nc"
click at [321, 236] on button "Guardar" at bounding box center [349, 246] width 56 height 20
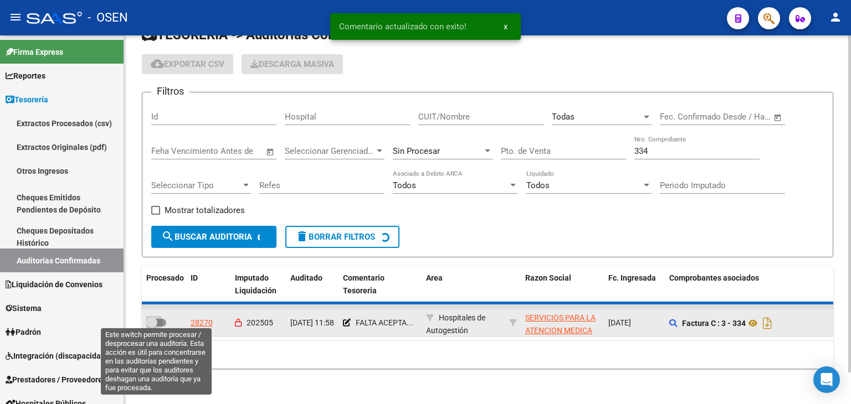
click at [151, 317] on span at bounding box center [151, 322] width 11 height 11
click at [151, 327] on input "checkbox" at bounding box center [151, 327] width 1 height 1
checkbox input "true"
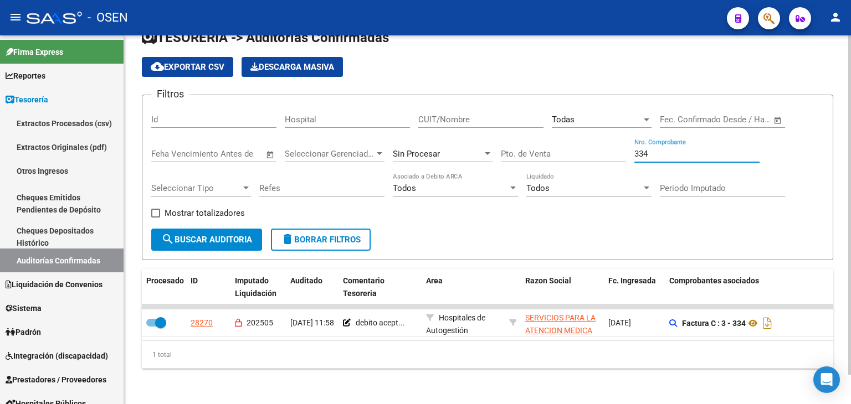
drag, startPoint x: 667, startPoint y: 149, endPoint x: 587, endPoint y: 141, distance: 80.2
click at [587, 141] on div "Filtros Id Hospital CUIT/Nombre Todas Seleccionar Area Start date – End date Fe…" at bounding box center [487, 166] width 672 height 125
type input "16284"
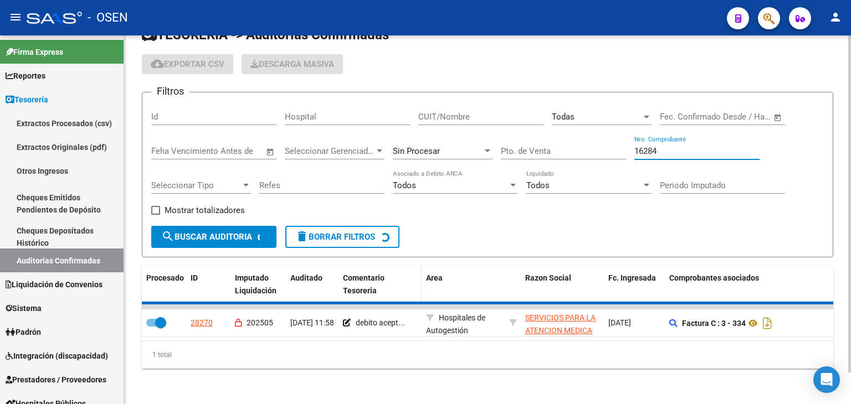
checkbox input "false"
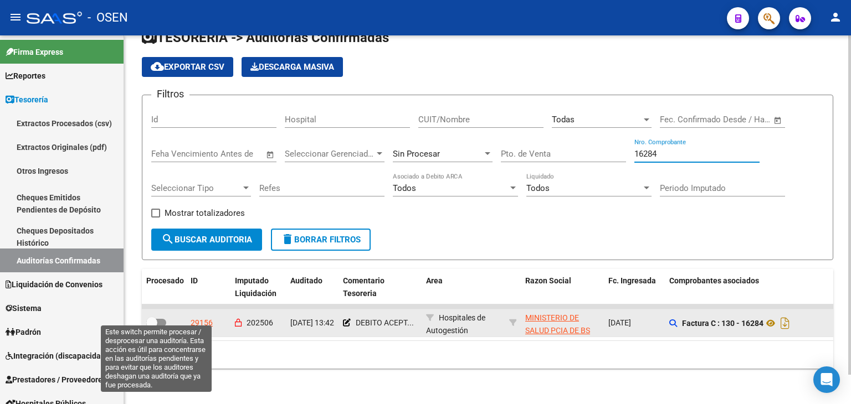
type input "16284"
click at [151, 317] on span at bounding box center [151, 322] width 11 height 11
click at [151, 327] on input "checkbox" at bounding box center [151, 327] width 1 height 1
checkbox input "true"
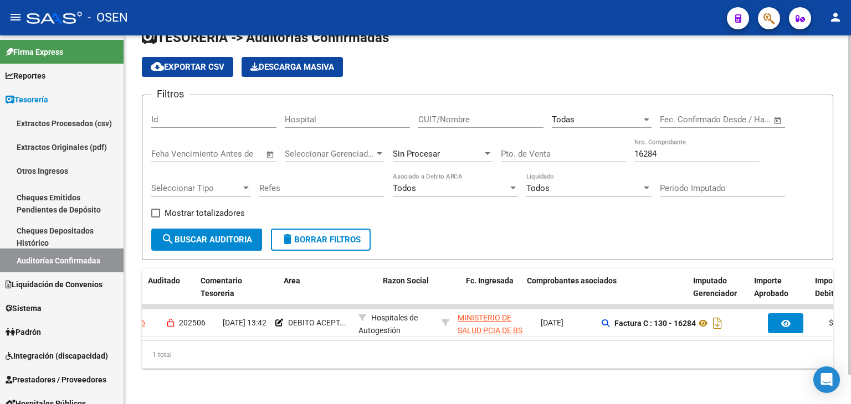
scroll to position [0, 142]
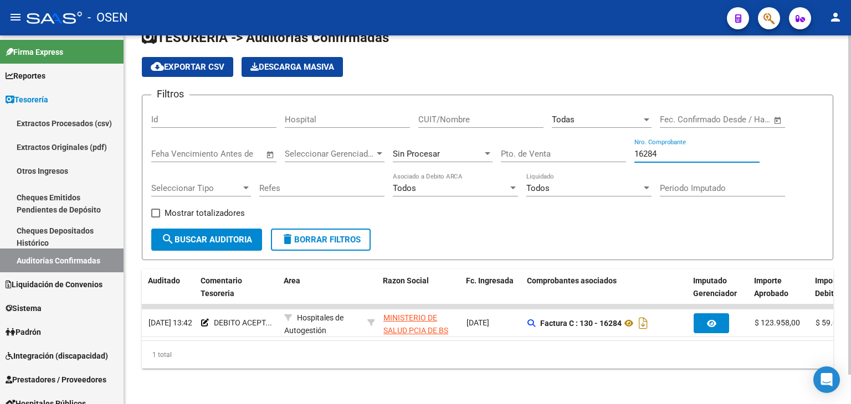
drag, startPoint x: 667, startPoint y: 142, endPoint x: 588, endPoint y: 141, distance: 79.2
click at [588, 141] on div "Filtros Id Hospital CUIT/Nombre Todas Seleccionar Area Start date – End date Fe…" at bounding box center [487, 166] width 672 height 125
type input "12758"
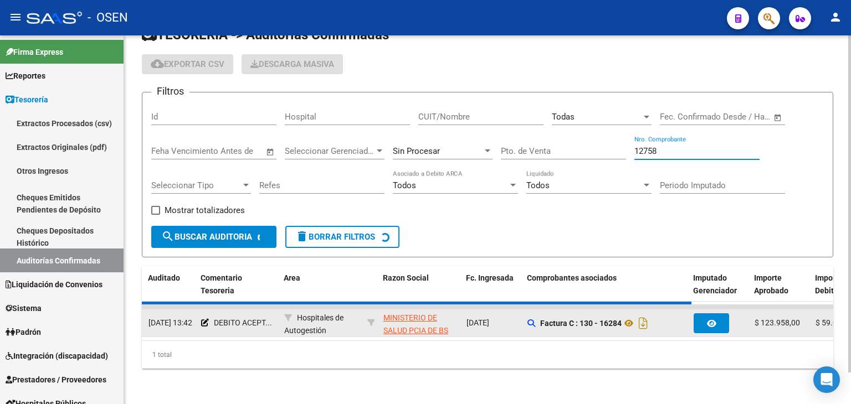
checkbox input "false"
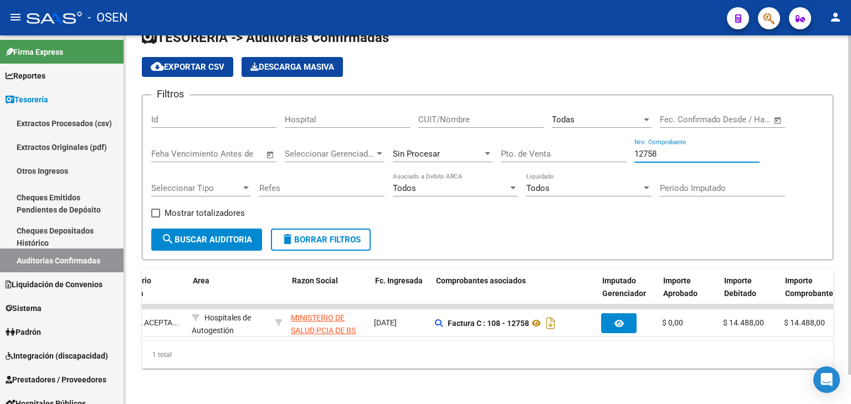
scroll to position [0, 0]
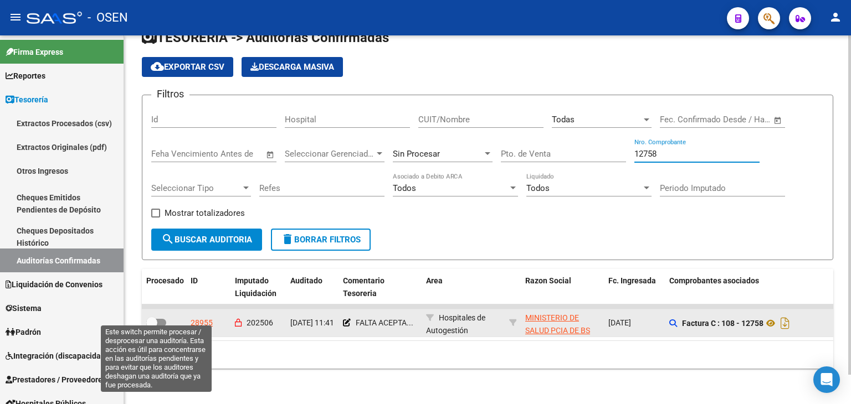
type input "12758"
click at [152, 317] on span at bounding box center [151, 322] width 11 height 11
click at [152, 327] on input "checkbox" at bounding box center [151, 327] width 1 height 1
checkbox input "true"
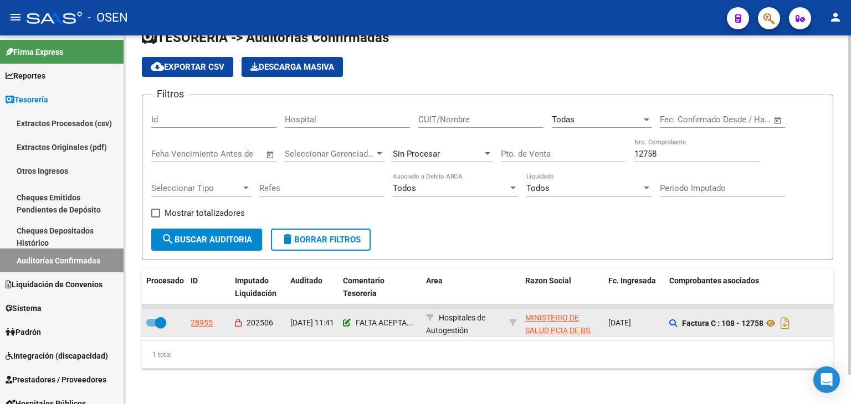
click at [349, 319] on icon at bounding box center [347, 323] width 8 height 8
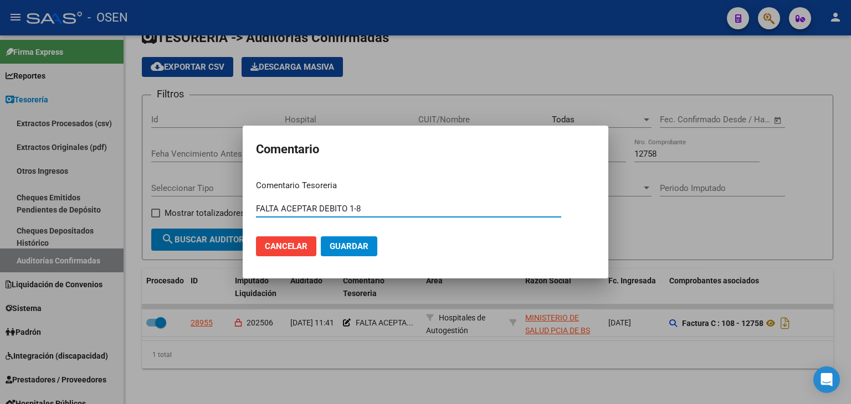
drag, startPoint x: 346, startPoint y: 212, endPoint x: 192, endPoint y: 210, distance: 154.5
click at [192, 210] on div "Comentario Comentario Tesoreria FALTA ACEPTAR DEBITO 1-8 Ingresar el comentario…" at bounding box center [425, 202] width 851 height 404
type input "debito aceptado 1-8"
click at [321, 236] on button "Guardar" at bounding box center [349, 246] width 56 height 20
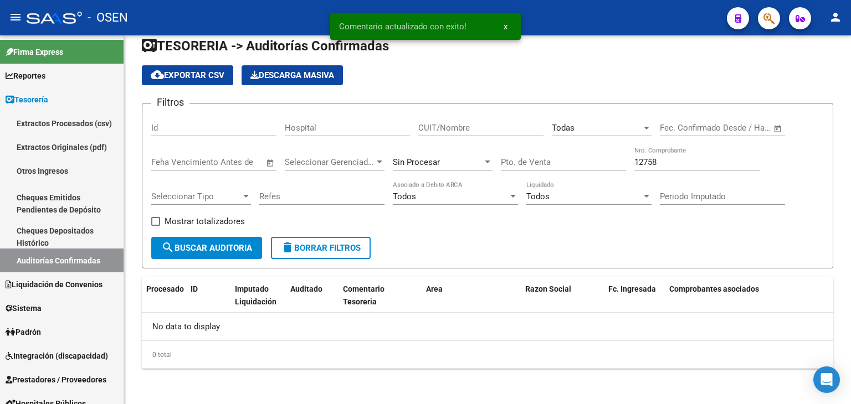
scroll to position [15, 0]
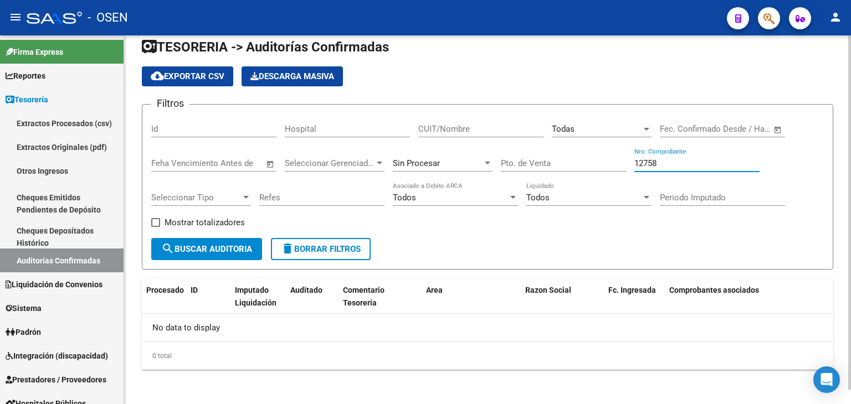
drag, startPoint x: 663, startPoint y: 164, endPoint x: 620, endPoint y: 164, distance: 42.6
click at [620, 164] on div "Filtros Id Hospital CUIT/Nombre Todas Seleccionar Area Start date – End date Fe…" at bounding box center [487, 176] width 672 height 125
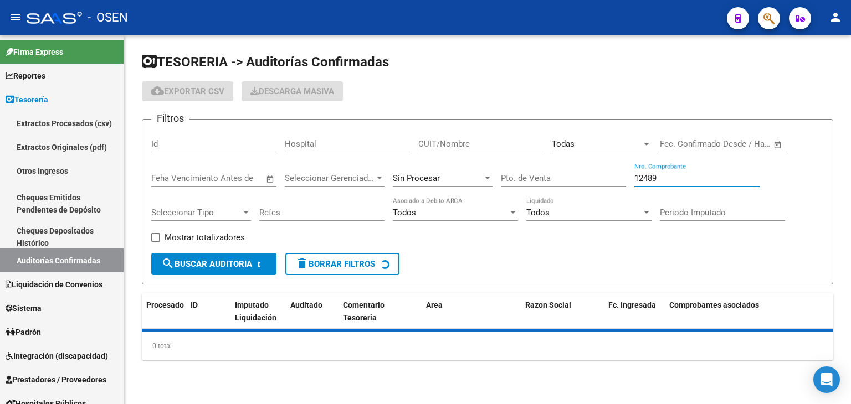
scroll to position [0, 0]
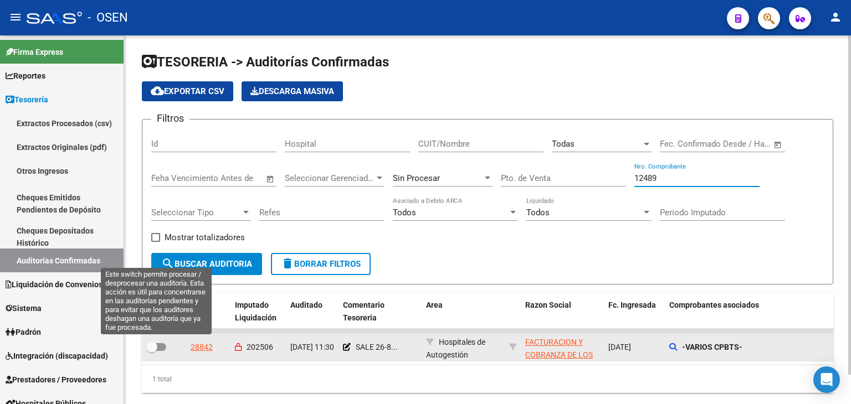
type input "12489"
click at [153, 344] on span at bounding box center [151, 347] width 11 height 11
click at [152, 351] on input "checkbox" at bounding box center [151, 351] width 1 height 1
checkbox input "true"
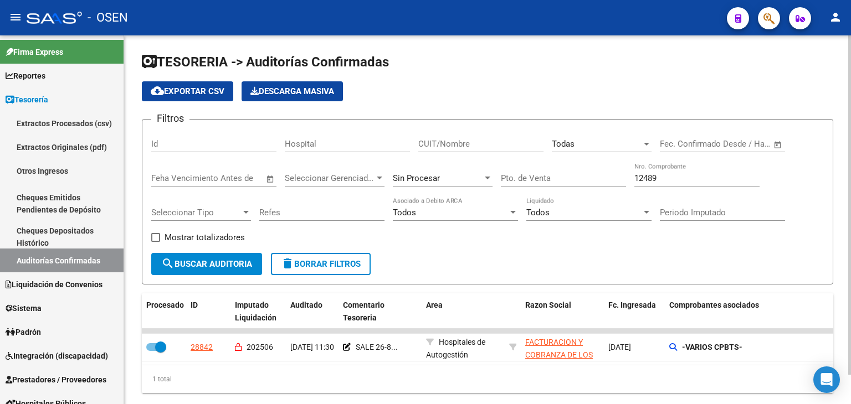
drag, startPoint x: 655, startPoint y: 171, endPoint x: 572, endPoint y: 183, distance: 84.0
click at [572, 183] on div "Filtros Id Hospital CUIT/Nombre Todas Seleccionar Area Start date – End date Fe…" at bounding box center [487, 190] width 672 height 125
click at [693, 186] on div "12489 Nro. Comprobante" at bounding box center [696, 180] width 125 height 34
drag, startPoint x: 680, startPoint y: 178, endPoint x: 614, endPoint y: 172, distance: 66.7
click at [614, 172] on div "Filtros Id Hospital CUIT/Nombre Todas Seleccionar Area Start date – End date Fe…" at bounding box center [487, 190] width 672 height 125
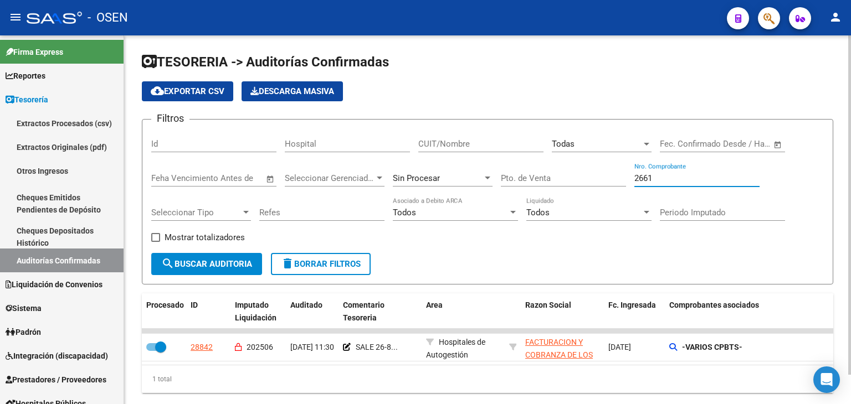
type input "26615"
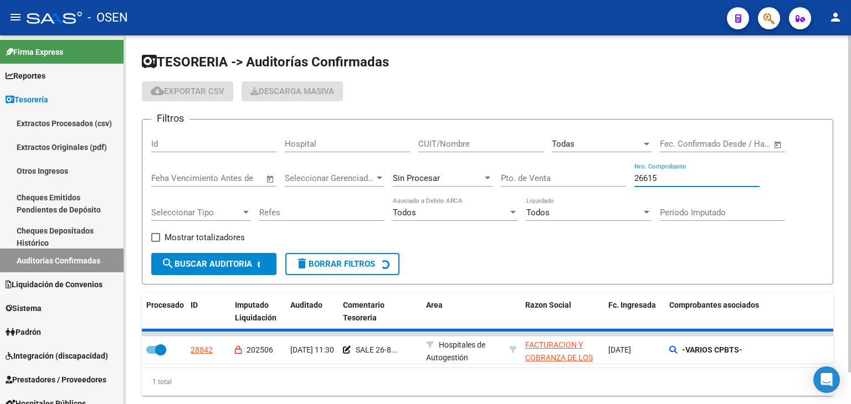
checkbox input "false"
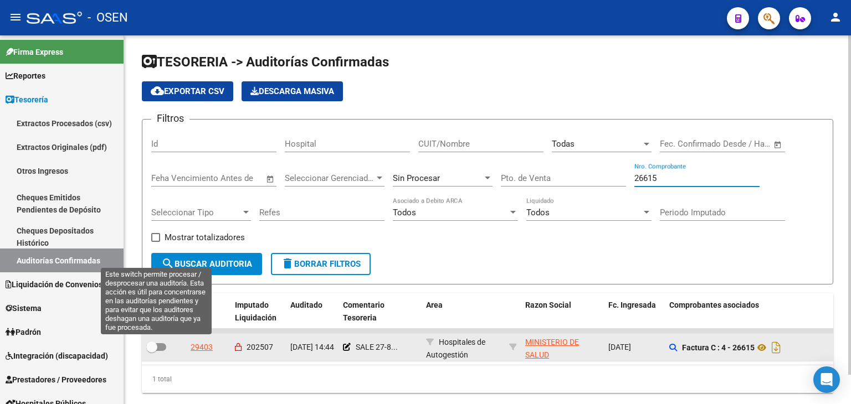
type input "26615"
click at [151, 344] on span at bounding box center [151, 347] width 11 height 11
click at [151, 351] on input "checkbox" at bounding box center [151, 351] width 1 height 1
checkbox input "true"
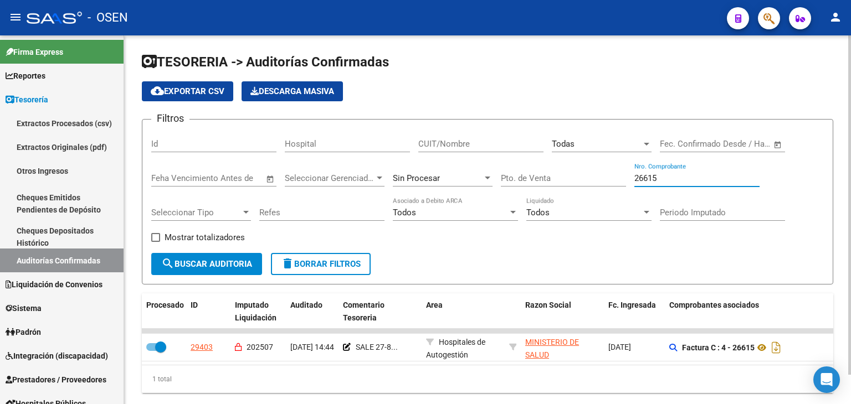
drag, startPoint x: 660, startPoint y: 181, endPoint x: 613, endPoint y: 181, distance: 47.1
click at [613, 181] on div "Filtros Id Hospital CUIT/Nombre Todas Seleccionar Area Start date – End date Fe…" at bounding box center [487, 190] width 672 height 125
click at [151, 253] on button "search Buscar Auditoria" at bounding box center [206, 264] width 111 height 22
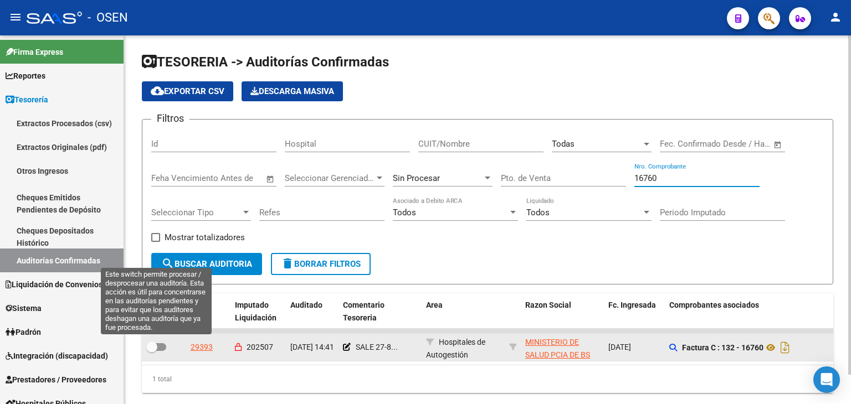
type input "16760"
click at [156, 345] on span at bounding box center [151, 347] width 11 height 11
click at [152, 351] on input "checkbox" at bounding box center [151, 351] width 1 height 1
checkbox input "true"
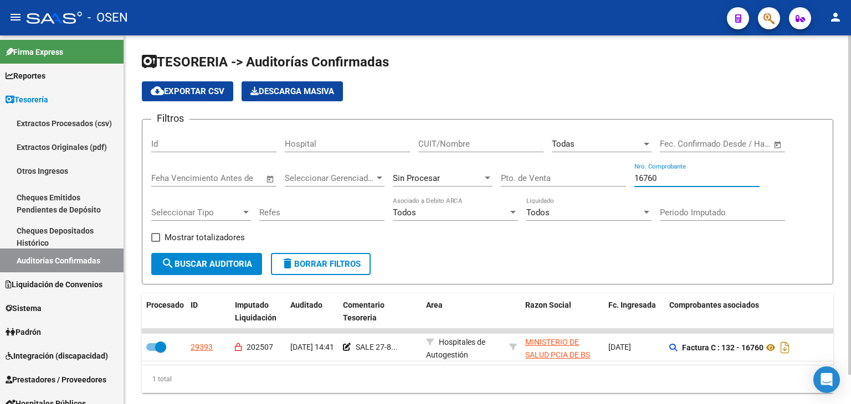
drag, startPoint x: 683, startPoint y: 177, endPoint x: 572, endPoint y: 172, distance: 110.9
click at [572, 172] on div "Filtros Id Hospital CUIT/Nombre Todas Seleccionar Area Start date – End date Fe…" at bounding box center [487, 190] width 672 height 125
type input "2572"
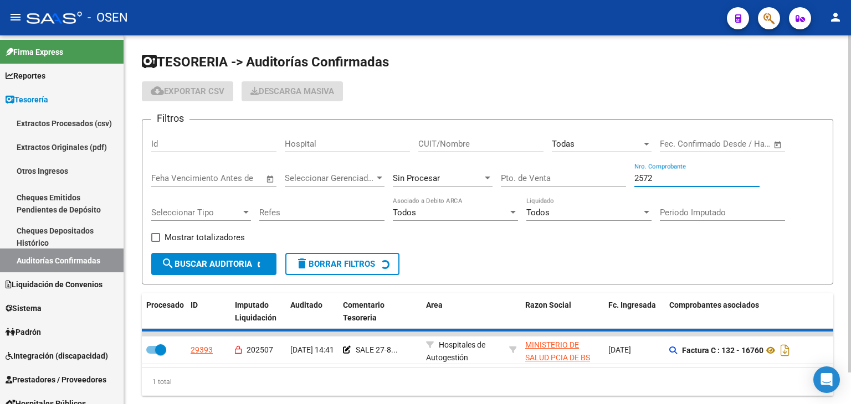
checkbox input "false"
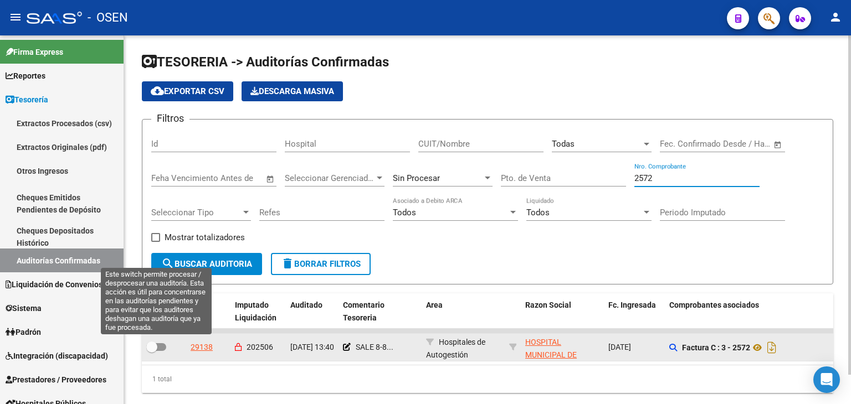
type input "2572"
click at [155, 348] on span at bounding box center [151, 347] width 11 height 11
click at [152, 351] on input "checkbox" at bounding box center [151, 351] width 1 height 1
checkbox input "true"
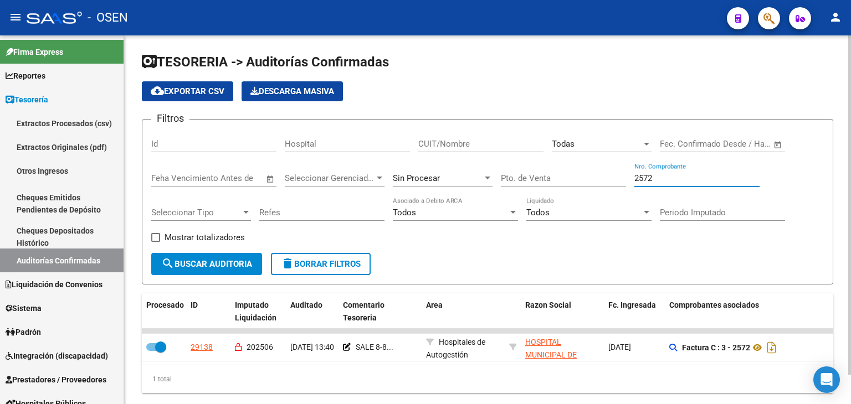
drag, startPoint x: 659, startPoint y: 182, endPoint x: 574, endPoint y: 167, distance: 86.6
click at [574, 167] on div "Filtros Id Hospital CUIT/Nombre Todas Seleccionar Area Start date – End date Fe…" at bounding box center [487, 190] width 672 height 125
click at [611, 135] on div "Todas Seleccionar Area" at bounding box center [602, 140] width 100 height 24
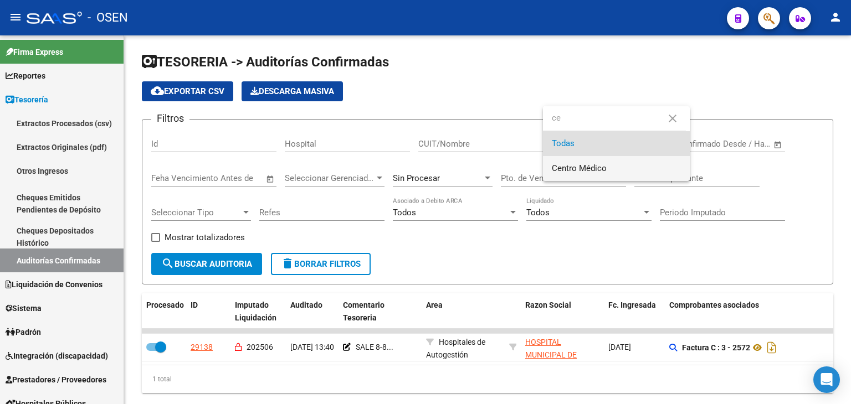
type input "ce"
drag, startPoint x: 606, startPoint y: 166, endPoint x: 456, endPoint y: 187, distance: 150.9
click at [581, 168] on span "Centro Médico" at bounding box center [616, 168] width 129 height 25
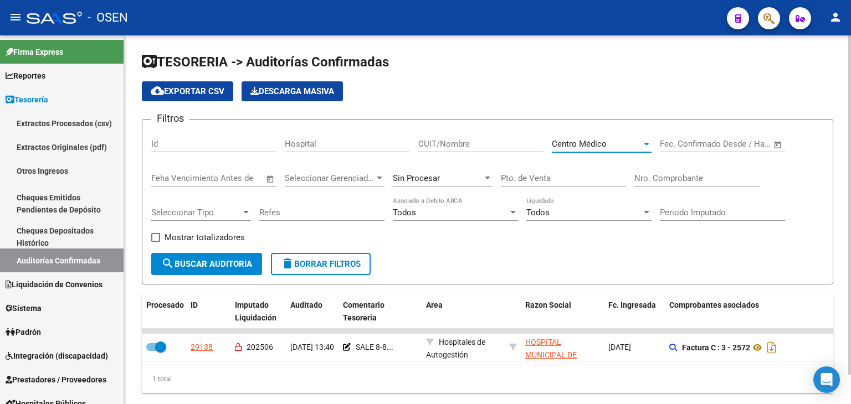
click at [246, 267] on span "search Buscar Auditoria" at bounding box center [206, 264] width 91 height 10
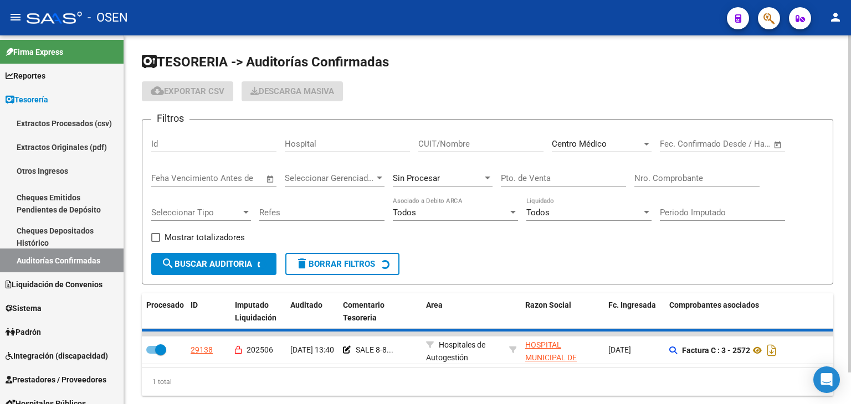
checkbox input "false"
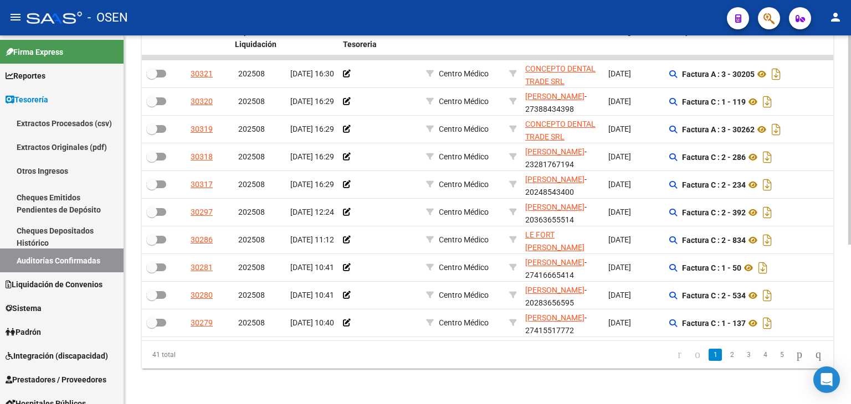
scroll to position [281, 0]
click at [775, 355] on link "5" at bounding box center [781, 355] width 13 height 12
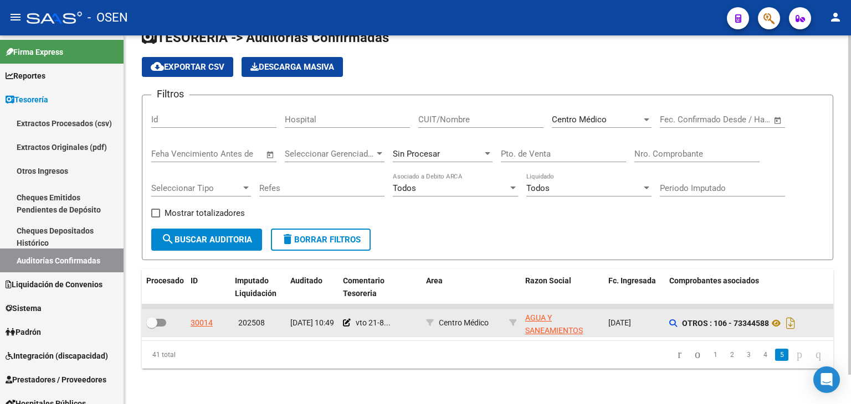
scroll to position [31, 0]
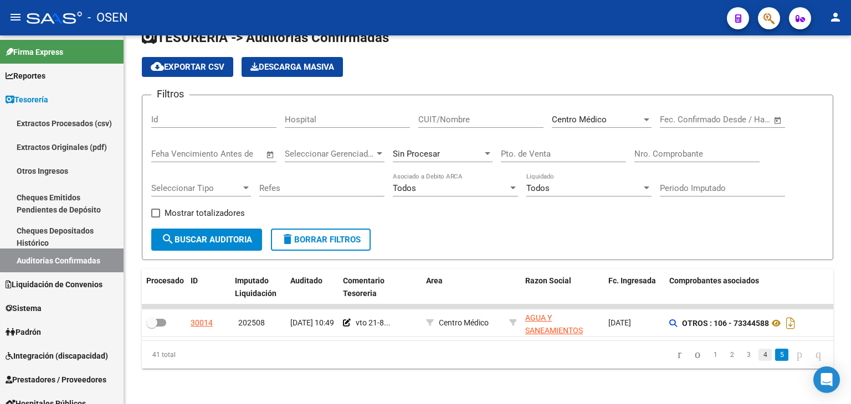
click at [758, 354] on link "4" at bounding box center [764, 355] width 13 height 12
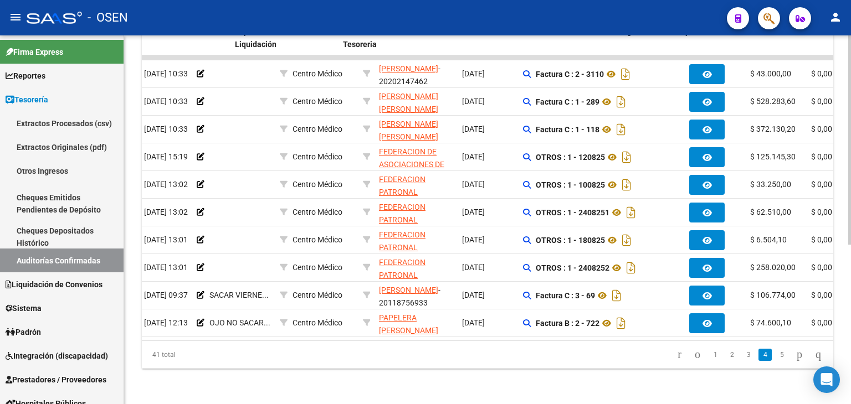
scroll to position [0, 0]
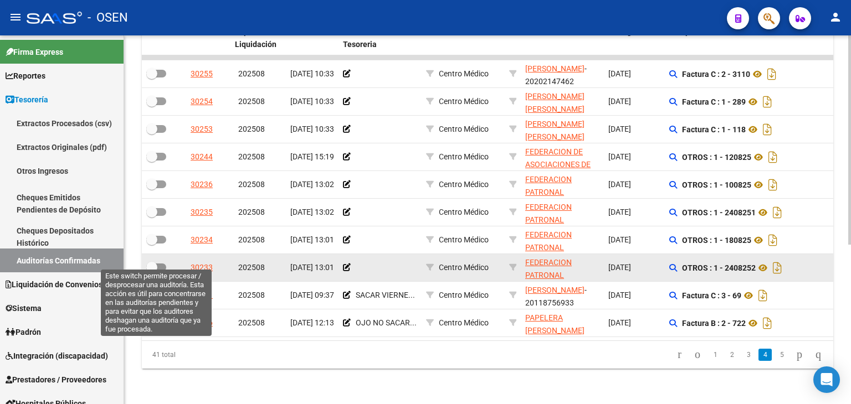
click at [152, 262] on span at bounding box center [151, 267] width 11 height 11
click at [152, 271] on input "checkbox" at bounding box center [151, 271] width 1 height 1
checkbox input "true"
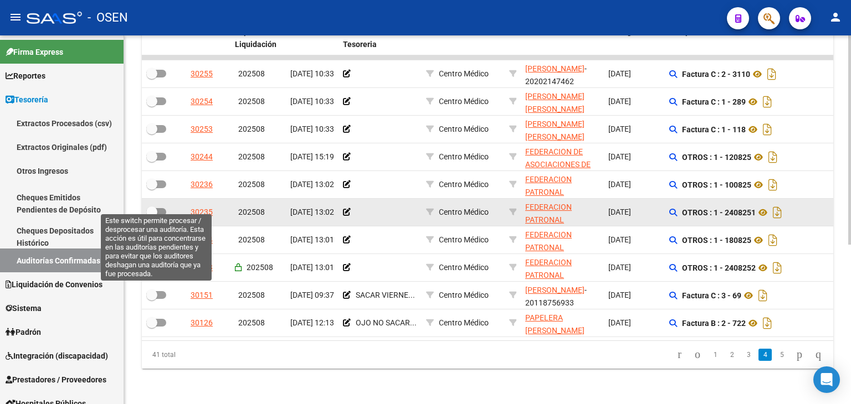
click at [152, 207] on span at bounding box center [151, 212] width 11 height 11
click at [152, 216] on input "checkbox" at bounding box center [151, 216] width 1 height 1
checkbox input "true"
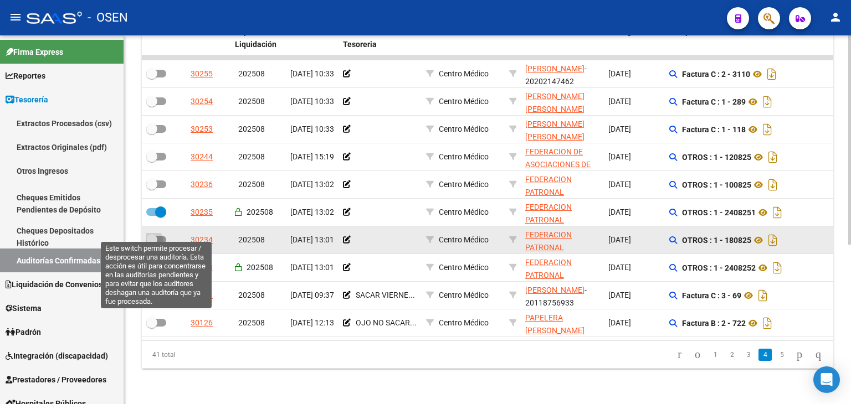
click at [153, 234] on span at bounding box center [151, 239] width 11 height 11
click at [152, 244] on input "checkbox" at bounding box center [151, 244] width 1 height 1
checkbox input "true"
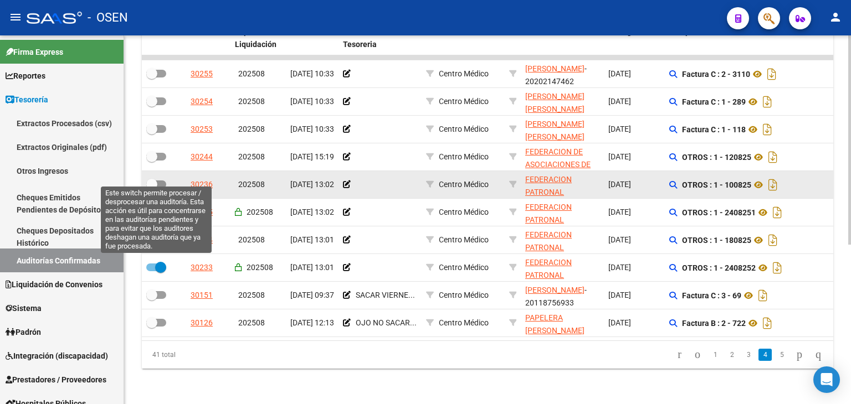
click at [157, 180] on label at bounding box center [156, 184] width 20 height 13
click at [152, 188] on input "checkbox" at bounding box center [151, 188] width 1 height 1
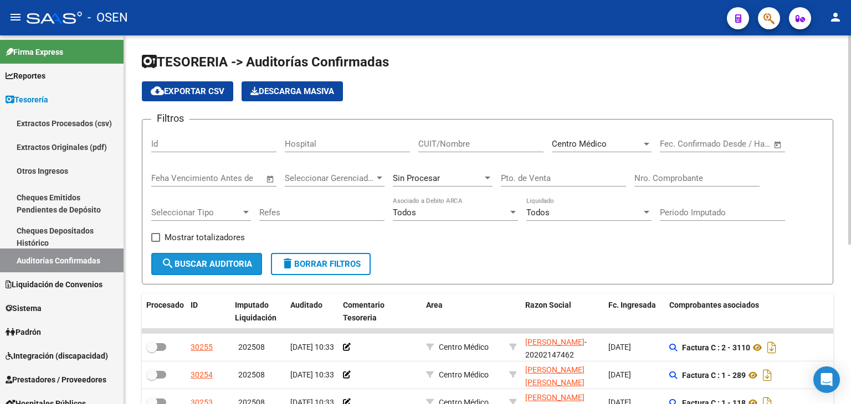
click at [212, 267] on span "search Buscar Auditoria" at bounding box center [206, 264] width 91 height 10
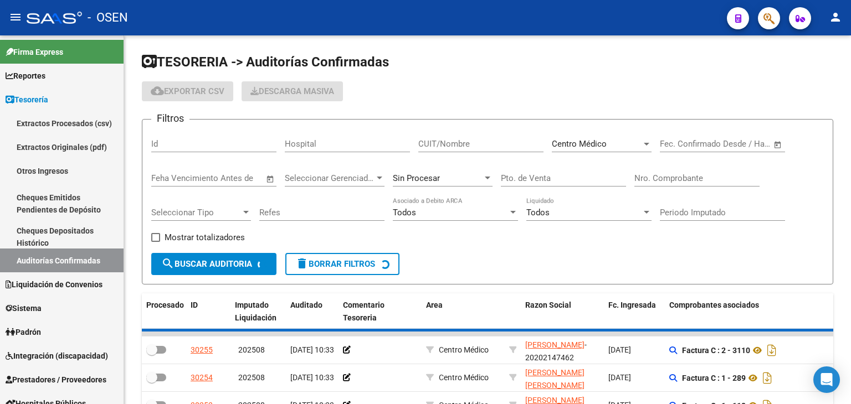
checkbox input "false"
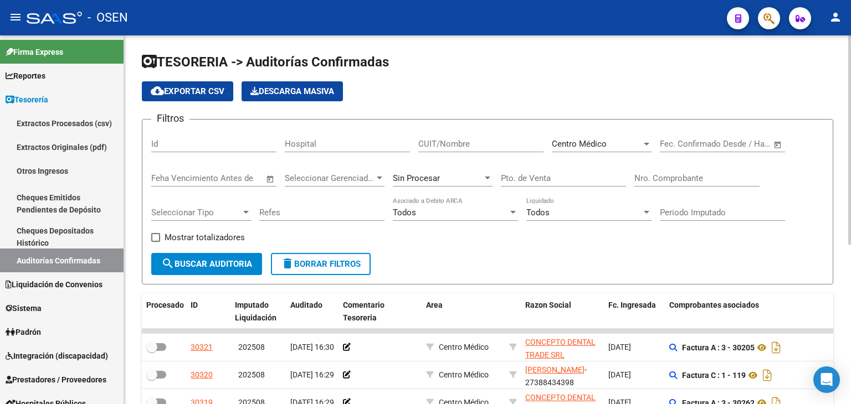
click at [586, 136] on div "Centro Médico Seleccionar Area" at bounding box center [602, 140] width 100 height 24
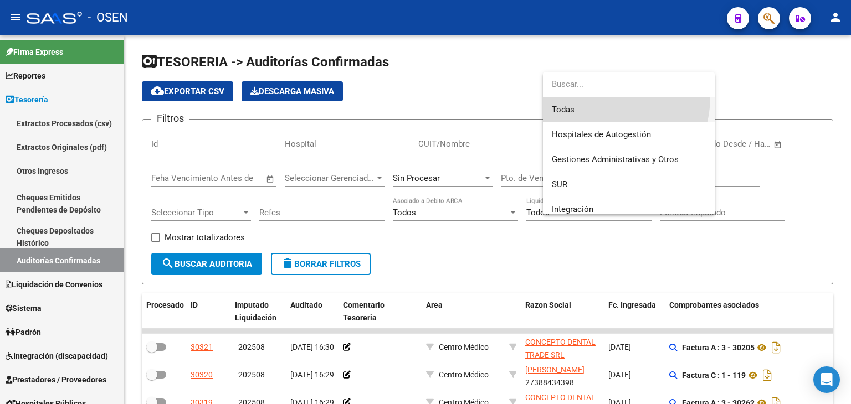
click at [600, 97] on span "Todas" at bounding box center [629, 109] width 154 height 25
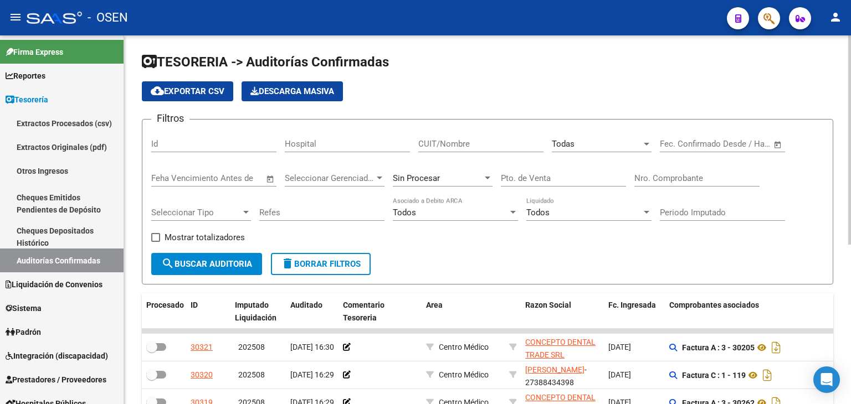
click at [699, 171] on div "Nro. Comprobante" at bounding box center [696, 175] width 125 height 24
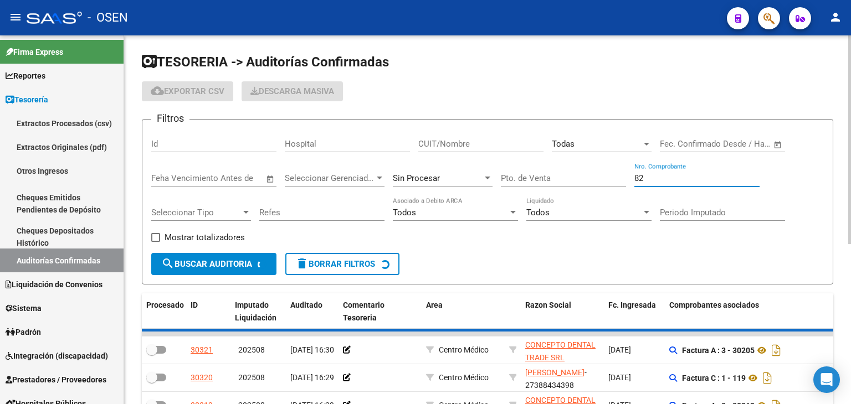
scroll to position [31, 0]
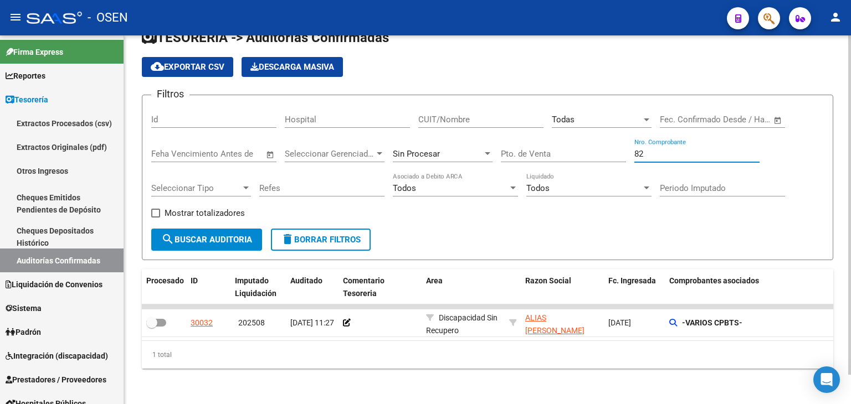
type input "82"
click at [462, 149] on div "Sin Procesar" at bounding box center [438, 154] width 90 height 10
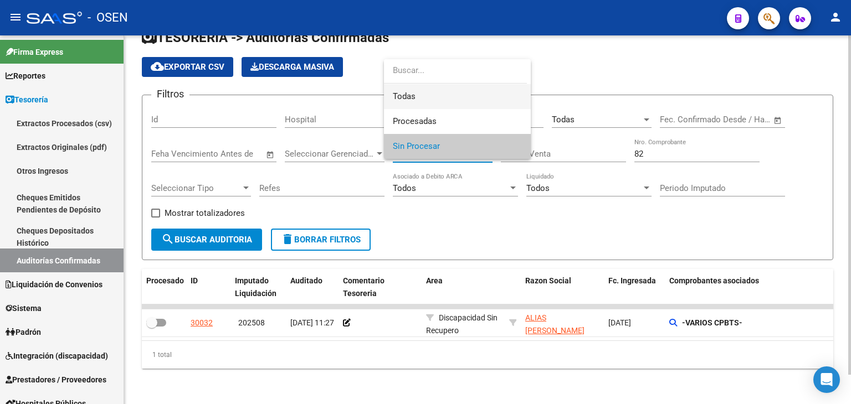
drag, startPoint x: 465, startPoint y: 96, endPoint x: 330, endPoint y: 177, distance: 157.2
click at [463, 96] on span "Todas" at bounding box center [457, 96] width 129 height 25
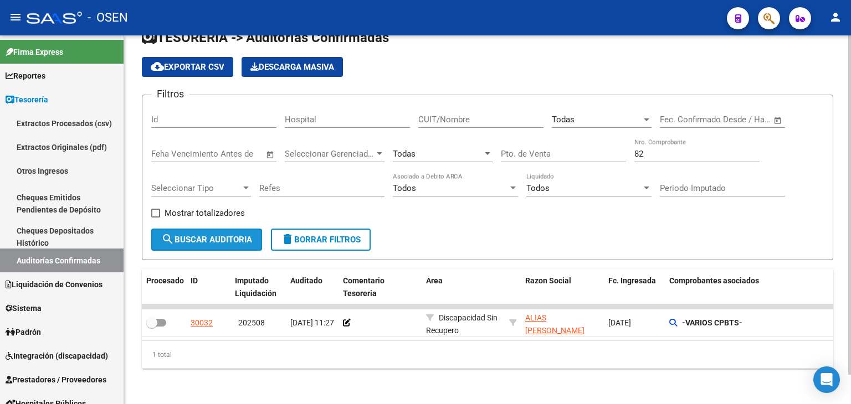
click at [223, 235] on span "search Buscar Auditoria" at bounding box center [206, 240] width 91 height 10
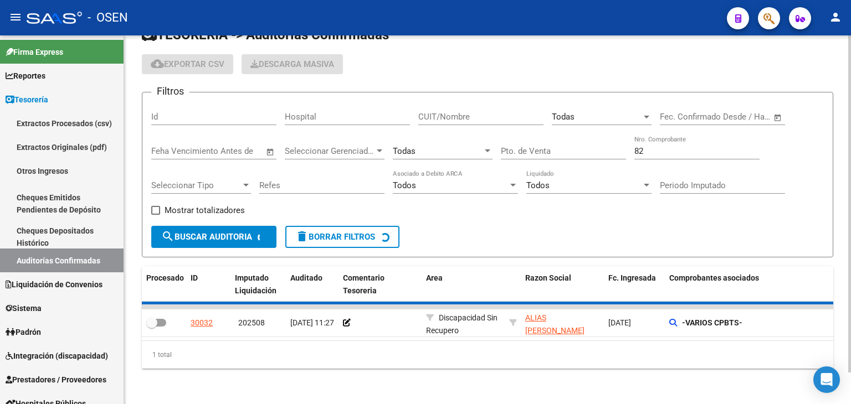
checkbox input "true"
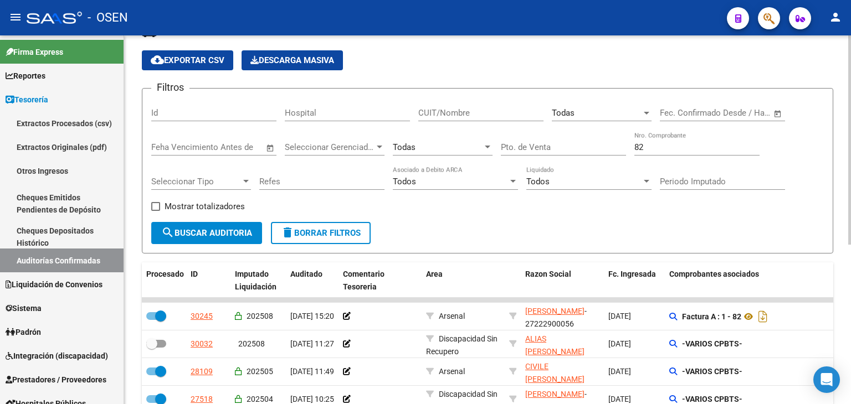
scroll to position [216, 0]
